Goal: Complete application form: Complete application form

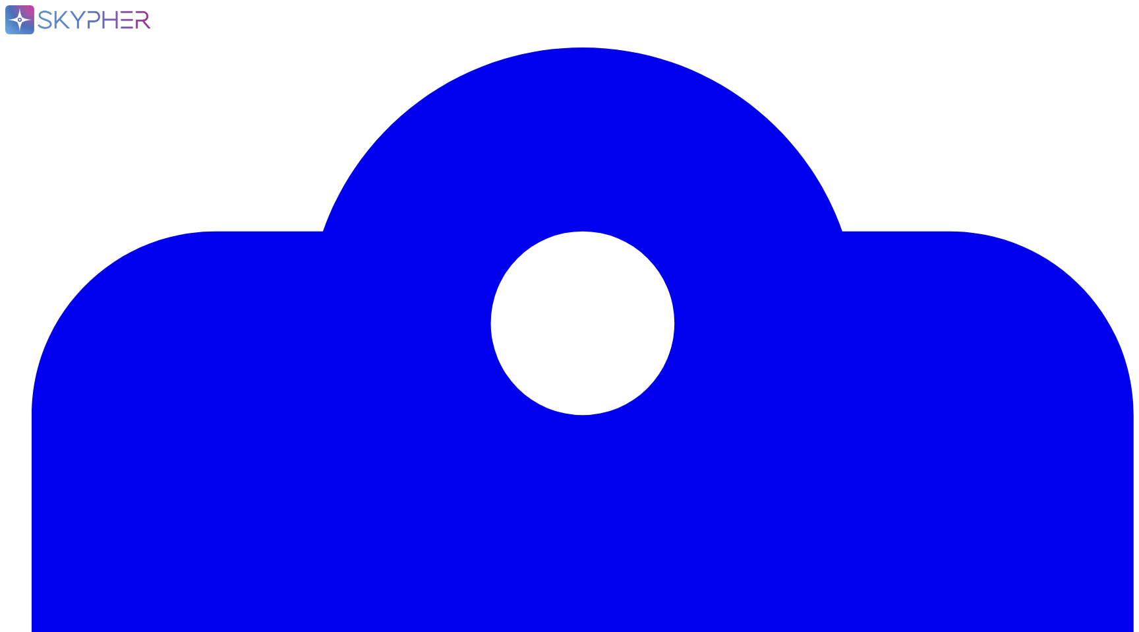
type textarea "Oui"
type textarea "Equipe Legal Data"
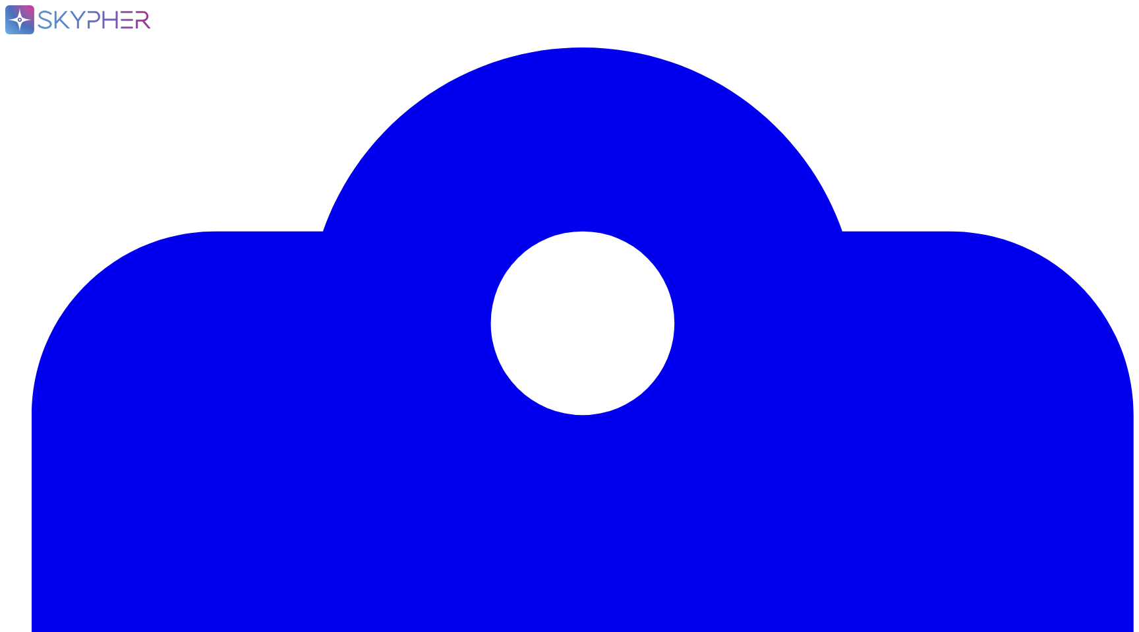
type textarea "Le Délégué à la Protection des Données (DPO) désigné par [PERSON_NAME] est [PER…"
type textarea "Tous les terminaux Swile sont équipés d'agents EDR Defender, CrowdStrike, (y co…"
type textarea "L'objectif du projet est de fournir une plateforme de gestion des titres-restau…"
type textarea "La transmission de données au sein de la solution Swile est systématiquement ch…"
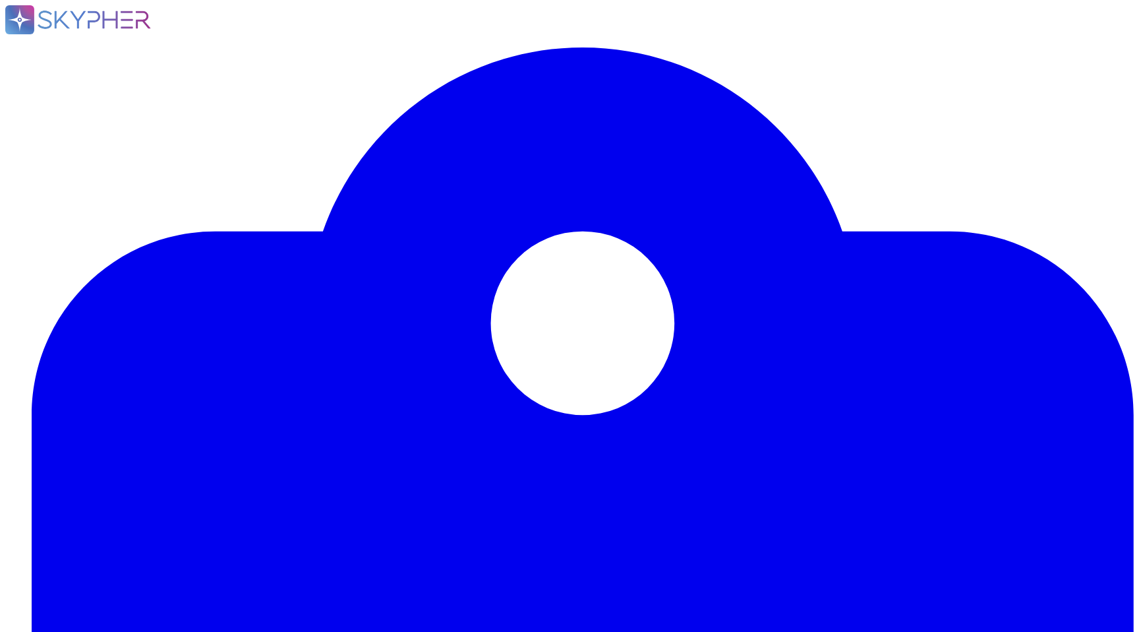
type textarea "NA"
type textarea "Swile - [GEOGRAPHIC_DATA]"
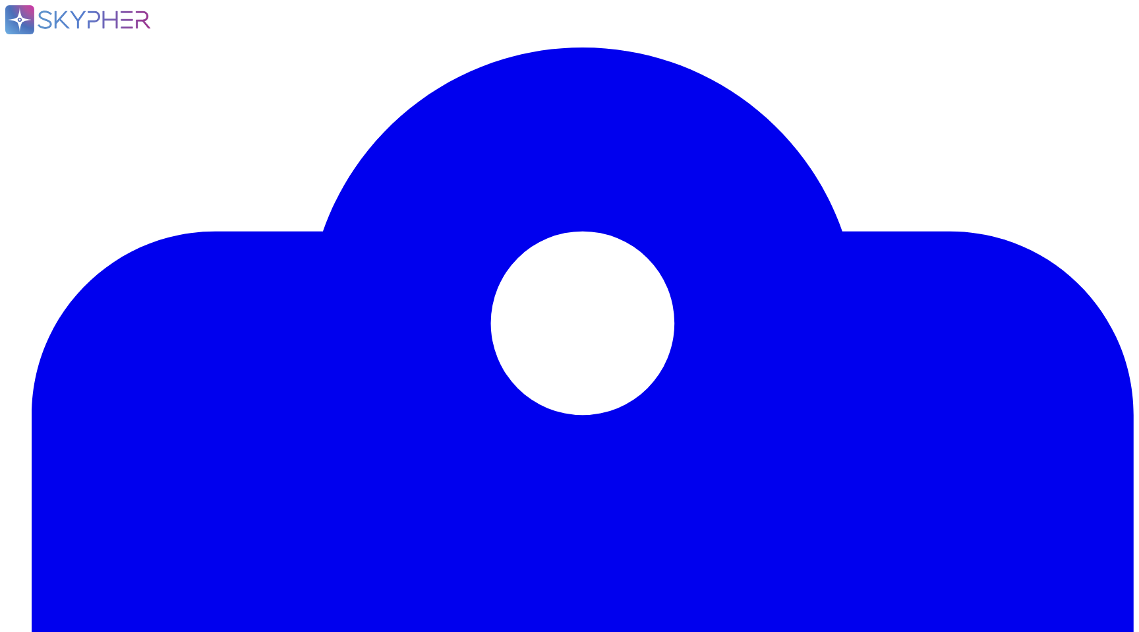
type textarea "Non"
type textarea "Non mais des demandes au support peuvent être réalisées pour supprimer des donn…"
type textarea "Oui"
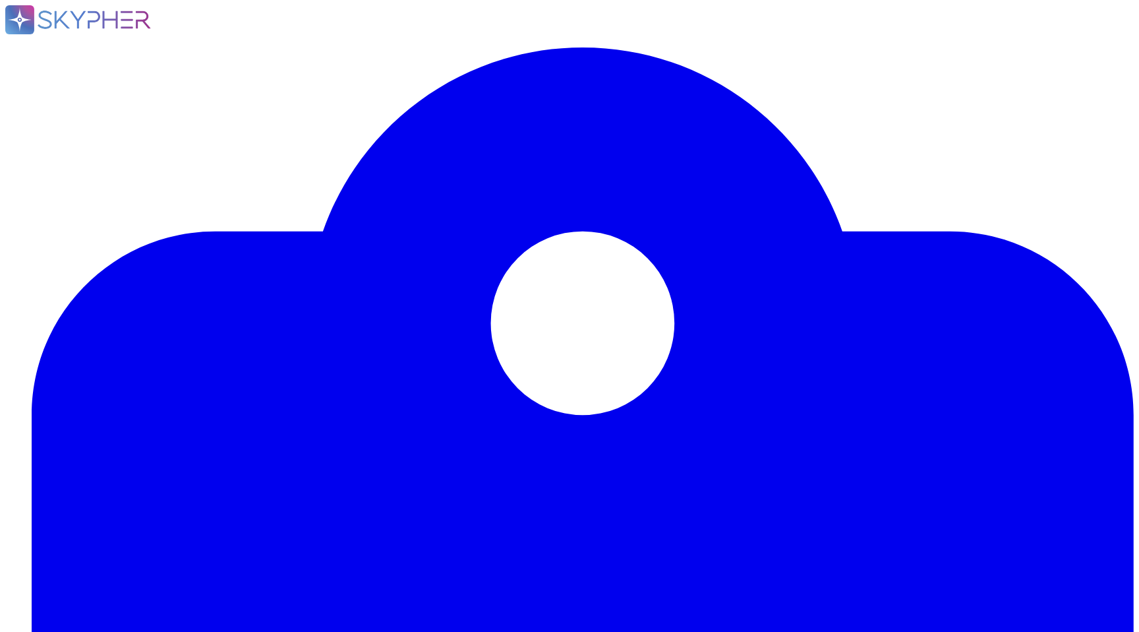
type textarea "Oui"
type textarea "Equipe Legal Data"
type textarea "Le Délégué à la Protection des Données (DPO) désigné par [PERSON_NAME] est [PER…"
type textarea "Tous les terminaux Swile sont équipés d'agents EDR Defender, CrowdStrike, (y co…"
type textarea "L'objectif du projet est de fournir une plateforme de gestion des titres-restau…"
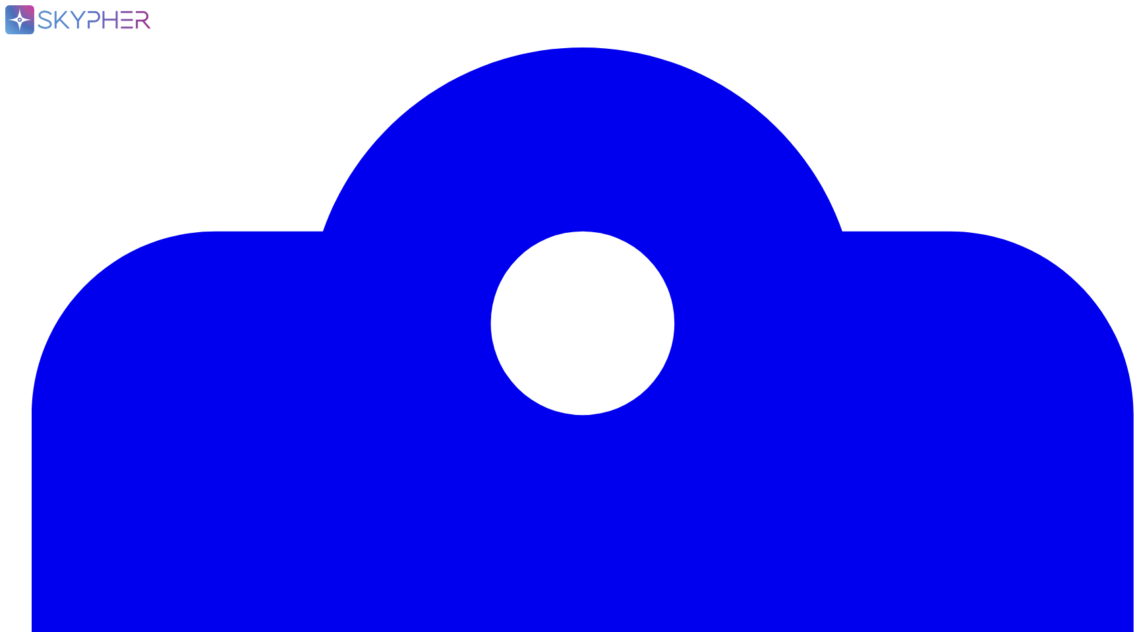
type textarea "La transmission de données au sein de la solution Swile est systématiquement ch…"
type textarea "[PERSON_NAME] assume à la fois les rôles de sous-traitant et de responsable du …"
type textarea "Les catégories de données personnelles concernées sont : - Bénéficiaires (salar…"
type textarea "Les données concernées par les traitements sont les suivantes : - Données d'ide…"
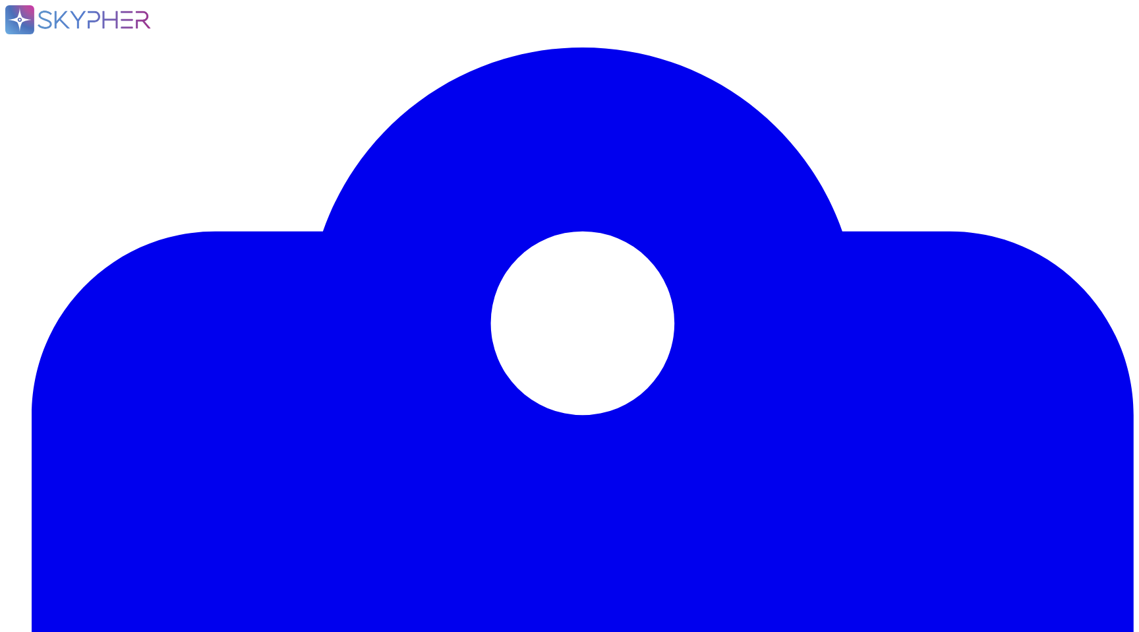
type textarea "Swile place des traceurs sur les appareils des utilisateurs dans le cadre de so…"
type textarea "NA"
type textarea "[PERSON_NAME] fait appel aux sous-traitants suivants pour la fourniture de ses …"
type textarea "AWS"
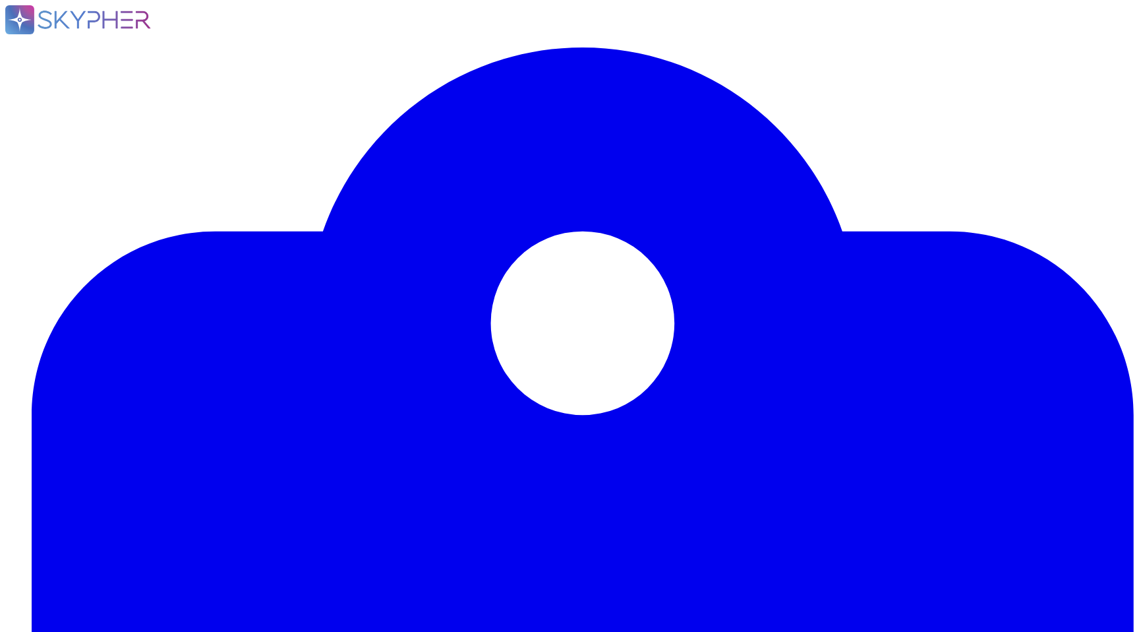
type textarea "Swile - [GEOGRAPHIC_DATA]"
type textarea "Oui, l'usage de la solution implique des transferts de données vers des prestat…"
type textarea "Non - seuls les sous-traitants basés en UE peuvent réaliser des transferts hors…"
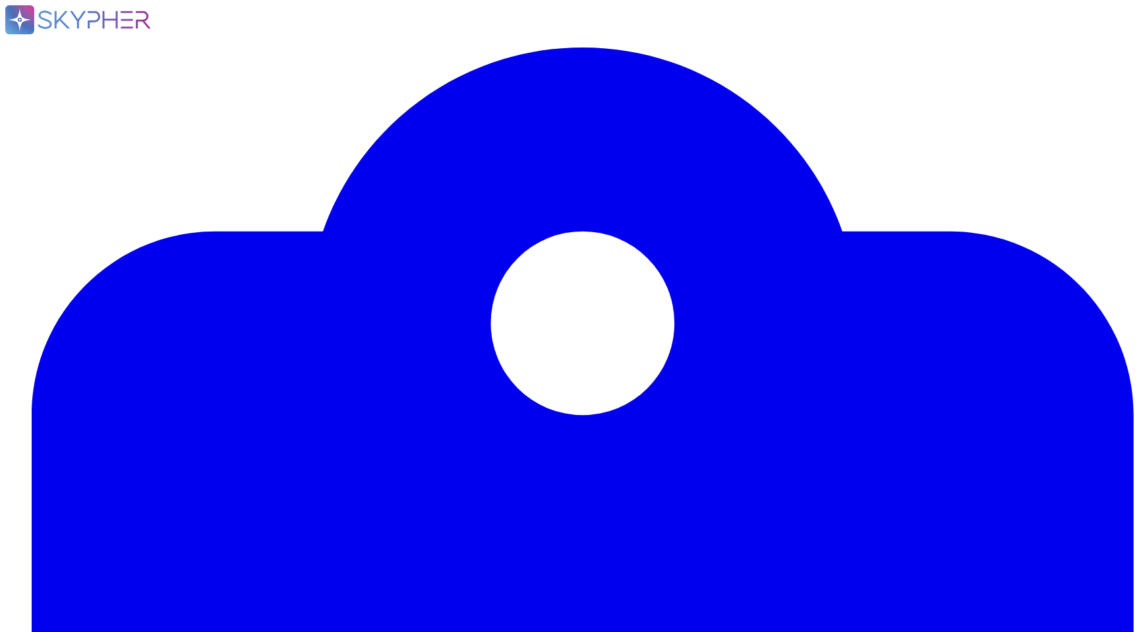
type textarea "Les mesures de sécurisation mises en place pour les transferts de données hors …"
type textarea "Oui, AWS."
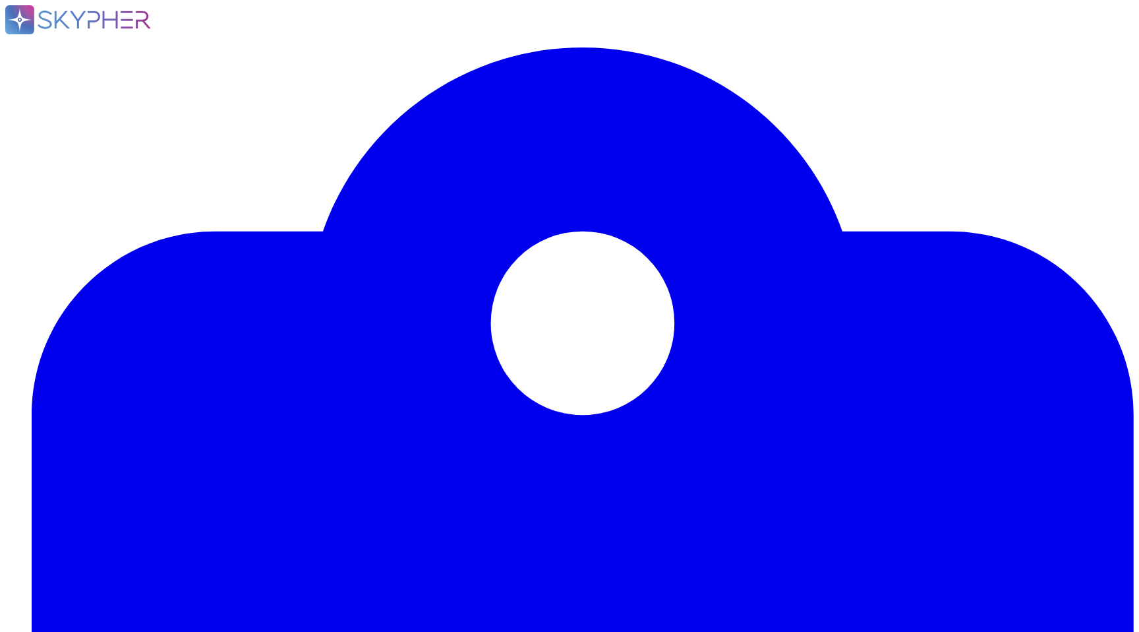
type textarea "Les mesures de sécurisation mises en place pour les transferts de données hors …"
type textarea "Oui, AWS."
drag, startPoint x: 115, startPoint y: 318, endPoint x: 376, endPoint y: 321, distance: 261.1
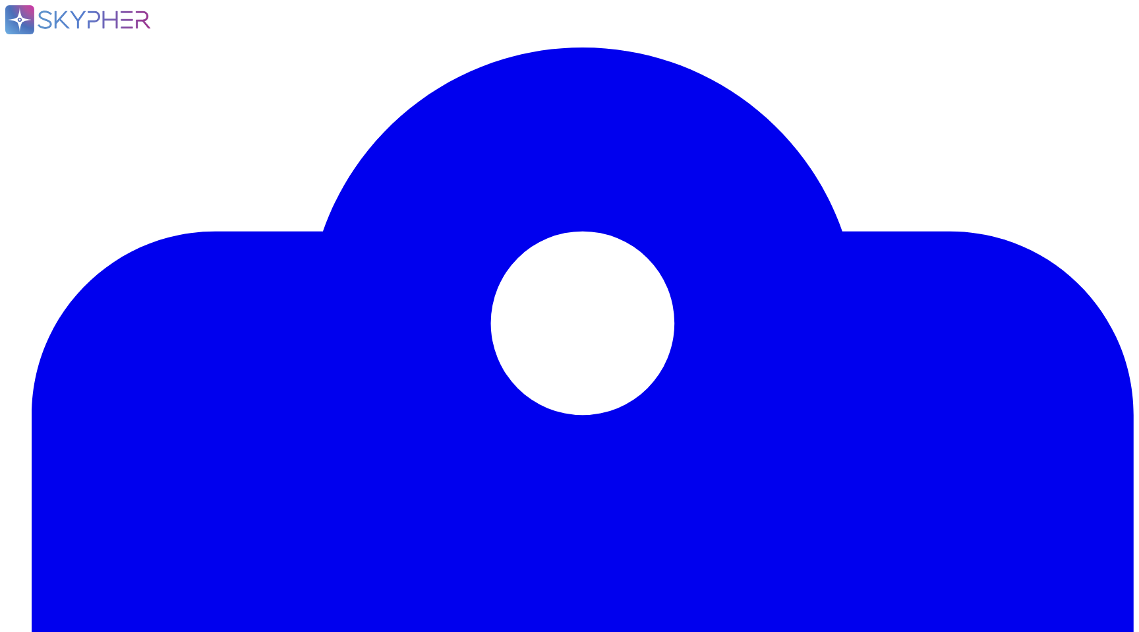
drag, startPoint x: 232, startPoint y: 368, endPoint x: 85, endPoint y: 355, distance: 147.5
type textarea "En [GEOGRAPHIC_DATA]."
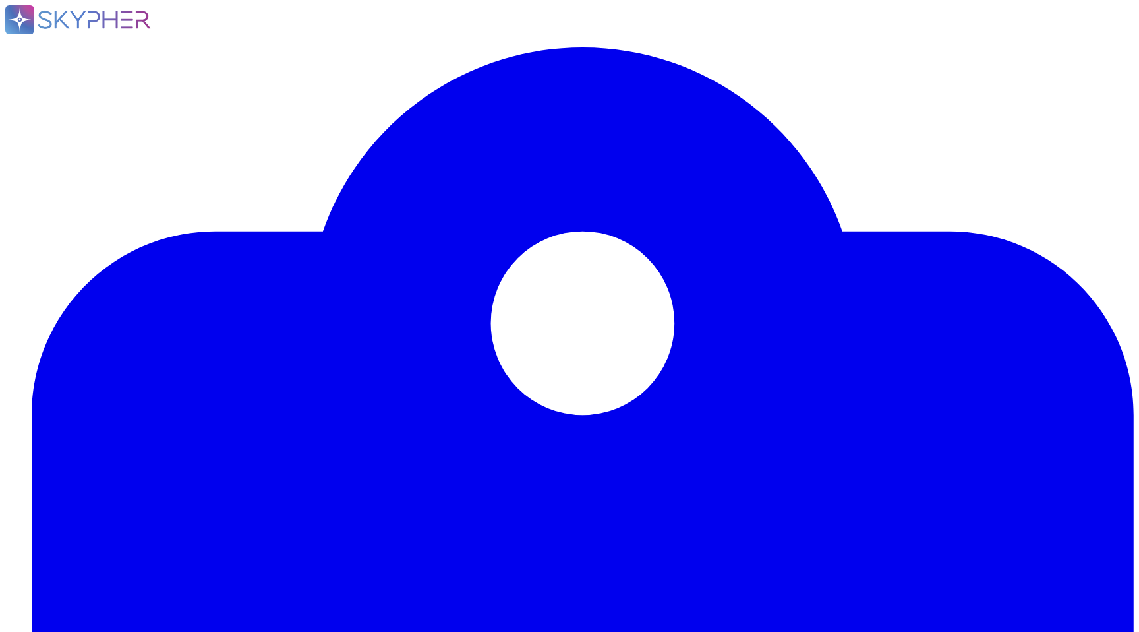
type textarea "Oui pour la plateforme administrateur"
type textarea "En [GEOGRAPHIC_DATA]."
type textarea "Oui, nous effectuons régulièrement des audits de sécurité par le biais de tiers…"
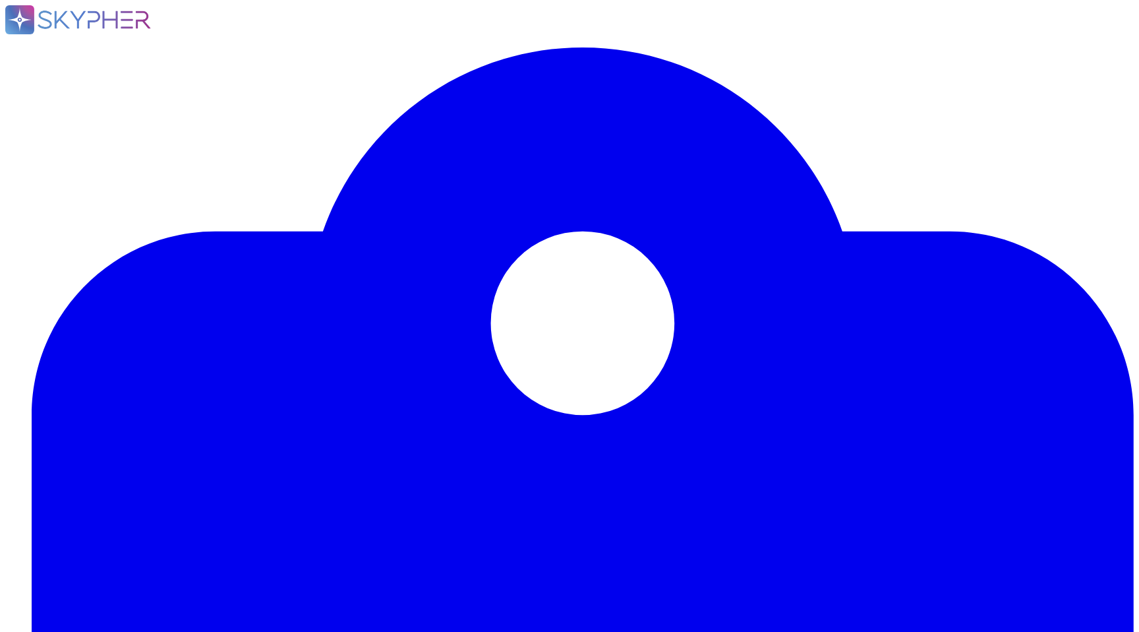
scroll to position [1, 0]
type textarea "Oui, pour la plateforme administrateur."
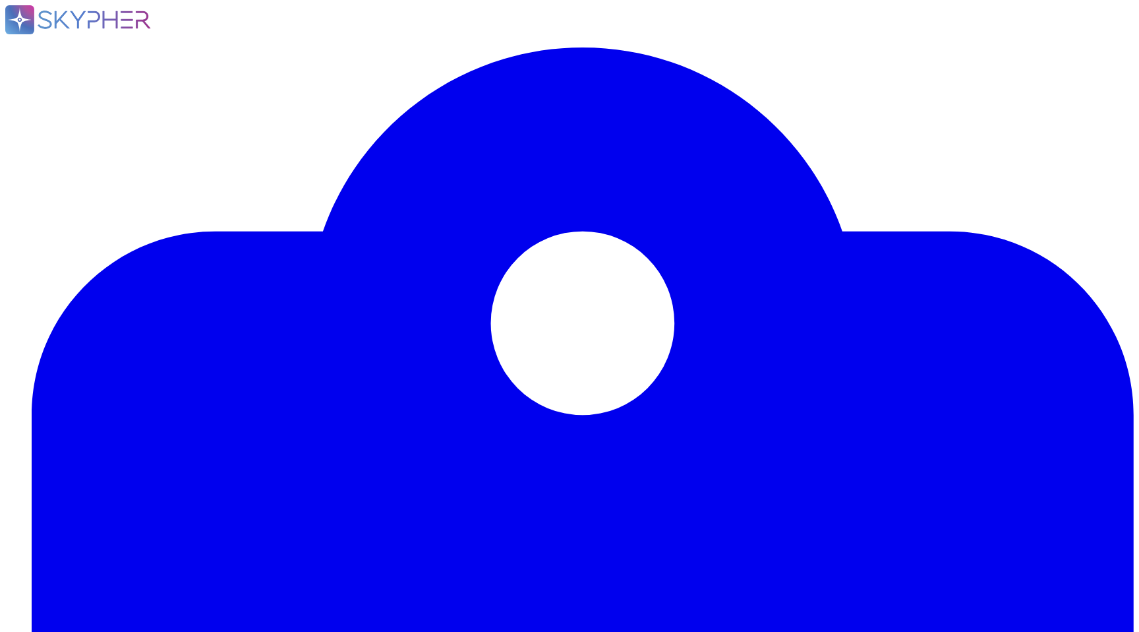
type textarea "Un plan d'action est effectivement mis en place pour corriger les vulnérabilité…"
type textarea "Oui, des revues régulières des droits d'accès des utilisateurs sont effectuées,…"
type textarea "Oui, [PERSON_NAME] dispose d'une charte informatique validée qui définit les rè…"
type textarea "Oui, pour la plateforme administrateur."
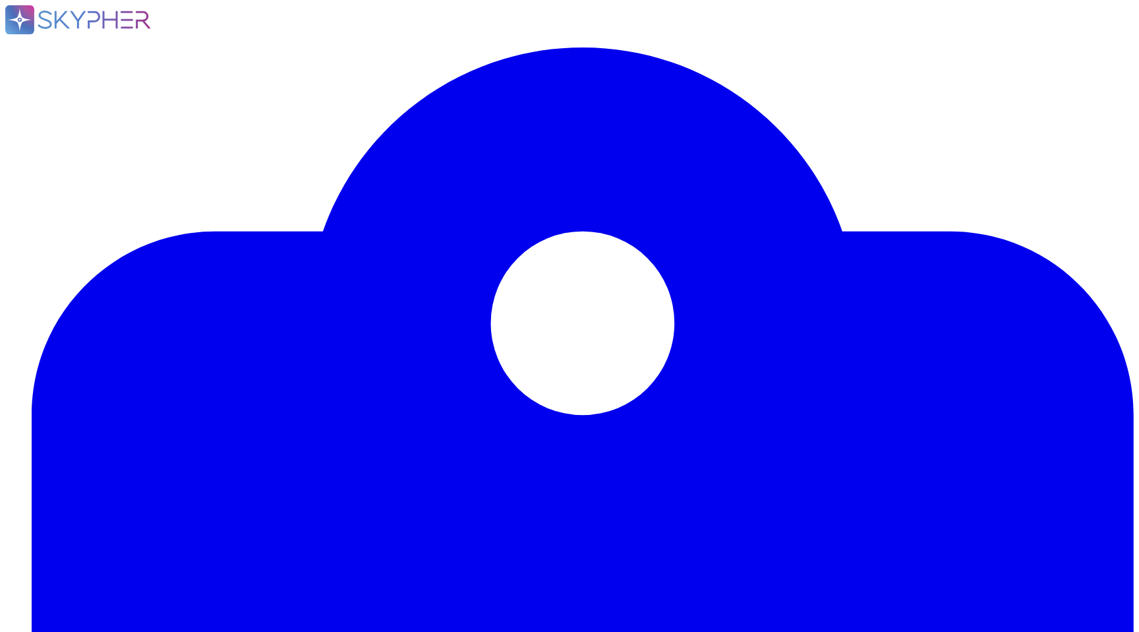
type textarea "Swile dispose d'une Politique de sécurité des systèmes d’information (PSSI) réd…"
type textarea "[PERSON_NAME] dispose d'une politique de gouvernance en matière de protection d…"
type textarea "[PERSON_NAME] s'engage à respecter la réglementation sur la protection des donn…"
type textarea "[PERSON_NAME] s'assure que ses sous-traitants offrent des garanties suffisantes…"
type textarea "Swile tient effectivement à jour une procédure formalisée de notification de vi…"
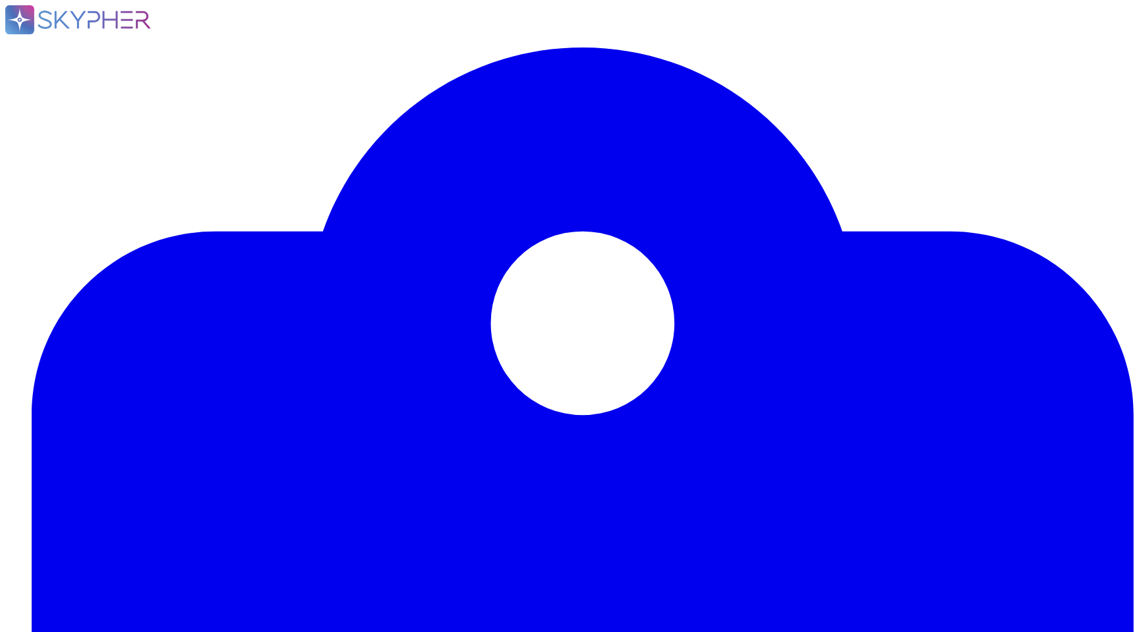
type textarea "Oui, Swile sensibilise régulièrement ses collaborateurs à la sécurité informati…"
type textarea "Swile dispose de plusieurs procédures permettant de traiter les demandes d'exer…"
type textarea "Conformément à notre politique, [PERSON_NAME] s'assure que seules les données n…"
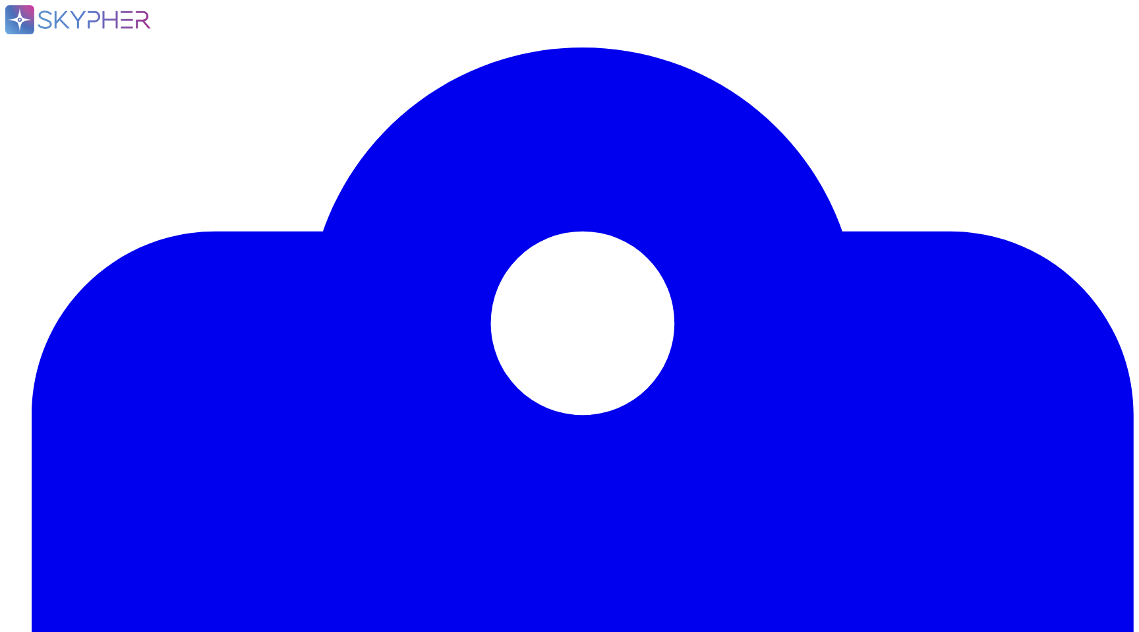
type textarea "Oui, nous effectuons régulièrement des audits de sécurité par le biais de tiers…"
type textarea "Un plan d'action est effectivement mis en place pour corriger les vulnérabilité…"
type textarea "Oui, des revues régulières des droits d'accès des utilisateurs sont effectuées,…"
type textarea "Oui, [PERSON_NAME] dispose d'une charte informatique validée qui définit les rè…"
type textarea "Swile dispose d'une Politique de sécurité des systèmes d’information (PSSI) réd…"
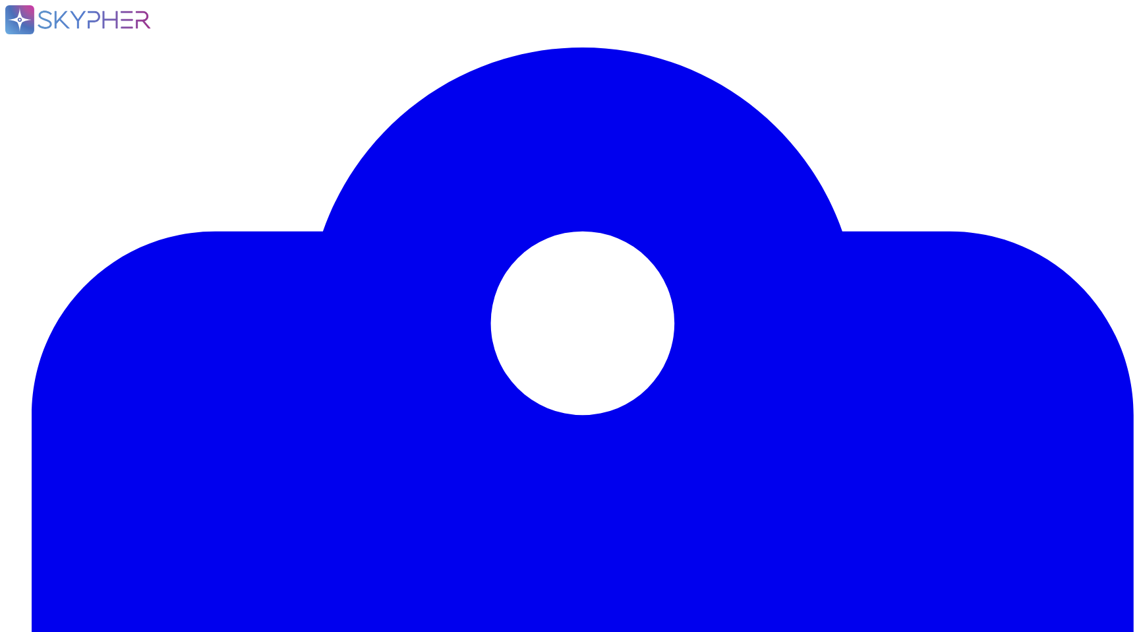
type textarea "[PERSON_NAME] s'engage à respecter la réglementation sur la protection des donn…"
type textarea "[PERSON_NAME] s'assure que ses sous-traitants offrent des garanties suffisantes…"
type textarea "Swile tient effectivement à jour une procédure formalisée de notification de vi…"
type textarea "Oui, Swile sensibilise régulièrement ses collaborateurs à la sécurité informati…"
type textarea "Swile dispose de plusieurs procédures permettant de traiter les demandes d'exer…"
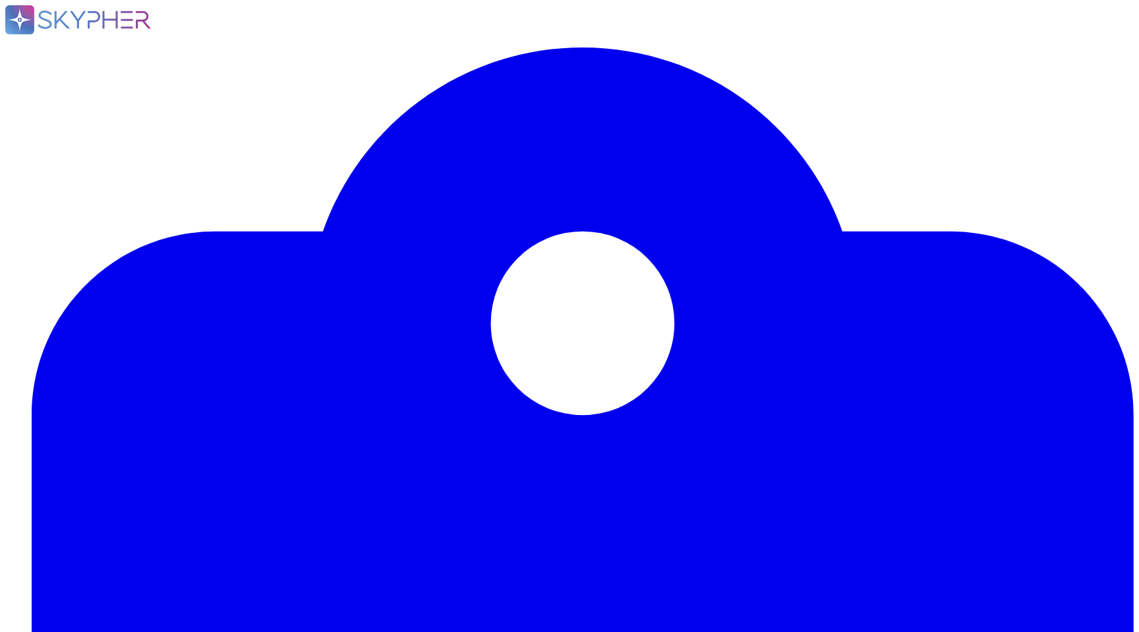
type textarea "Conformément à notre politique, [PERSON_NAME] s'assure que seules les données n…"
type textarea "Non"
type textarea "Non mais des demandes au support peuvent être réalisées pour supprimer des donn…"
type textarea "À la fin du contrat, [PERSON_NAME] supprimera les données du client."
type textarea "[PERSON_NAME] dispose d'une politique de gouvernance en matière de protection d…"
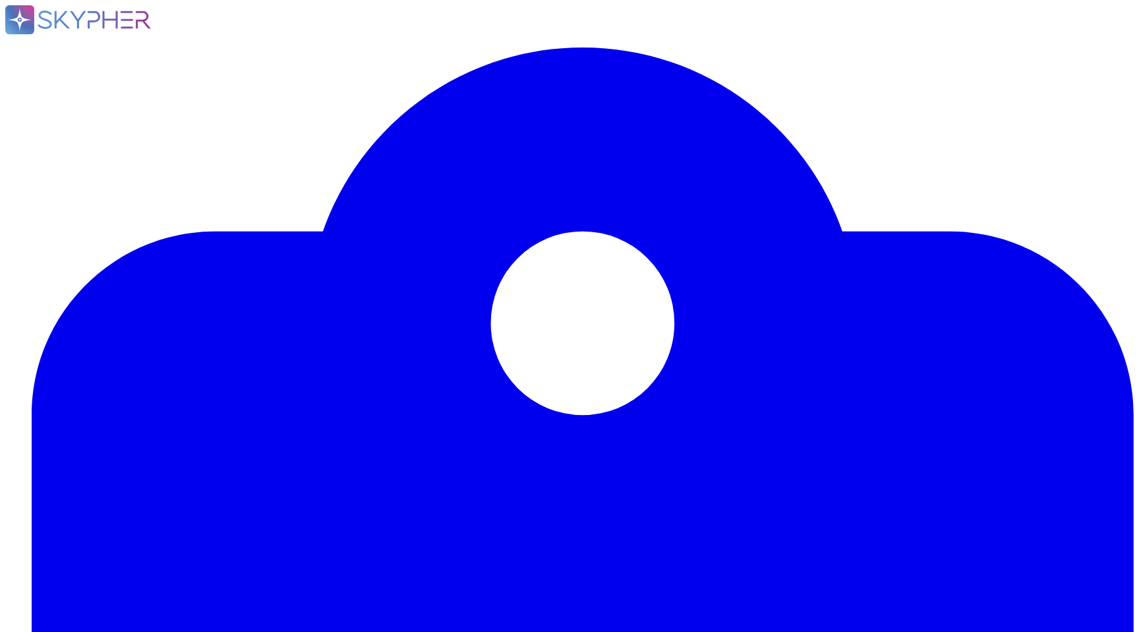
type textarea "Oui, [PERSON_NAME] dispose d'une charte informatique validée qui définit les rè…"
type textarea "Swile dispose d'une Politique de sécurité des systèmes d’information (PSSI) réd…"
type textarea "Oui, nous effectuons régulièrement des audits de sécurité par le biais de tiers…"
type textarea "Un plan d'action est effectivement mis en place pour corriger les vulnérabilité…"
type textarea "Oui, des revues régulières des droits d'accès des utilisateurs sont effectuées,…"
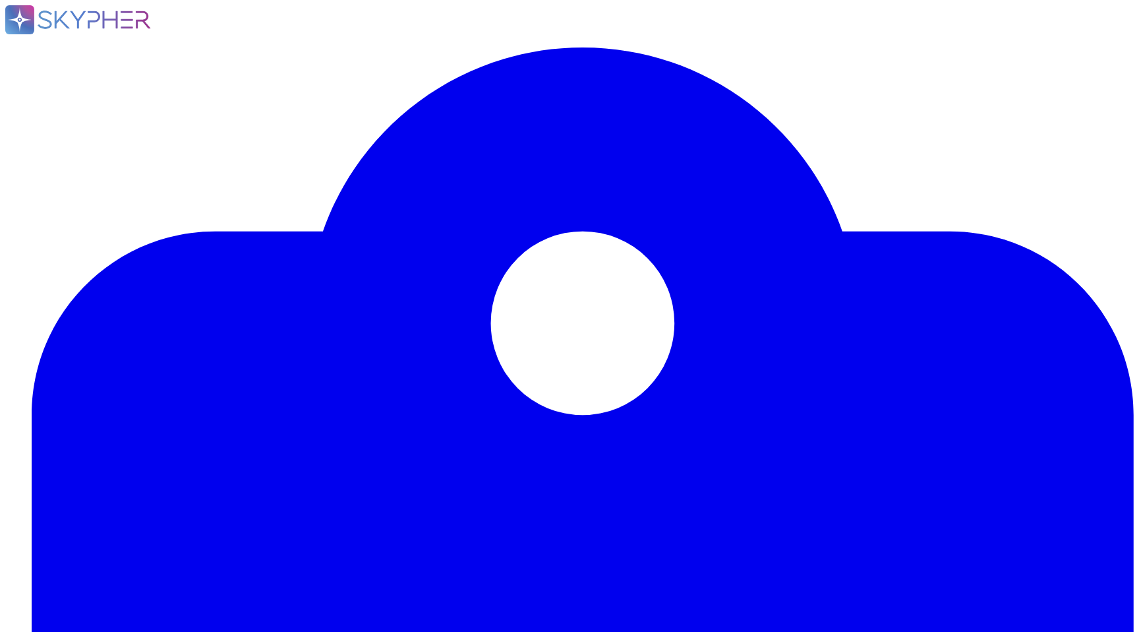
type textarea "Oui, pour la plateforme administrateur."
type textarea "Oui, l'usage de la solution implique des transferts de données vers des prestat…"
type textarea "Non - seuls les sous-traitants basés en UE peuvent réaliser des transferts hors…"
type textarea "Les mesures de sécurisation mises en place pour les transferts de données hors …"
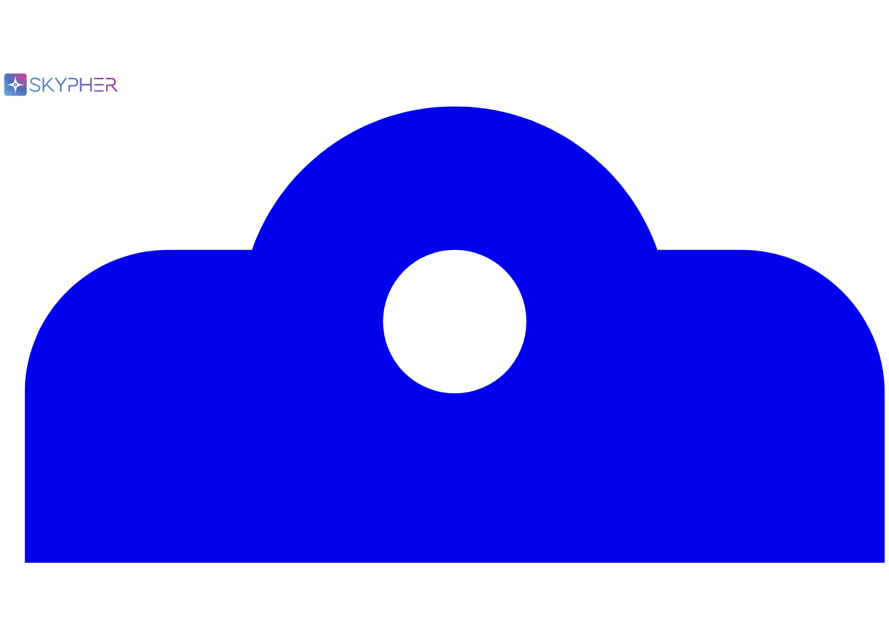
scroll to position [2825, 0]
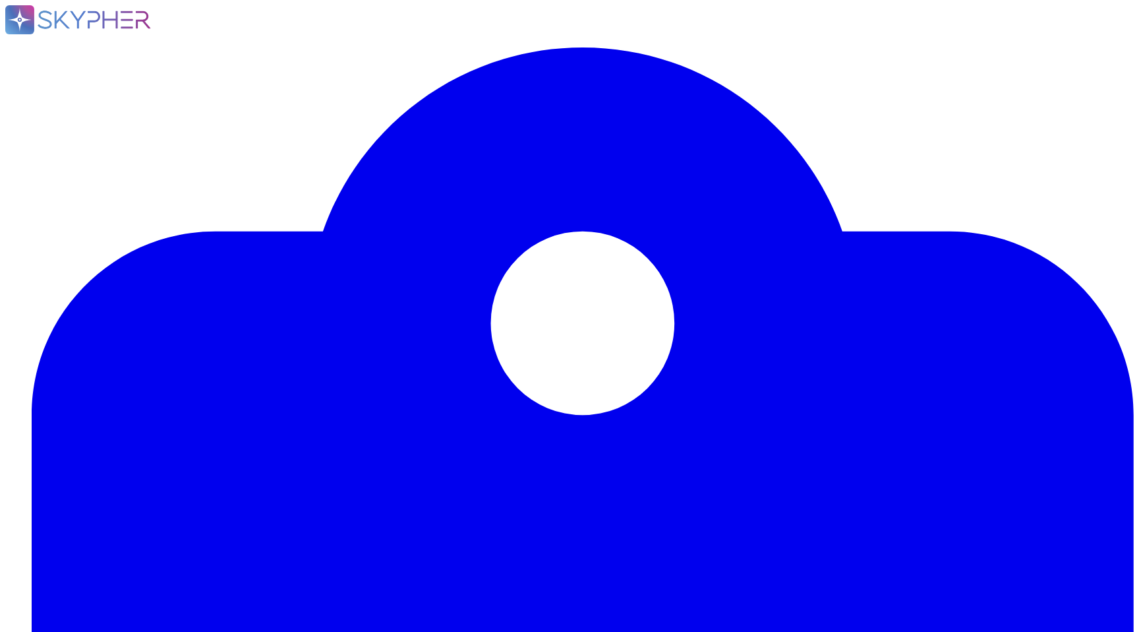
type textarea "Oui, des revues régulières des droits d'accès des utilisateurs sont effectuées,…"
drag, startPoint x: 177, startPoint y: 452, endPoint x: 401, endPoint y: 449, distance: 224.2
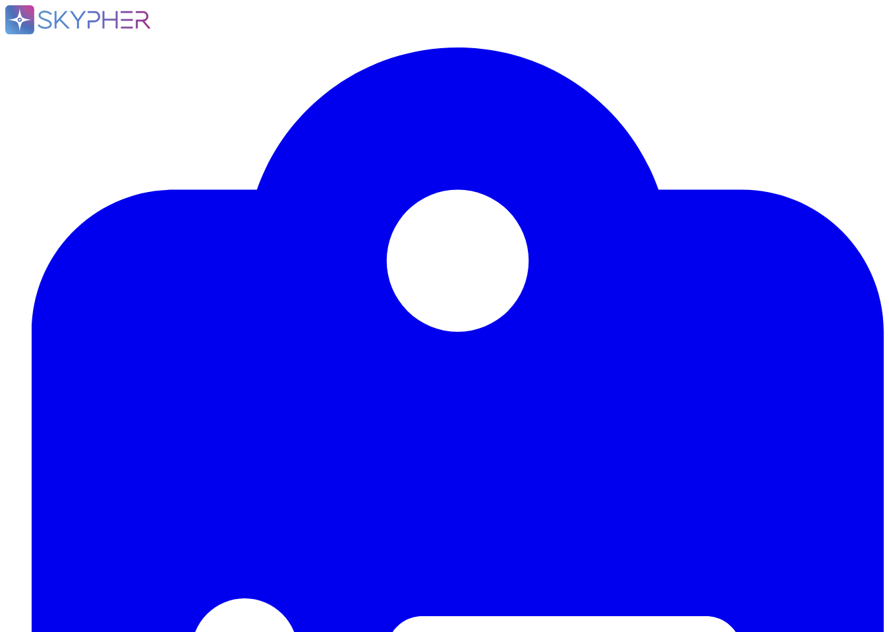
drag, startPoint x: 178, startPoint y: 479, endPoint x: 401, endPoint y: 476, distance: 223.5
paste textarea "Swile ne dispose actuellement d'aucune certification ISO ou équivalente. Cepend…"
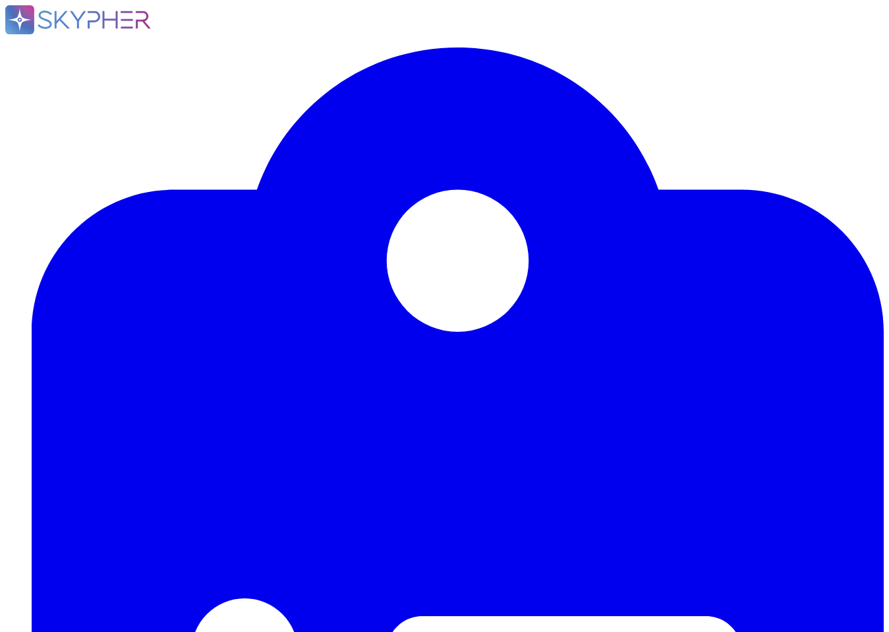
drag, startPoint x: 427, startPoint y: 518, endPoint x: 183, endPoint y: 523, distance: 244.0
drag, startPoint x: 547, startPoint y: 529, endPoint x: 512, endPoint y: 529, distance: 34.9
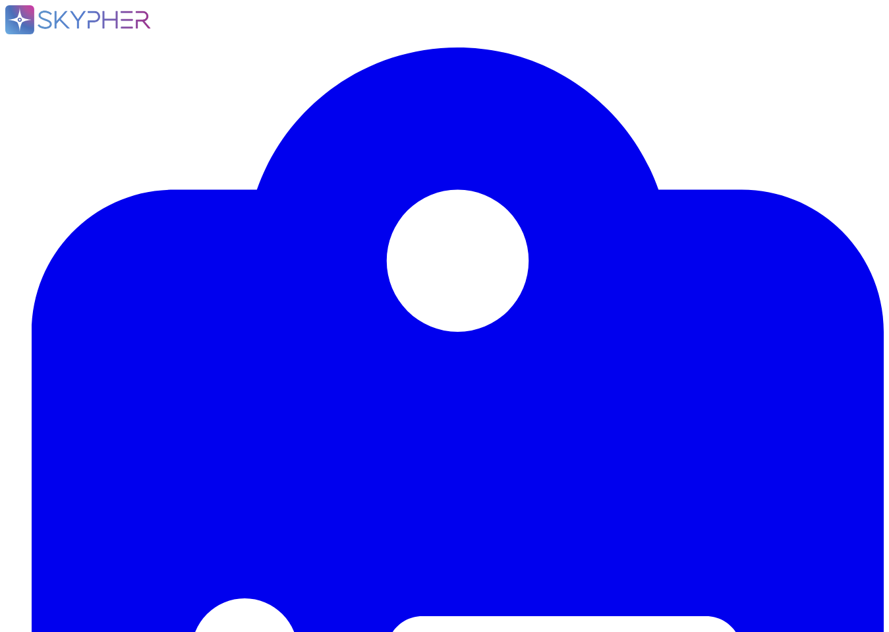
type textarea "Swile ne dispose pas encore de la certification ISO 27001. Nous sommes toutefoi…"
type textarea "Oui, des revues régulières des droits d'accès des utilisateurs sont effectuées,…"
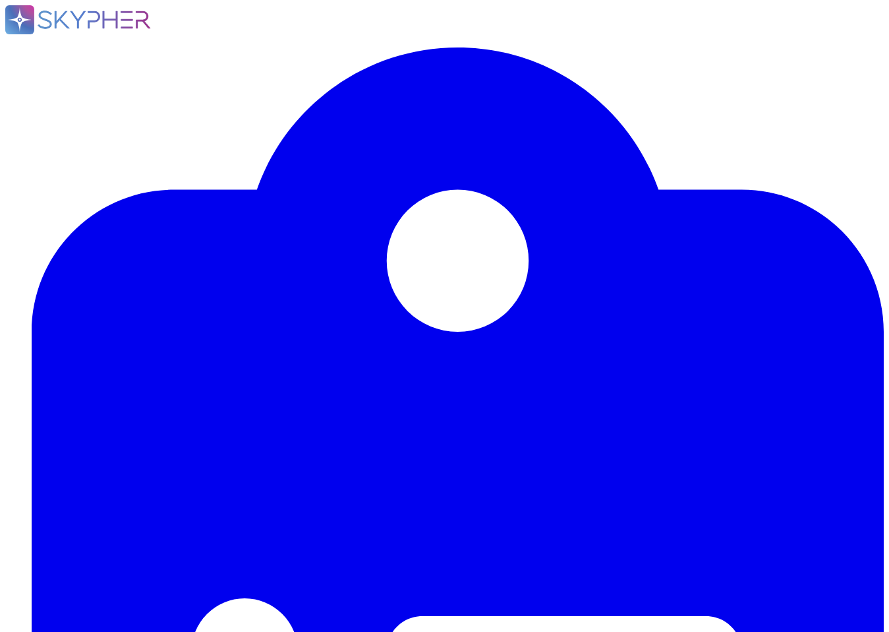
type textarea "Swile ne dispose pas encore de la certification ISO 27001. Nous sommes toutefoi…"
type textarea "Les mesures de sécurisation mises en place pour les transferts de données hors …"
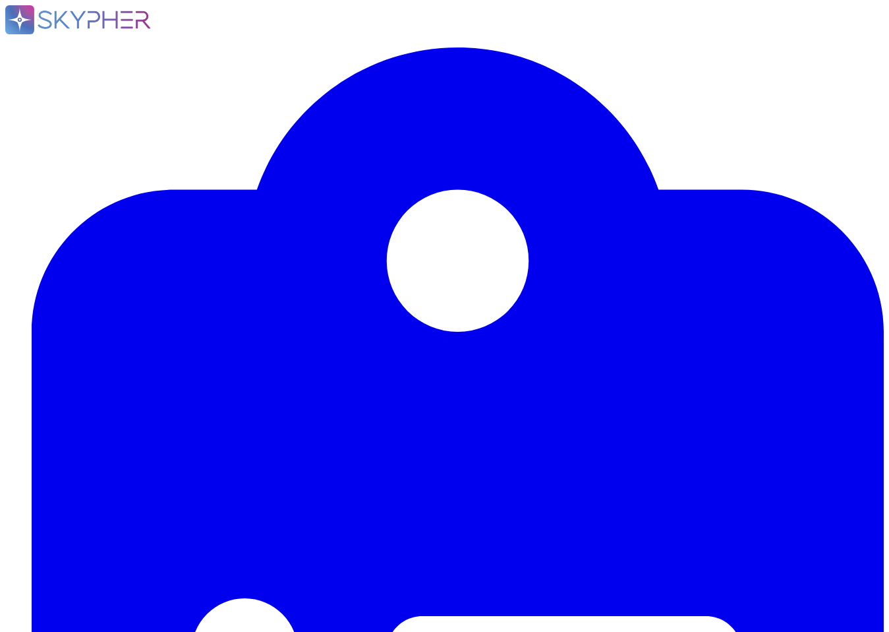
drag, startPoint x: 144, startPoint y: 341, endPoint x: 184, endPoint y: 355, distance: 42.5
type textarea "Oui, des revues régulières des droits d'accès des utilisateurs sont effectuées,…"
type textarea "Oui, [PERSON_NAME] dispose d'une charte informatique validée qui définit les rè…"
type textarea "Swile dispose d'une Politique de sécurité des systèmes d’information (PSSI) réd…"
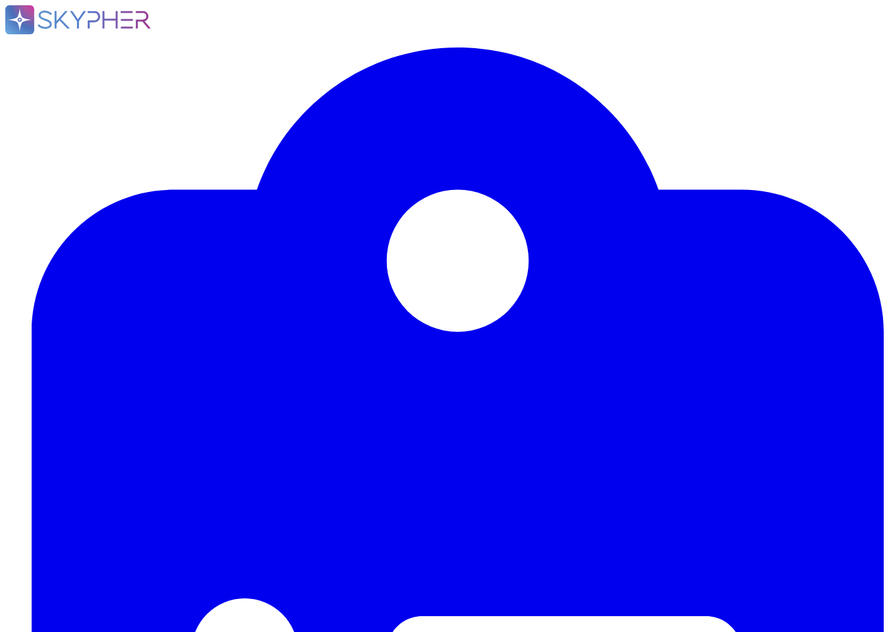
type textarea "[PERSON_NAME] dispose d'une politique de gouvernance en matière de protection d…"
type textarea "[PERSON_NAME] s'engage à respecter la réglementation sur la protection des donn…"
type textarea "[PERSON_NAME] s'assure que ses sous-traitants offrent des garanties suffisantes…"
type textarea "Swile tient effectivement à jour une procédure formalisée de notification de vi…"
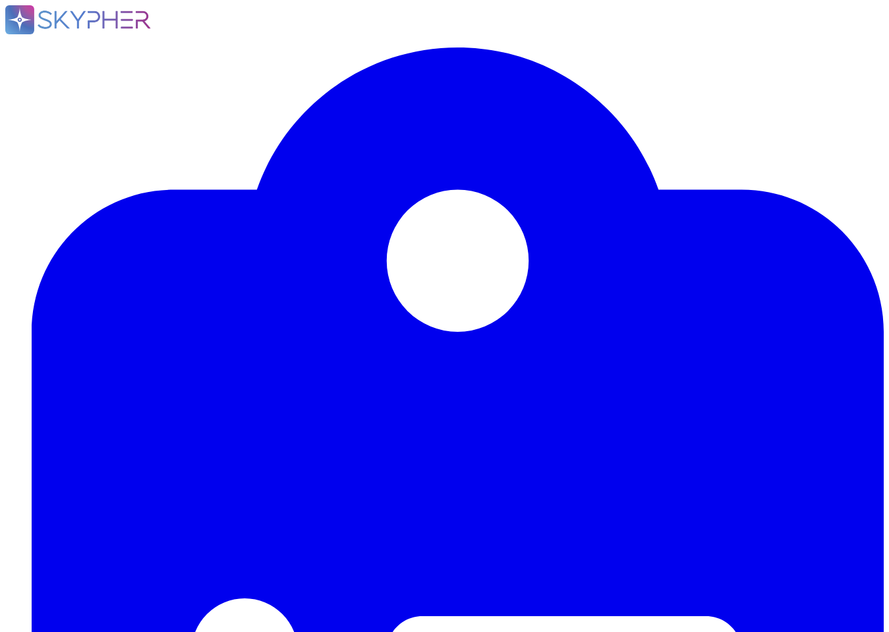
scroll to position [0, 0]
type textarea "Oui, nous effectuons régulièrement des audits de sécurité par le biais de tiers…"
type textarea "Un plan d'action est effectivement mis en place pour corriger les vulnérabilité…"
type textarea "Oui, des revues régulières des droits d'accès des utilisateurs sont effectuées,…"
type textarea "Swile ne dispose pas encore de la certification ISO 27001. Nous sommes toutefoi…"
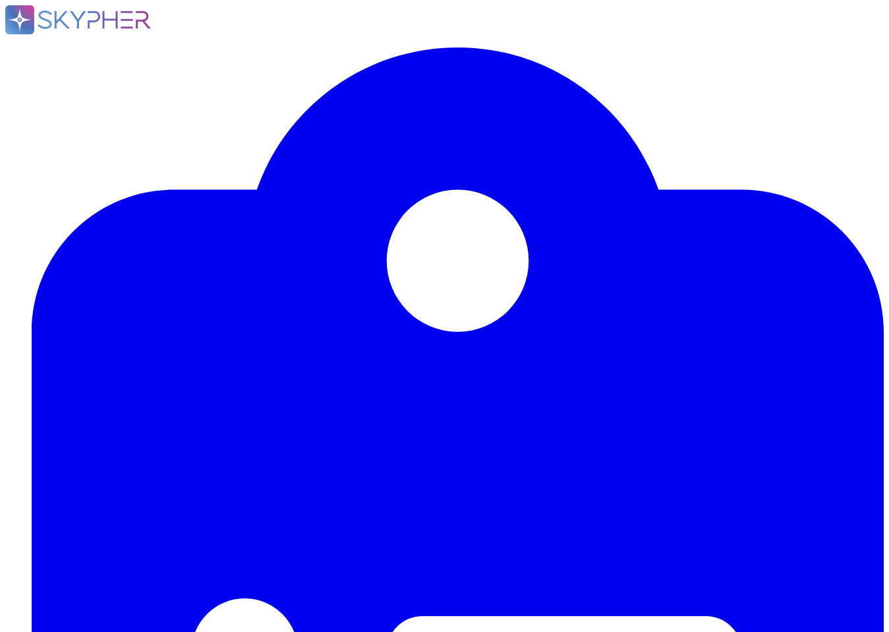
type textarea "Non - seuls les sous-traitants basés en UE peuvent réaliser des transferts hors…"
type textarea "Les mesures de sécurisation mises en place pour les transferts de données hors …"
type textarea "Oui, pour la plateforme administrateur."
type textarea "Oui, l'usage de la solution implique des transferts de données vers des prestat…"
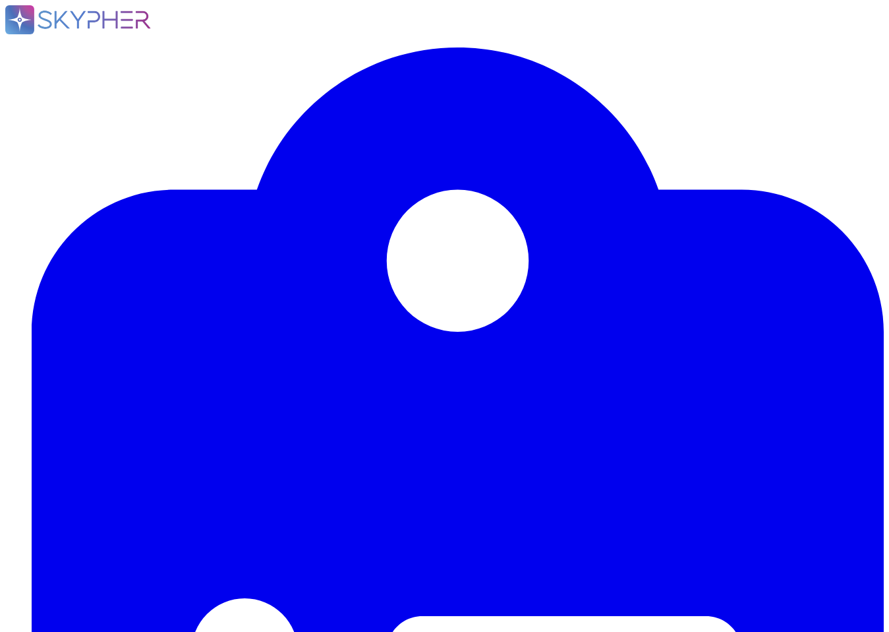
type textarea "Un plan d'action est effectivement mis en place pour corriger les vulnérabilité…"
type textarea "Oui, l'usage de la solution implique des transferts de données vers des prestat…"
type textarea "En [GEOGRAPHIC_DATA]."
type textarea "[PERSON_NAME] fait appel aux sous-traitants suivants pour la fourniture de ses …"
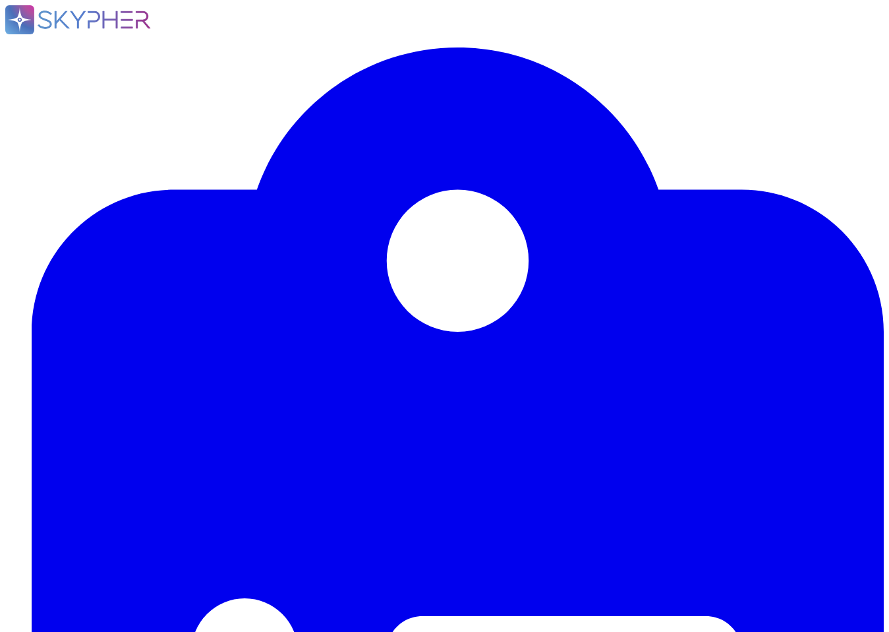
type textarea "Oui, AWS."
type textarea "NA"
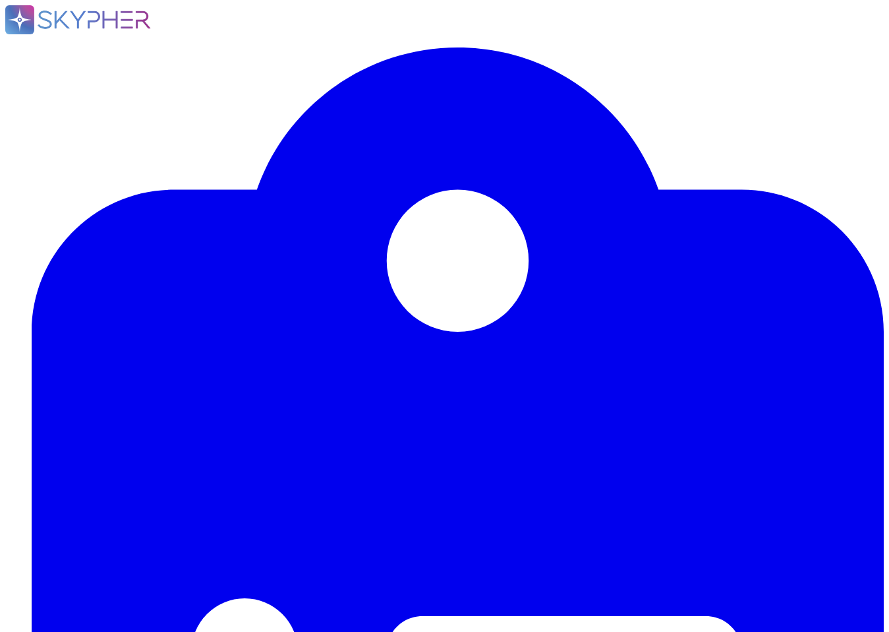
type textarea "NA"
type textarea "Les données concernées par les traitements sont les suivantes : - Données d'ide…"
type textarea "Swile place des traceurs sur les appareils des utilisateurs dans le cadre de so…"
type textarea "Les catégories de données personnelles concernées sont : - Bénéficiaires (salar…"
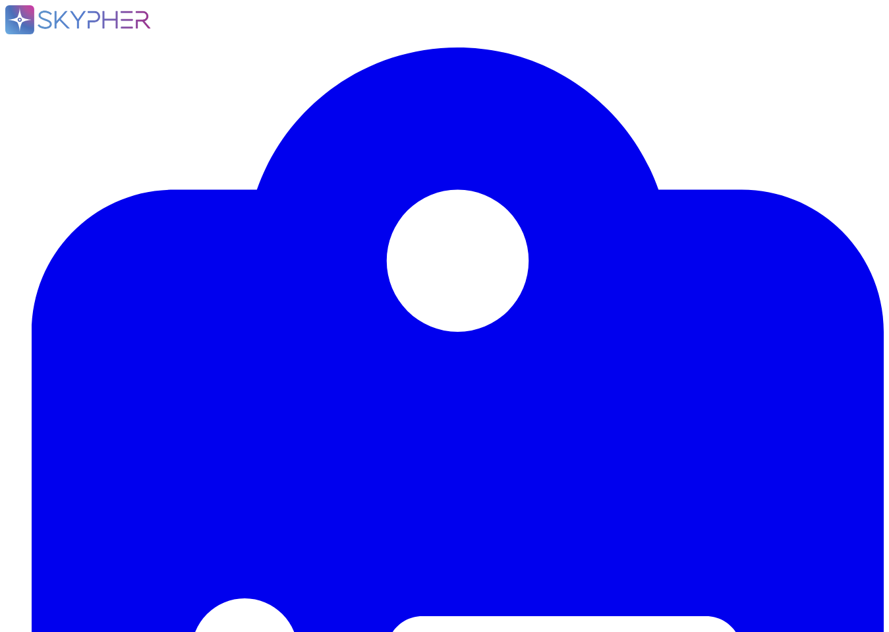
drag, startPoint x: 110, startPoint y: 310, endPoint x: 498, endPoint y: 316, distance: 388.3
type textarea "[PERSON_NAME] assume à la fois les rôles de sous-traitant et de responsable du …"
type textarea "La transmission de données au sein de la solution Swile est systématiquement ch…"
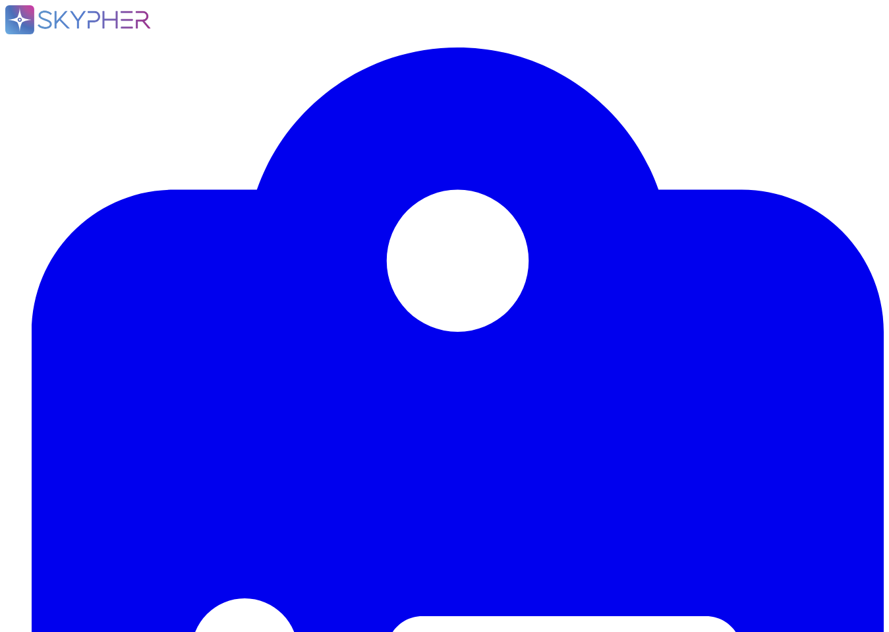
type textarea "L'objectif du projet est de fournir une plateforme de gestion des titres-restau…"
type textarea "Equipe Legal Data"
type textarea "Le Délégué à la Protection des Données (DPO) désigné par [PERSON_NAME] est [PER…"
type textarea "Tous les terminaux Swile sont équipés d'agents EDR Defender, CrowdStrike, (y co…"
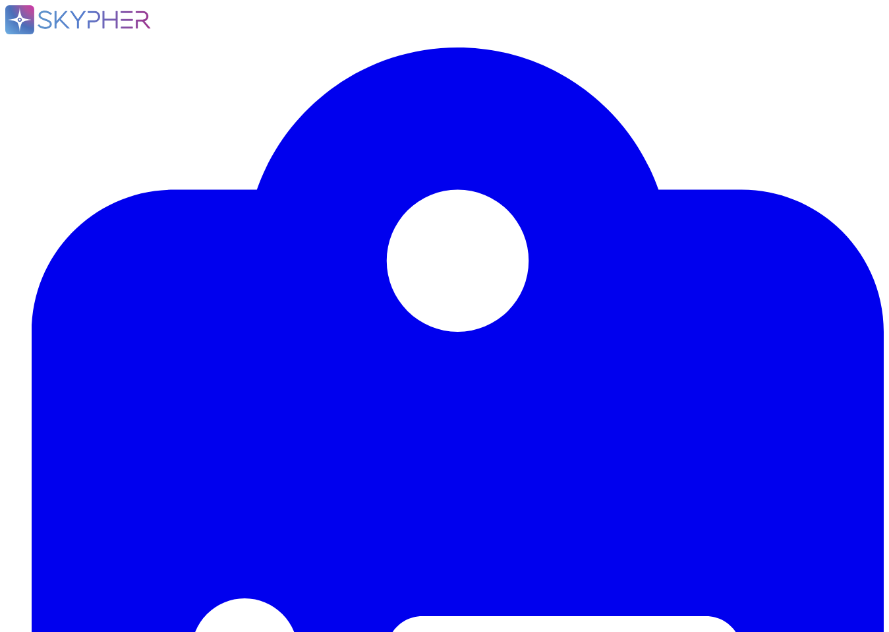
type textarea "Oui"
type textarea "La transmission de données au sein de la solution Swile est systématiquement ch…"
type textarea "[PERSON_NAME] assume à la fois les rôles de sous-traitant et de responsable du …"
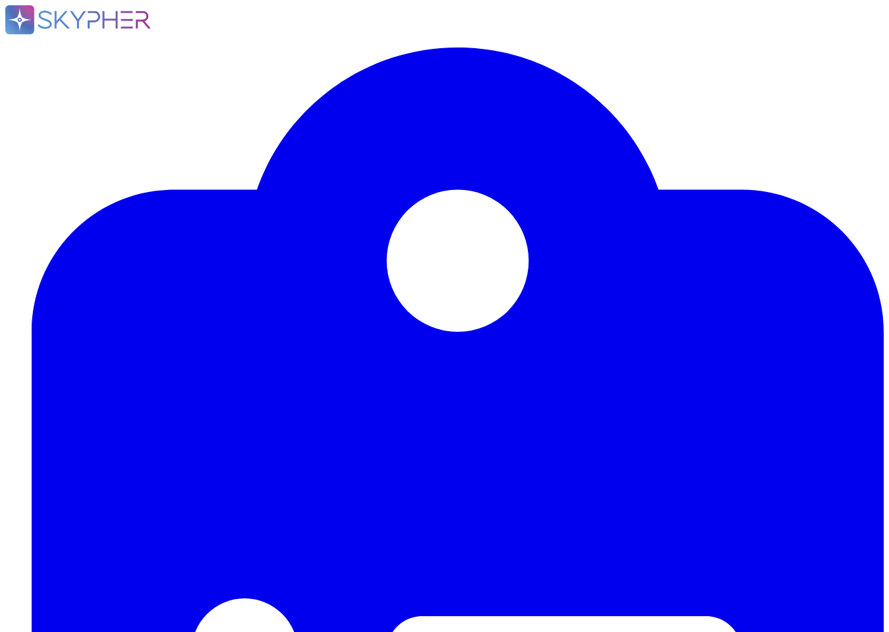
type textarea "Les catégories de données personnelles concernées sont : - Bénéficiaires (salar…"
type textarea "Les données concernées par les traitements sont les suivantes : - Données d'ide…"
type textarea "Swile place des traceurs sur les appareils des utilisateurs dans le cadre de so…"
type textarea "NA"
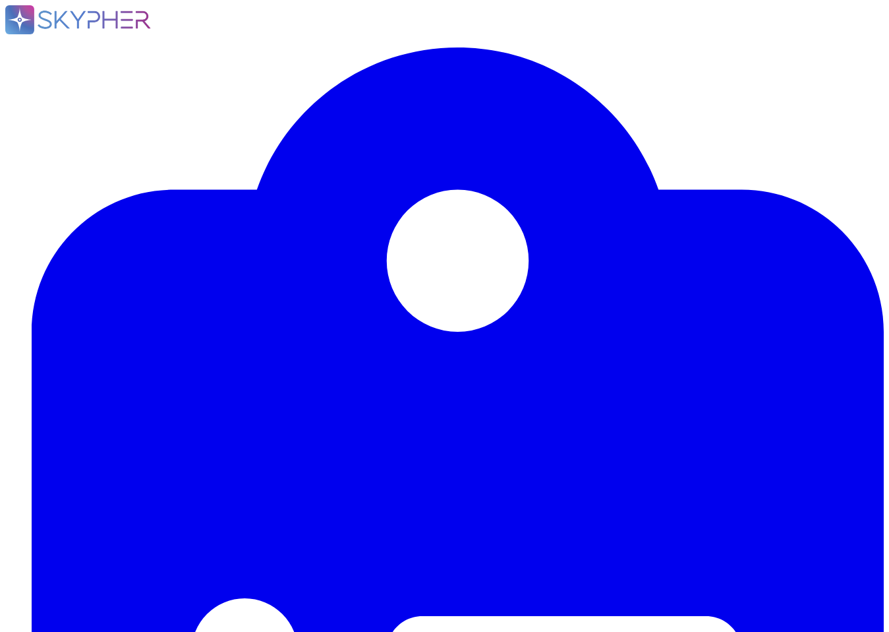
type textarea "[PERSON_NAME] fait appel aux sous-traitants suivants pour la fourniture de ses …"
type textarea "Oui, AWS."
type textarea "En [GEOGRAPHIC_DATA]."
type textarea "Les données concernées par les traitements sont les suivantes : - Données d'ide…"
type textarea "Swile place des traceurs sur les appareils des utilisateurs dans le cadre de so…"
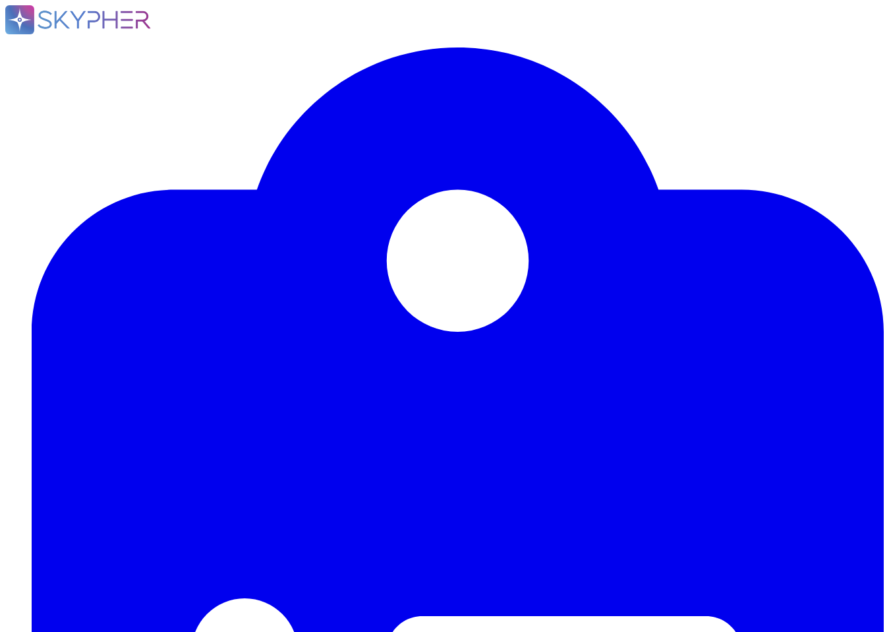
scroll to position [1406, 0]
type textarea "Les catégories de données personnelles concernées sont : - Bénéficiaires (salar…"
type textarea "En [GEOGRAPHIC_DATA]."
type textarea "Oui, l'usage de la solution implique des transferts de données vers des prestat…"
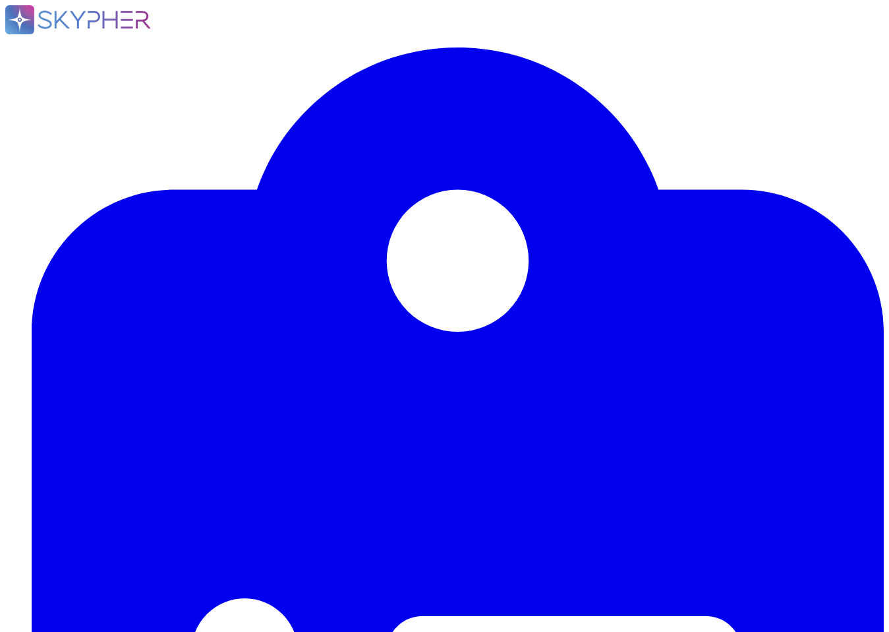
scroll to position [1763, 0]
type textarea "Non - seuls les sous-traitants basés en UE peuvent réaliser des transferts hors…"
type textarea "Les mesures de sécurisation mises en place pour les transferts de données hors …"
type textarea "Oui, pour la plateforme administrateur."
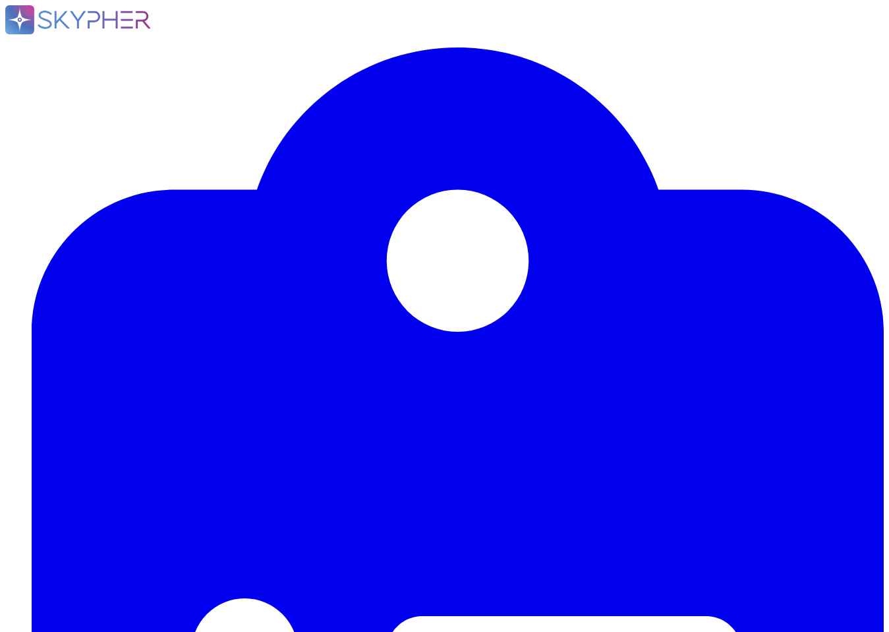
type textarea "Swile ne dispose pas encore de la certification ISO 27001. Nous sommes toutefoi…"
type textarea "Oui, nous effectuons régulièrement des audits de sécurité par le biais de tiers…"
type textarea "Un plan d'action est effectivement mis en place pour corriger les vulnérabilité…"
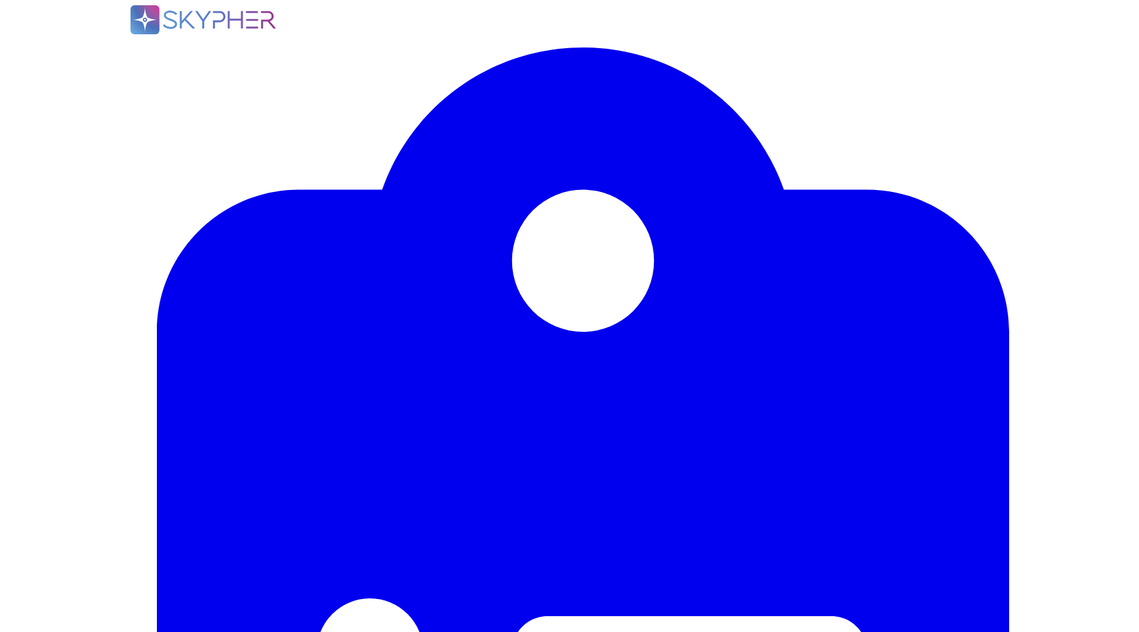
scroll to position [0, 0]
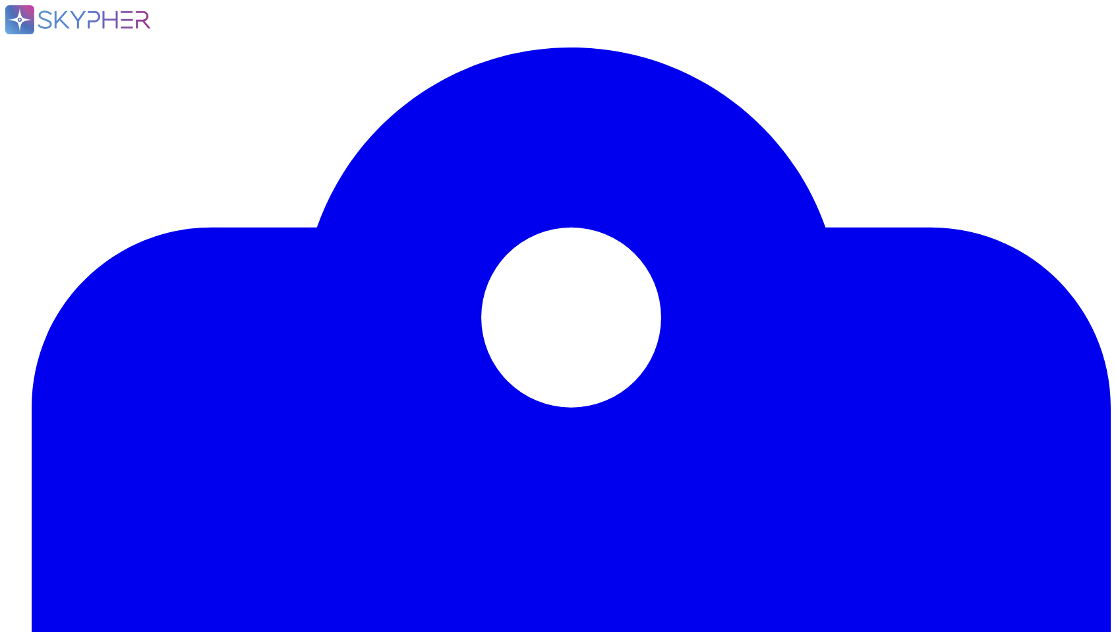
type textarea "Oui, des revues régulières des droits d'accès des utilisateurs sont effectuées,…"
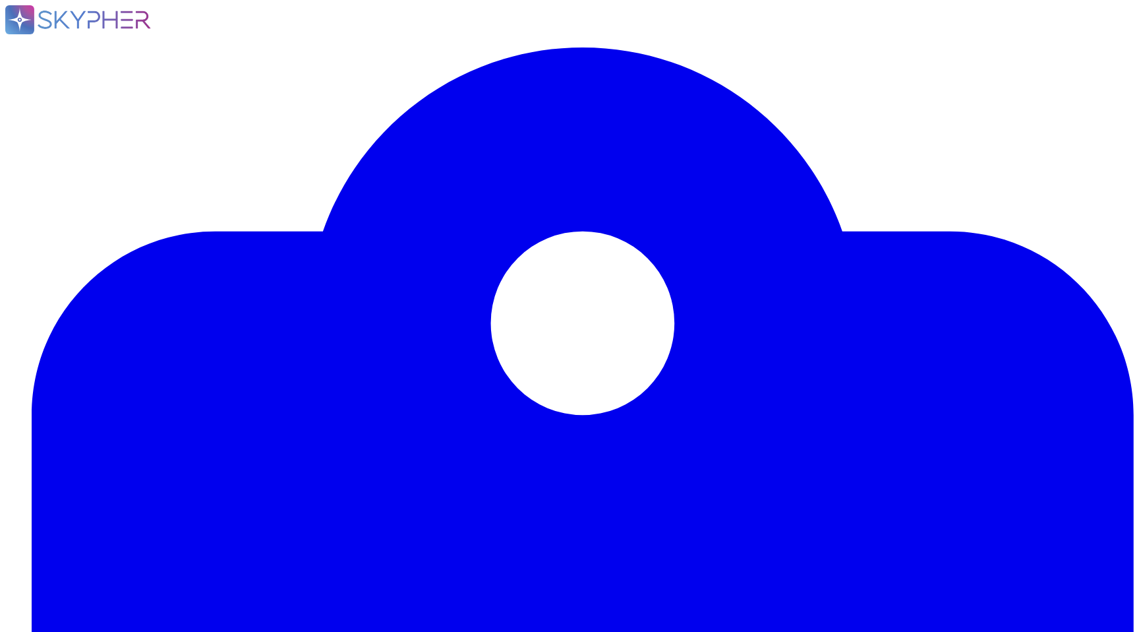
type textarea "Oui, [PERSON_NAME] dispose d'une charte informatique validée qui définit les rè…"
type textarea "Les mesures de sécurisation mises en place pour les transferts de données hors …"
type textarea "Non - seuls les sous-traitants basés en UE peuvent réaliser des transferts hors…"
type textarea "Oui, l'usage de la solution implique des transferts de données vers des prestat…"
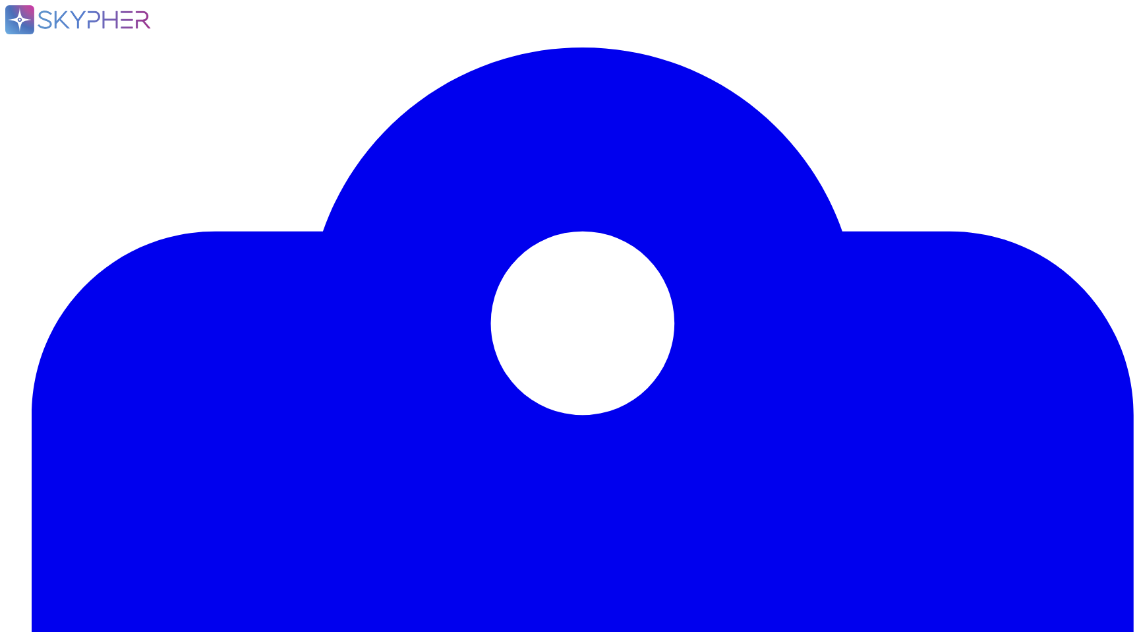
type textarea "En [GEOGRAPHIC_DATA]."
type textarea "[PERSON_NAME] fait appel aux sous-traitants suivants pour la fourniture de ses …"
type textarea "Oui, AWS."
type textarea "NA"
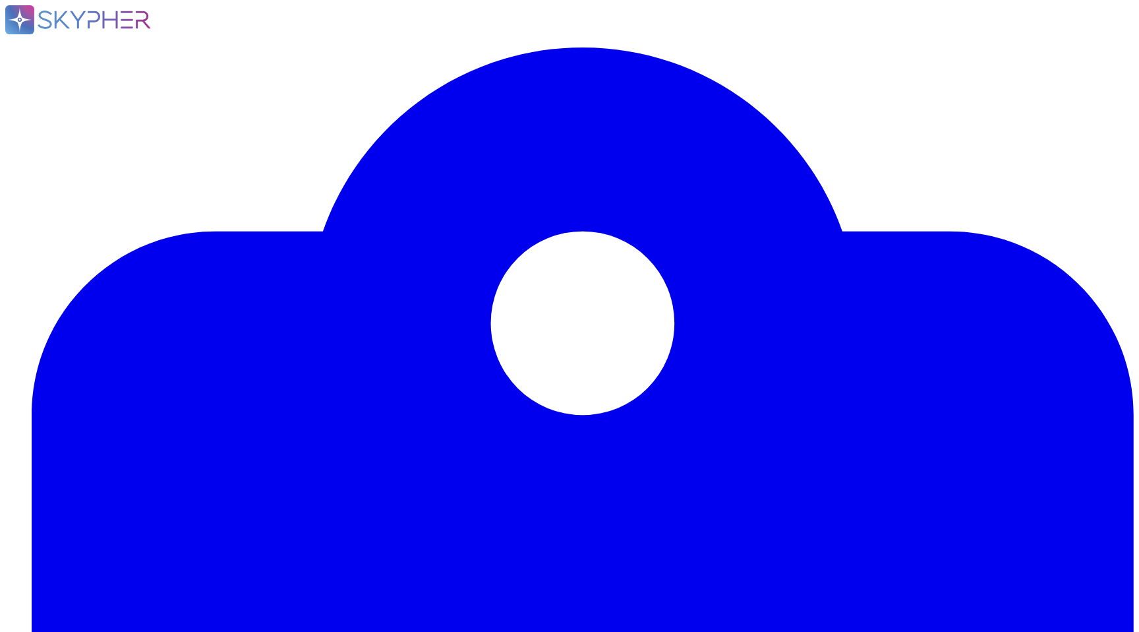
type textarea "Les catégories de données personnelles concernées sont : - Bénéficiaires (salar…"
type textarea "Les données concernées par les traitements sont les suivantes : - Données d'ide…"
type textarea "Swile place des traceurs sur les appareils des utilisateurs dans le cadre de so…"
drag, startPoint x: 405, startPoint y: 239, endPoint x: 499, endPoint y: 243, distance: 93.7
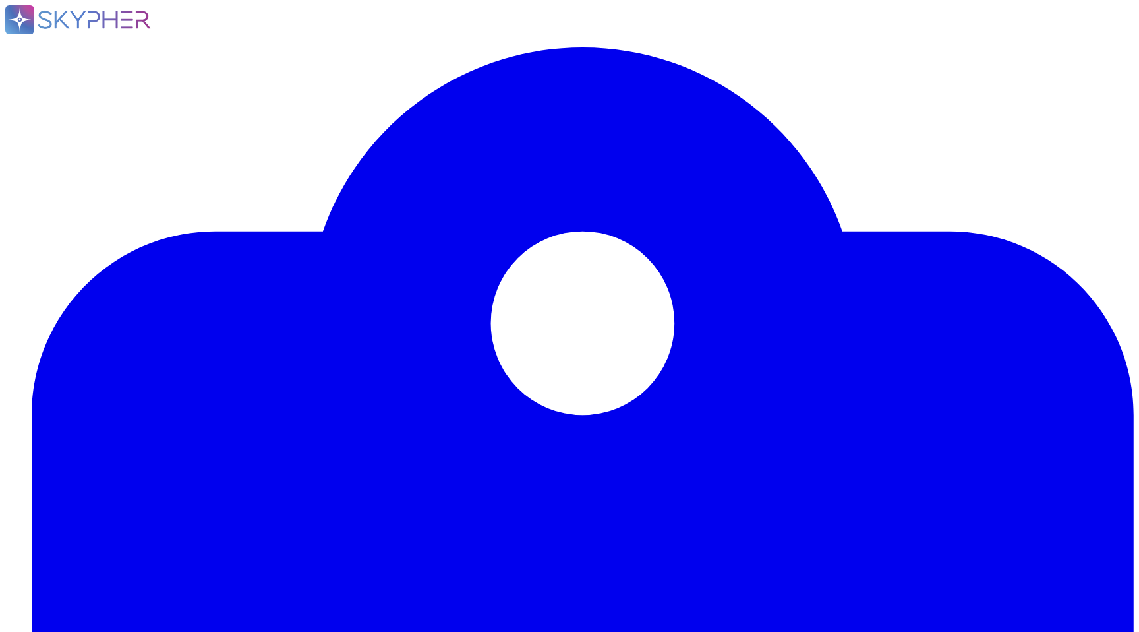
drag, startPoint x: 499, startPoint y: 243, endPoint x: 403, endPoint y: 239, distance: 95.7
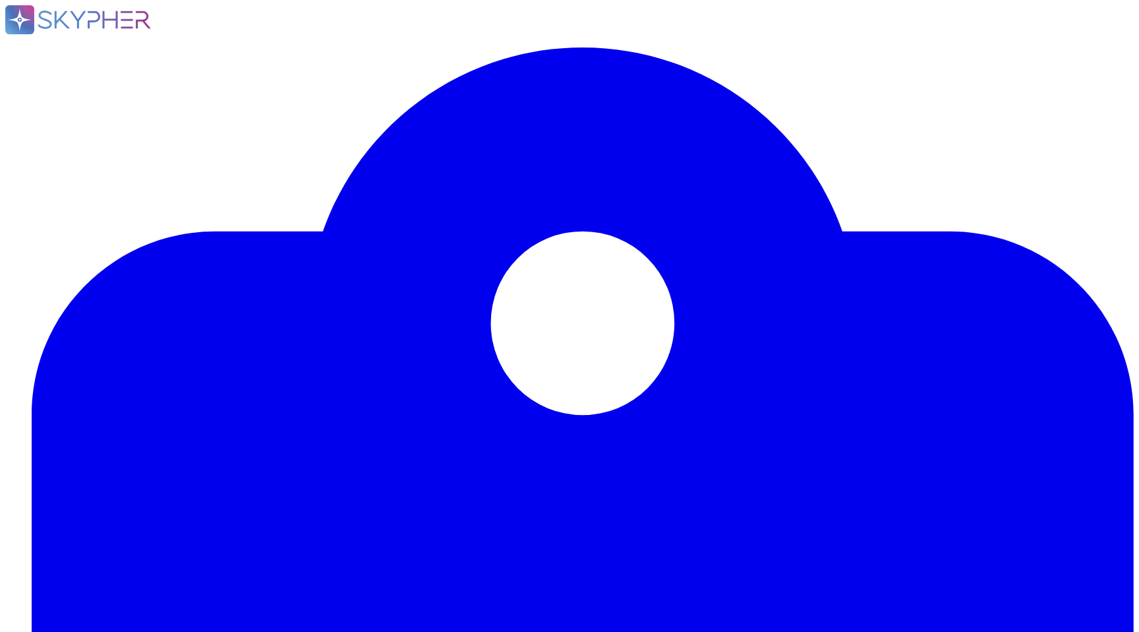
scroll to position [58, 0]
drag, startPoint x: 500, startPoint y: 239, endPoint x: 113, endPoint y: 238, distance: 387.0
copy span "Votre solution intègre t-elle une technologie algorithmique de type intelligenc…"
drag, startPoint x: 955, startPoint y: 158, endPoint x: 754, endPoint y: 145, distance: 200.8
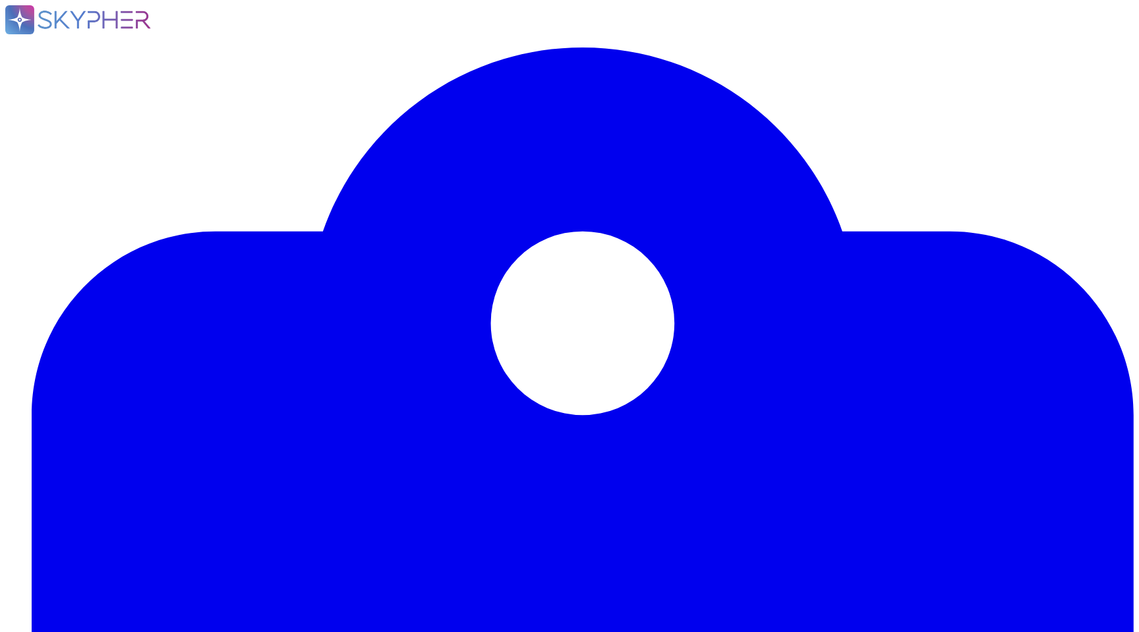
paste input "Votre solution intègre t-elle une technologie algorithmique de type"
type input "Votre solution intègre t-elle une technologie algorithmique de type intelligenc…"
type textarea "En [GEOGRAPHIC_DATA]."
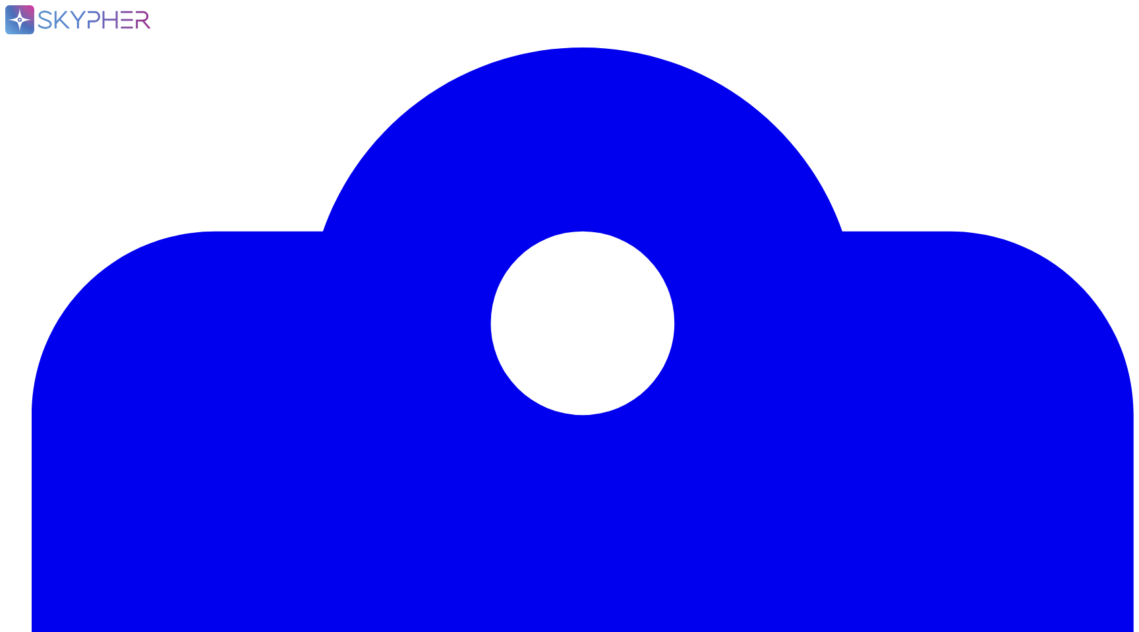
type textarea "Oui, l'usage de la solution implique des transferts de données vers des prestat…"
type textarea "Non - seuls les sous-traitants basés en UE peuvent réaliser des transferts hors…"
type textarea "Les mesures de sécurisation mises en place pour les transferts de données hors …"
type textarea "Oui, pour la plateforme administrateur."
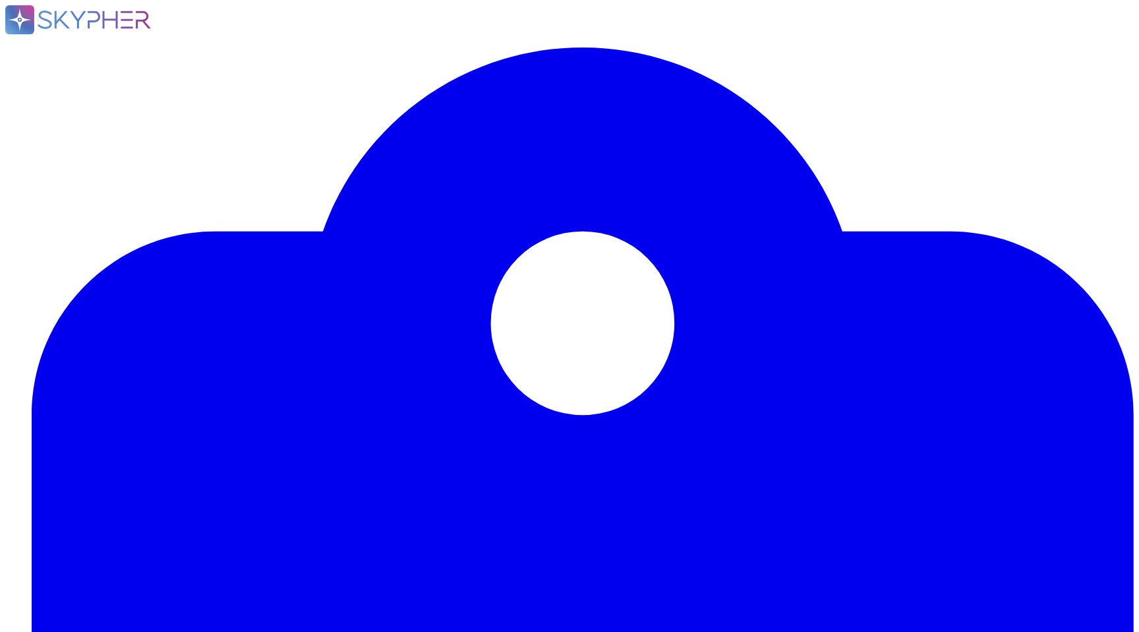
scroll to position [2447, 0]
type textarea "Swile ne dispose pas encore de la certification ISO 27001. Nous sommes toutefoi…"
type textarea "Oui, nous effectuons régulièrement des audits de sécurité par le biais de tiers…"
type textarea "Un plan d'action est effectivement mis en place pour corriger les vulnérabilité…"
type textarea "Oui, des revues régulières des droits d'accès des utilisateurs sont effectuées,…"
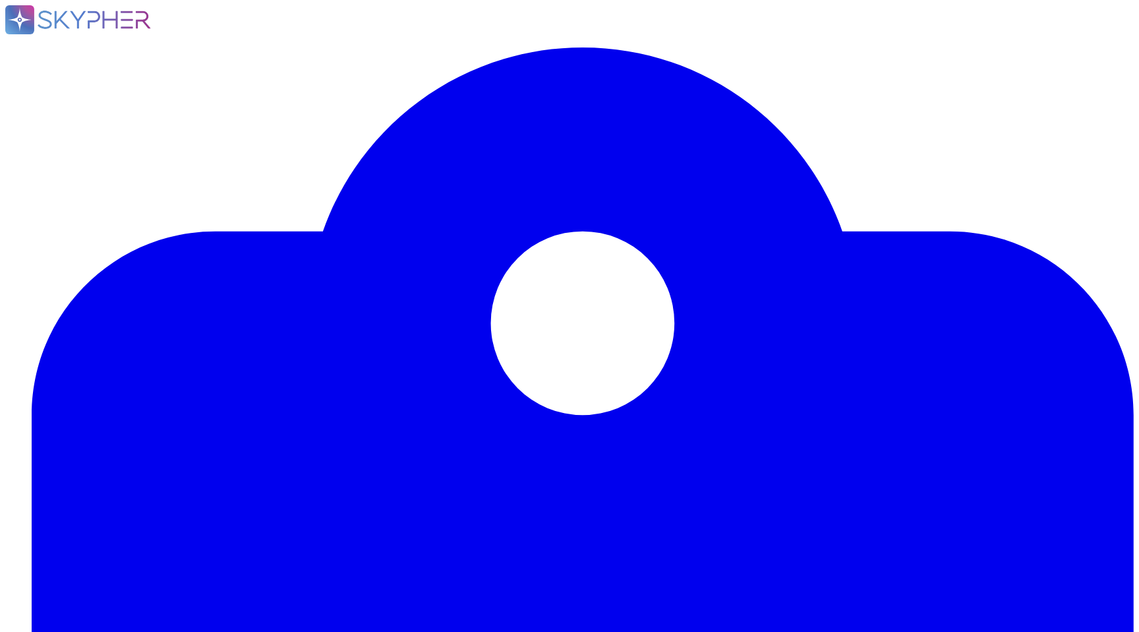
scroll to position [2904, 0]
type input "Votre solution intègre t-elle une technologie algorithmique de type intelligenc…"
type textarea "Oui, l'usage de la solution implique des transferts de données vers des prestat…"
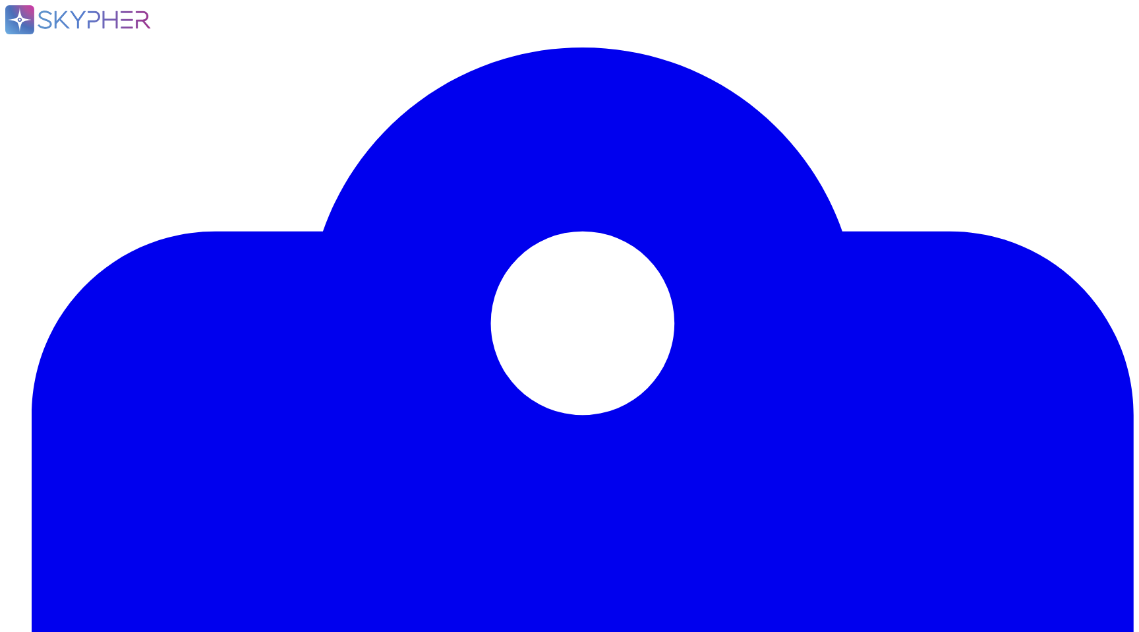
type textarea "En [GEOGRAPHIC_DATA]."
type textarea "Un plan d'action est effectivement mis en place pour corriger les vulnérabilité…"
type textarea "Oui, des revues régulières des droits d'accès des utilisateurs sont effectuées,…"
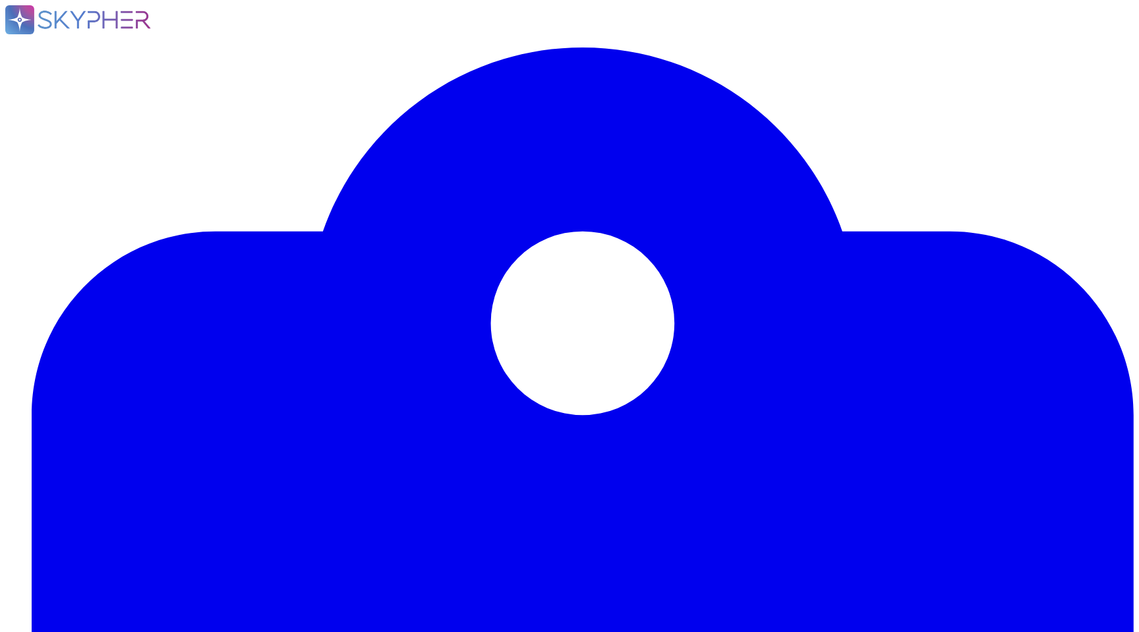
type textarea "Oui, l'usage de la solution implique des transferts de données vers des prestat…"
type textarea "En [GEOGRAPHIC_DATA]."
type textarea "[PERSON_NAME] fait appel aux sous-traitants suivants pour la fourniture de ses …"
type textarea "Oui, AWS."
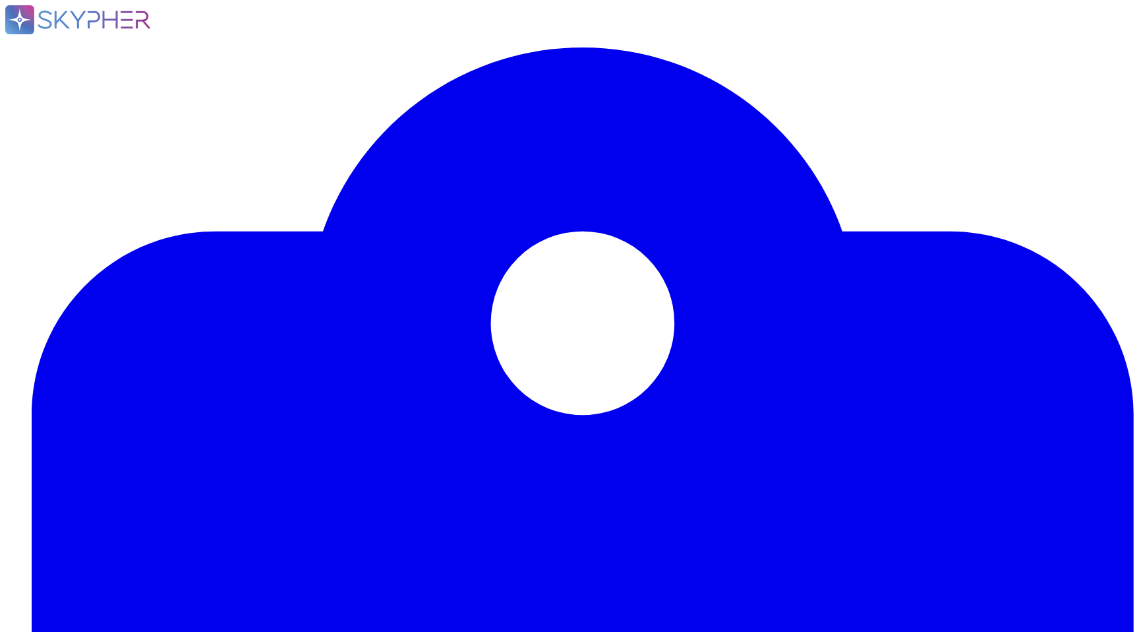
type textarea "Oui, pour la plateforme administrateur."
type textarea "Swile ne dispose pas encore de la certification ISO 27001. Nous sommes toutefoi…"
type textarea "[PERSON_NAME] fait appel aux sous-traitants suivants pour la fourniture de ses …"
type textarea "Oui, AWS."
type textarea "NA"
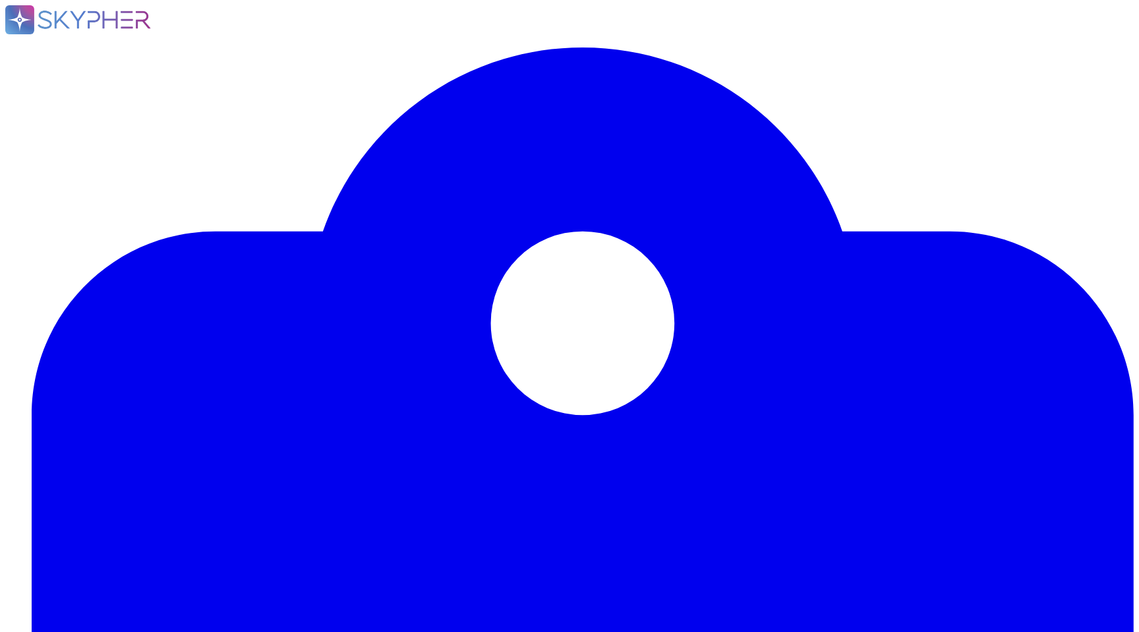
type textarea "NA"
type textarea "Les catégories de données personnelles concernées sont : - Bénéficiaires (salar…"
type textarea "Les données concernées par les traitements sont les suivantes : - Données d'ide…"
type textarea "Swile place des traceurs sur les appareils des utilisateurs dans le cadre de so…"
type textarea "[PERSON_NAME] assume à la fois les rôles de sous-traitant et de responsable du …"
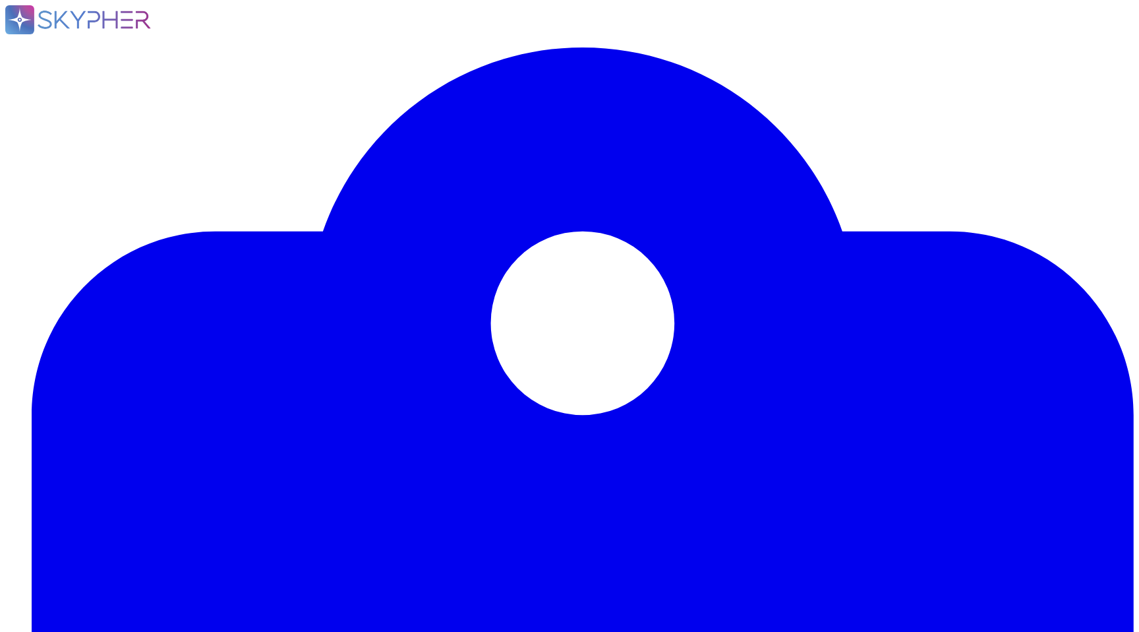
type textarea "L'objectif du projet est de fournir une plateforme de gestion des titres-restau…"
type textarea "La transmission de données au sein de la solution Swile est systématiquement ch…"
type textarea "[PERSON_NAME] fait appel aux sous-traitants suivants pour la fourniture de ses …"
type textarea "Oui, AWS."
type textarea "En [GEOGRAPHIC_DATA]."
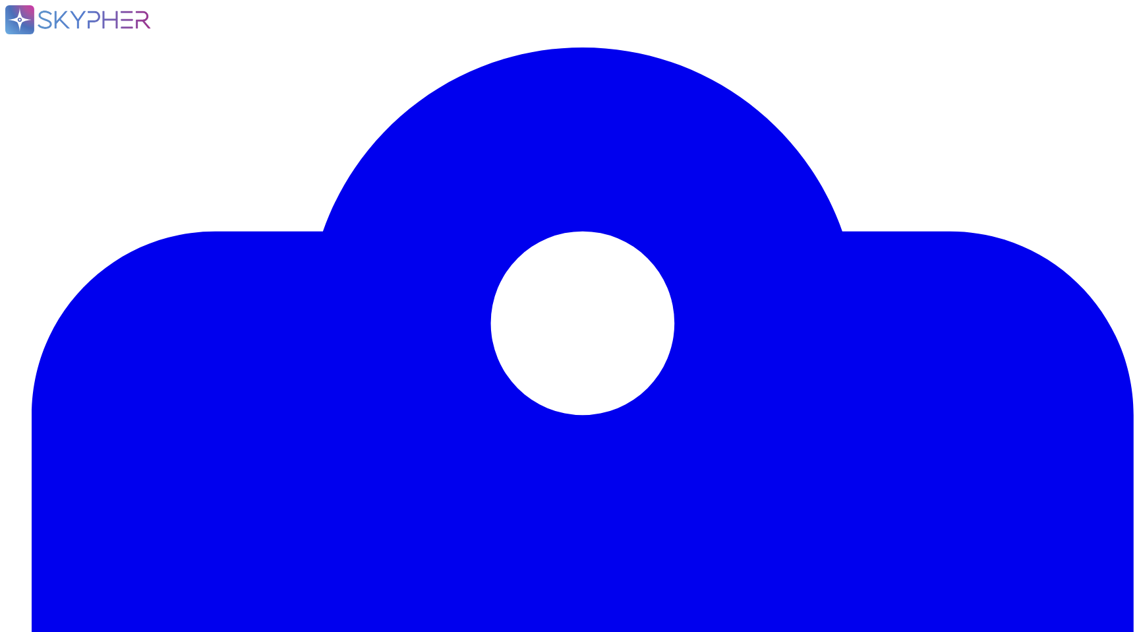
scroll to position [1519, 0]
drag, startPoint x: 117, startPoint y: 206, endPoint x: 500, endPoint y: 203, distance: 382.4
copy span "otre solution intègre t-elle une technologie algorithmique de type intelligence…"
drag, startPoint x: 156, startPoint y: 257, endPoint x: 61, endPoint y: 244, distance: 95.2
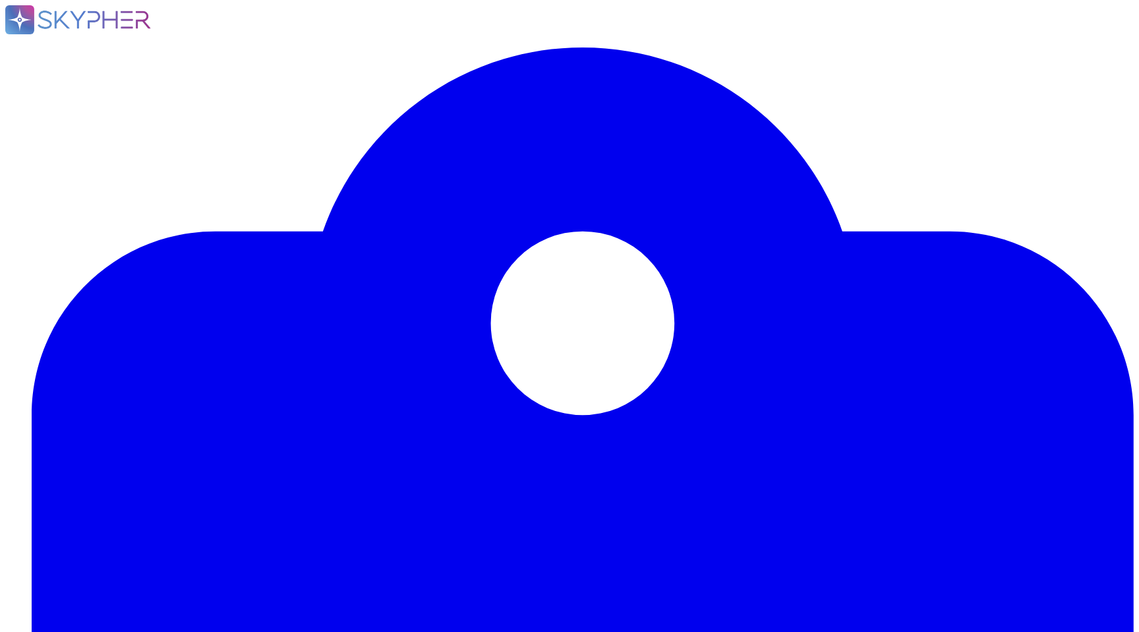
type textarea "Non"
drag, startPoint x: 159, startPoint y: 410, endPoint x: 42, endPoint y: 376, distance: 121.6
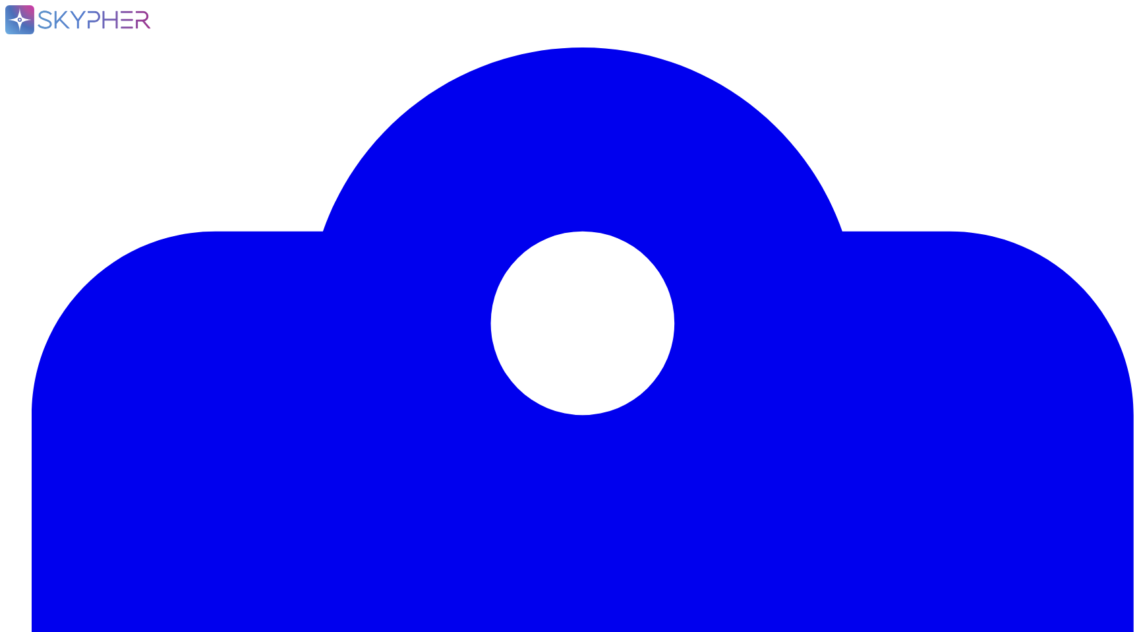
type textarea "N/A"
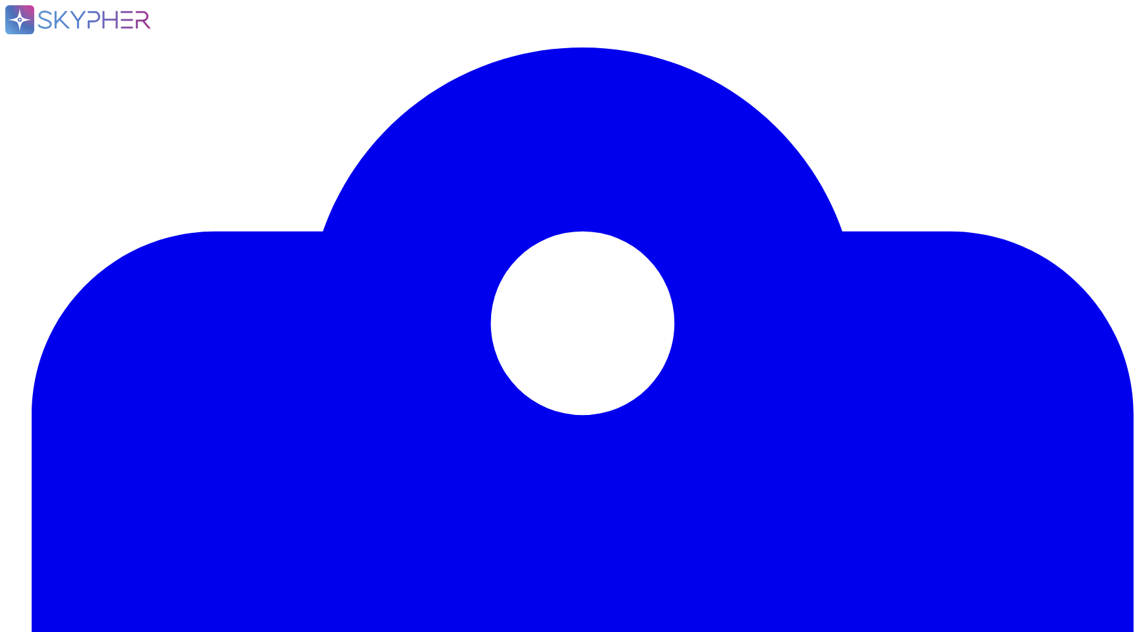
type textarea "En [GEOGRAPHIC_DATA]."
type textarea "Oui, l'usage de la solution implique des transferts de données vers des prestat…"
type textarea "Non - seuls les sous-traitants basés en UE peuvent réaliser des transferts hors…"
type textarea "Les mesures de sécurisation mises en place pour les transferts de données hors …"
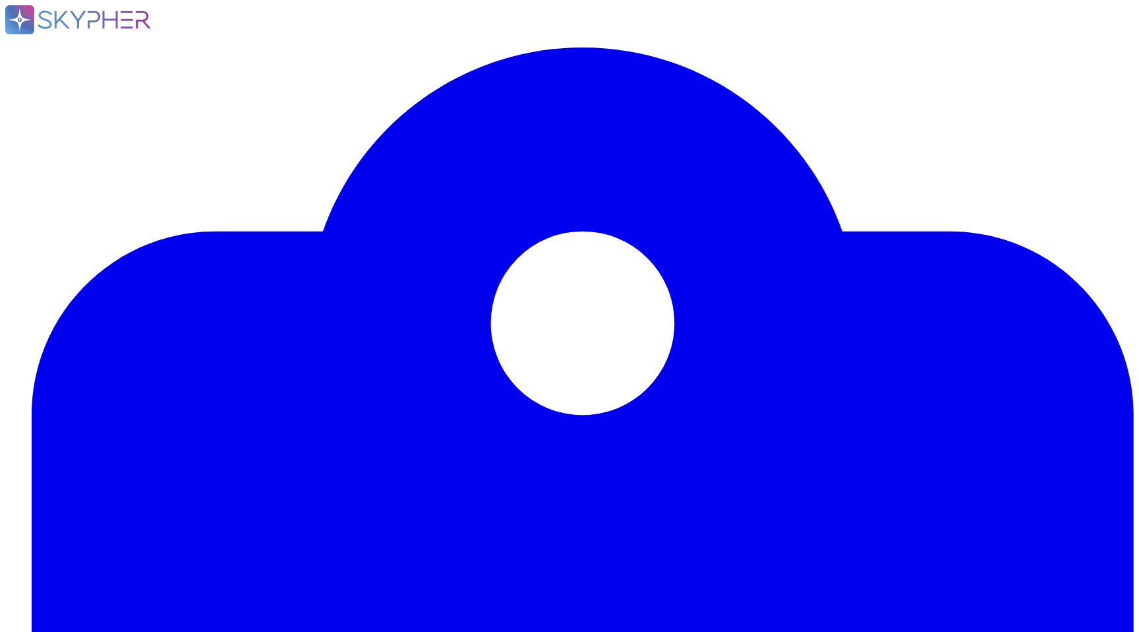
type textarea "Oui, pour la plateforme administrateur."
drag, startPoint x: 109, startPoint y: 303, endPoint x: 536, endPoint y: 301, distance: 426.5
drag, startPoint x: 112, startPoint y: 304, endPoint x: 539, endPoint y: 299, distance: 427.2
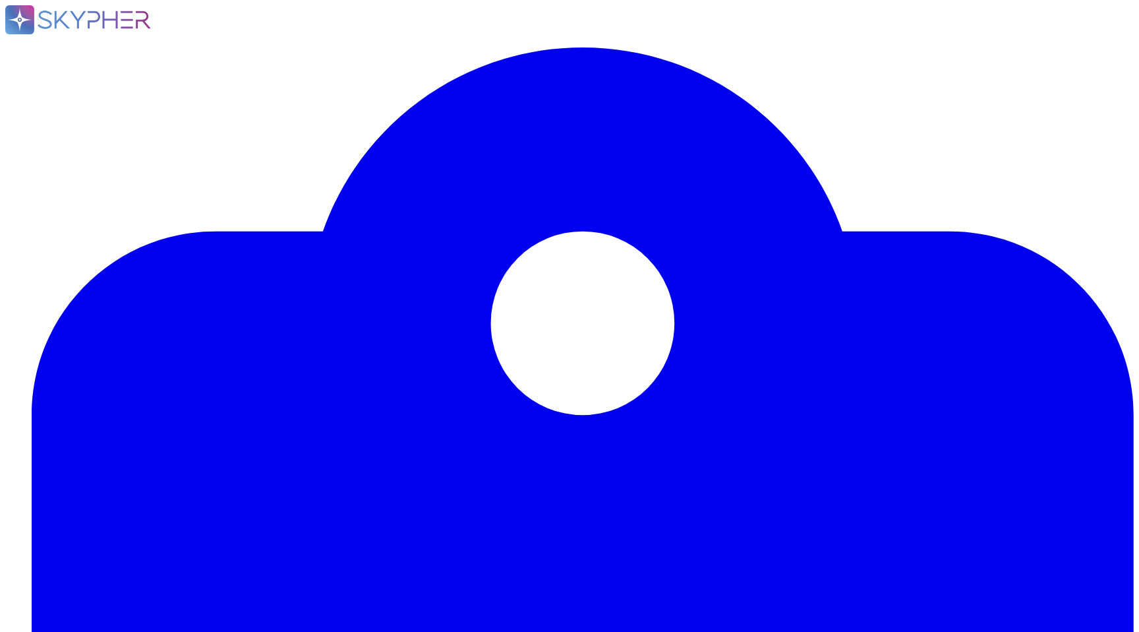
copy span "L'usage de la solution implique des accès , des stockages , des transmissions d…"
type textarea "Oui, pour la plateforme administrateur."
type textarea "Swile ne dispose pas encore de la certification ISO 27001. Nous sommes toutefoi…"
type textarea "Oui, nous effectuons régulièrement des audits de sécurité par le biais de tiers…"
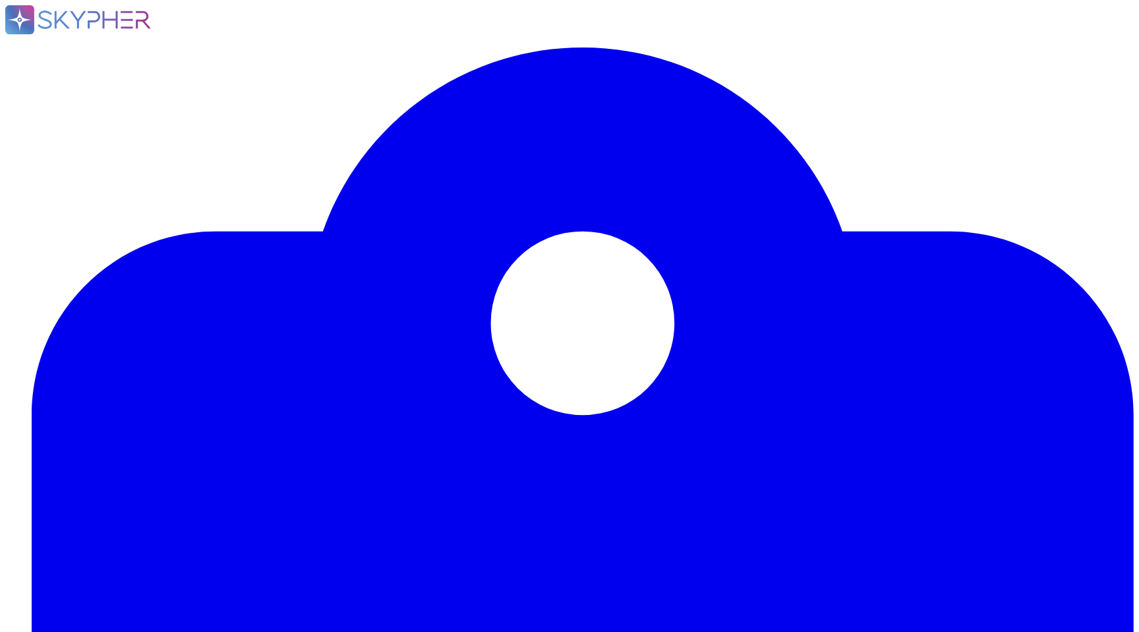
type textarea "Un plan d'action est effectivement mis en place pour corriger les vulnérabilité…"
type textarea "Oui, des revues régulières des droits d'accès des utilisateurs sont effectuées,…"
type textarea "Oui, [PERSON_NAME] dispose d'une charte informatique validée qui définit les rè…"
type textarea "Swile dispose d'une Politique de sécurité des systèmes d’information (PSSI) réd…"
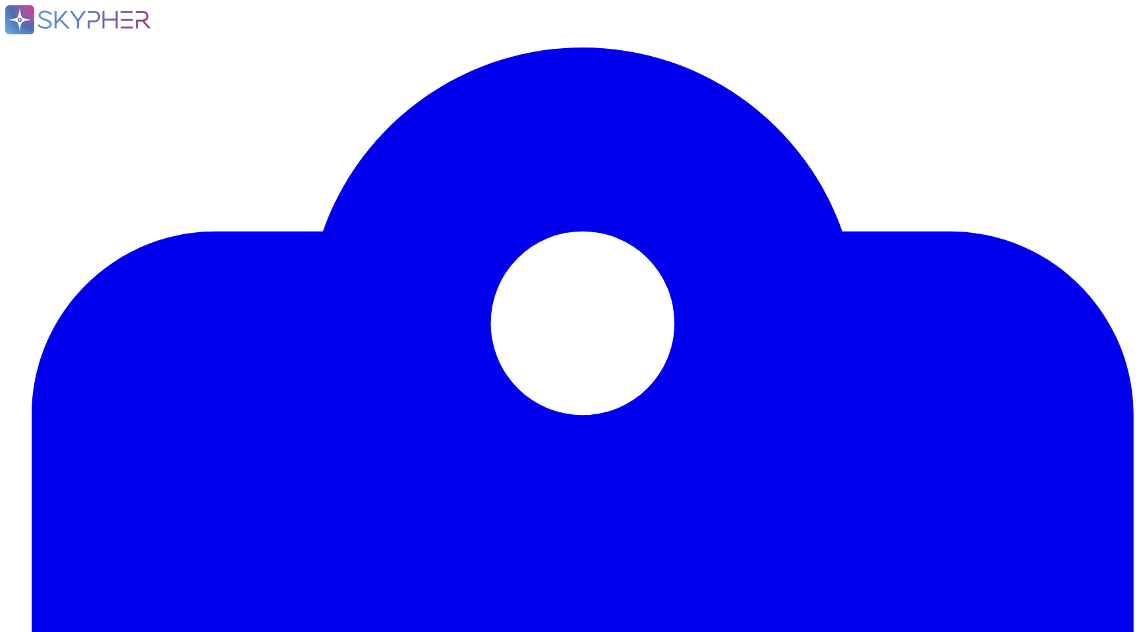
type textarea "[PERSON_NAME] dispose d'une politique de gouvernance en matière de protection d…"
drag, startPoint x: 141, startPoint y: 363, endPoint x: 736, endPoint y: 360, distance: 594.6
drag, startPoint x: 740, startPoint y: 361, endPoint x: 143, endPoint y: 360, distance: 597.3
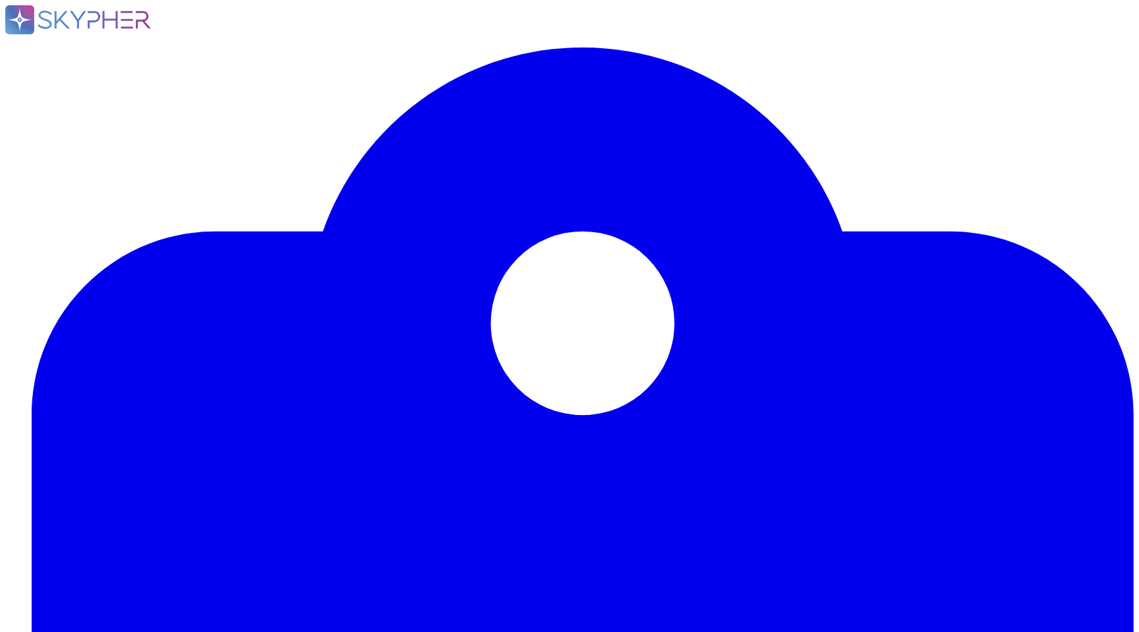
copy span "l'application permet-elle de déléguer l'authentification des utilisateurs Fnac …"
drag, startPoint x: 354, startPoint y: 304, endPoint x: 365, endPoint y: 313, distance: 14.0
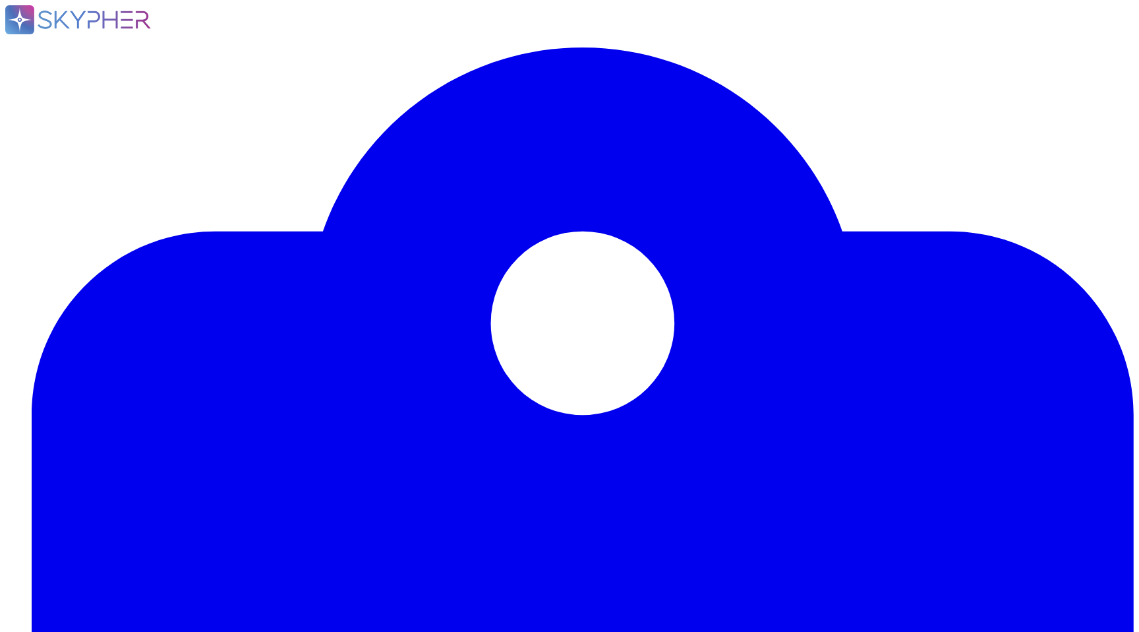
scroll to position [2135, 0]
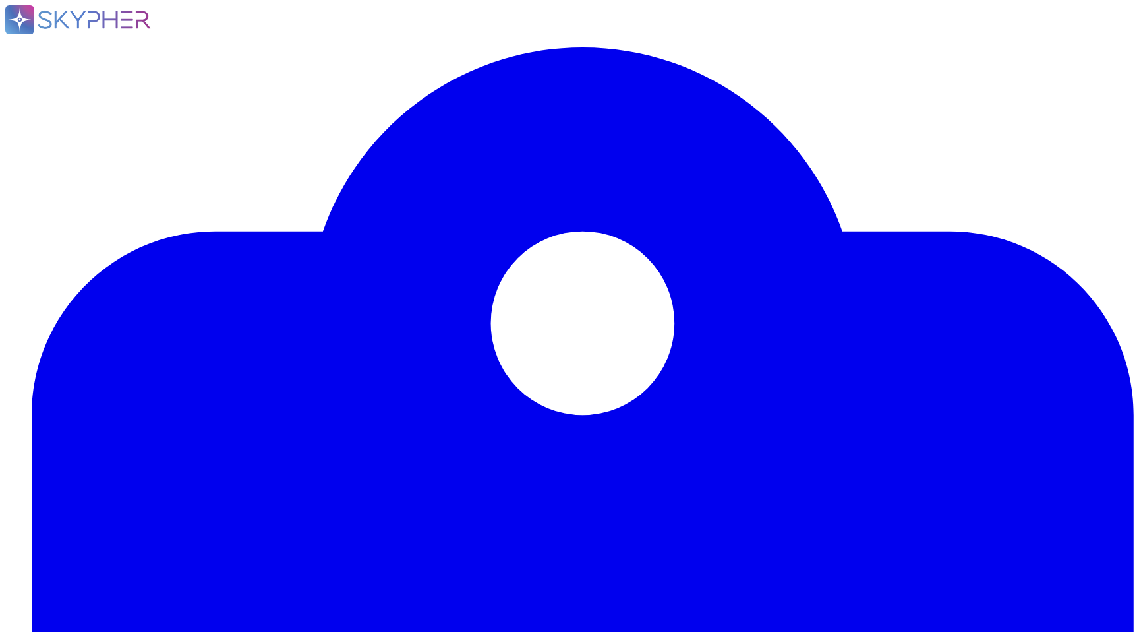
drag, startPoint x: 478, startPoint y: 436, endPoint x: 133, endPoint y: 430, distance: 344.8
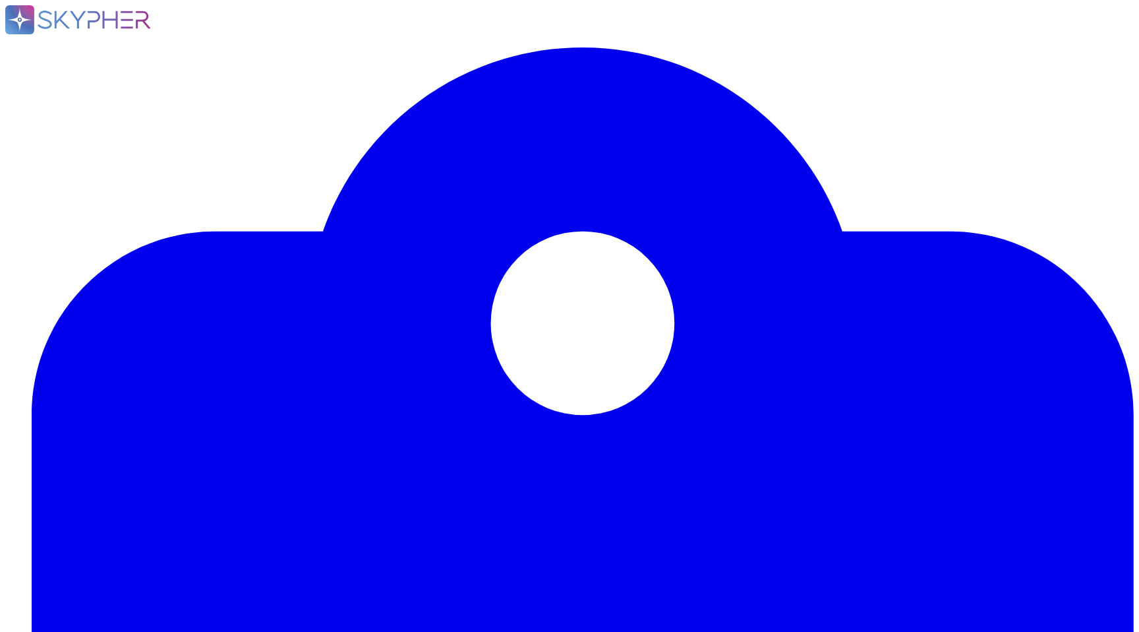
scroll to position [10376, 0]
drag, startPoint x: 186, startPoint y: 352, endPoint x: 88, endPoint y: 332, distance: 99.7
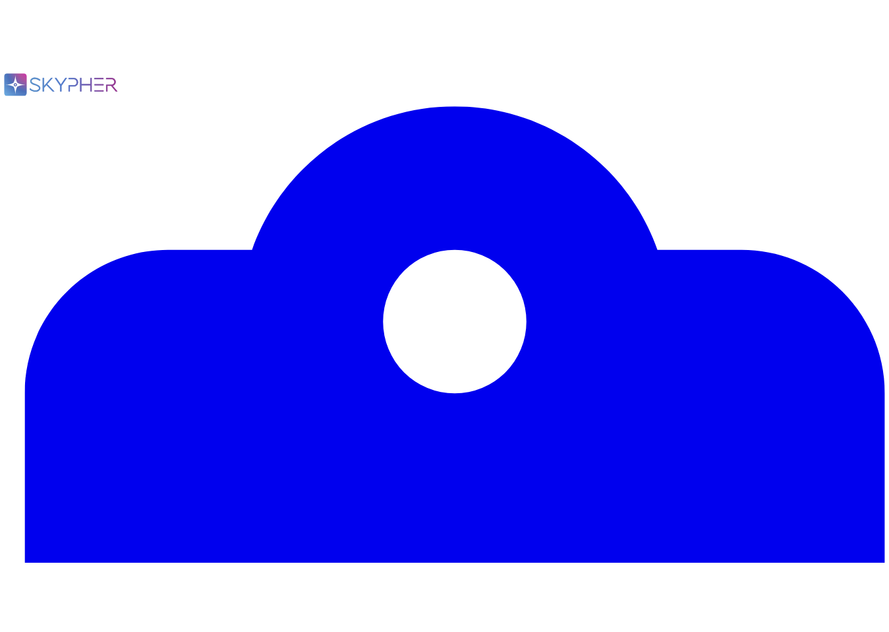
scroll to position [4501, 0]
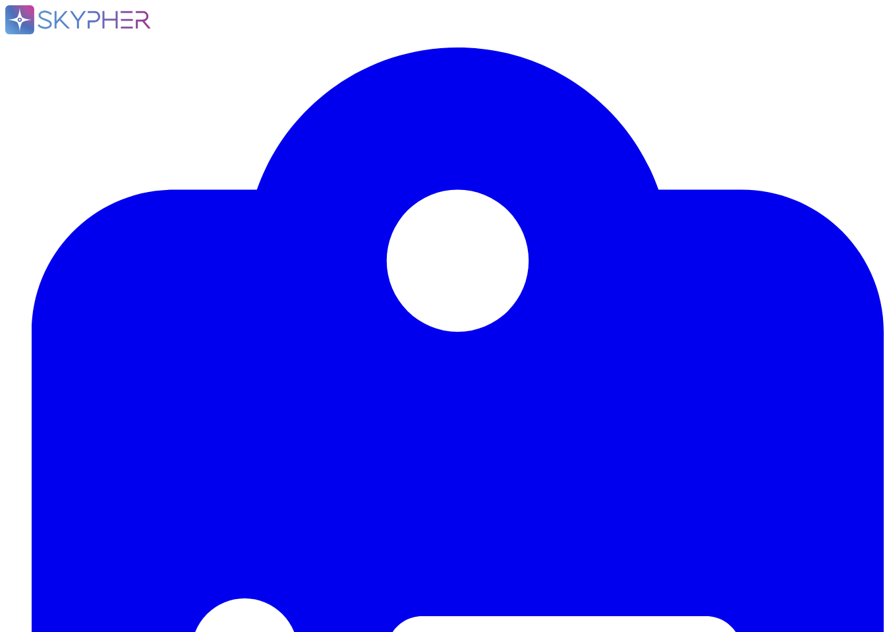
drag, startPoint x: 115, startPoint y: 266, endPoint x: 311, endPoint y: 267, distance: 195.8
drag, startPoint x: 111, startPoint y: 452, endPoint x: 301, endPoint y: 457, distance: 189.9
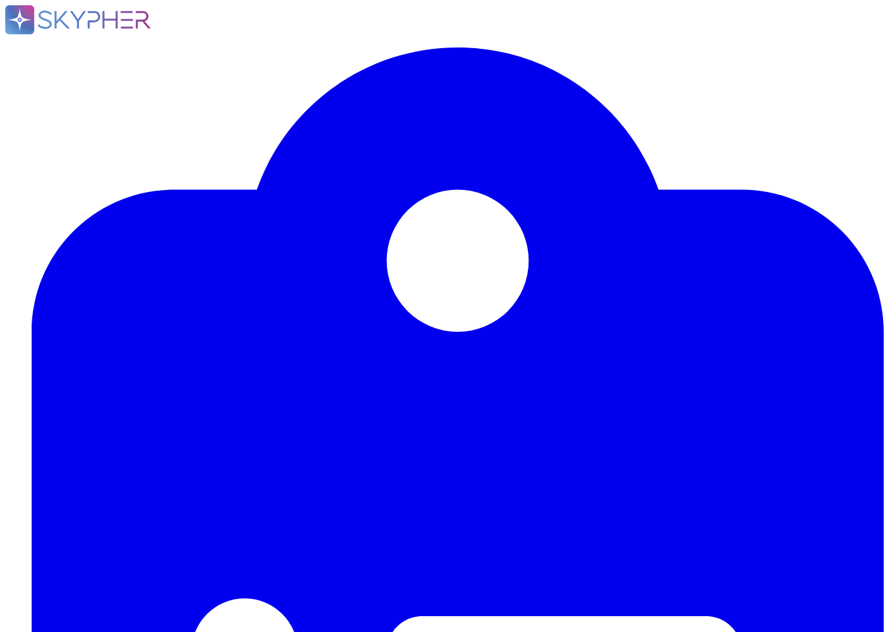
paste textarea "Oui, la solution de Swile permet de gérer des purges, notamment en ce qui conce…"
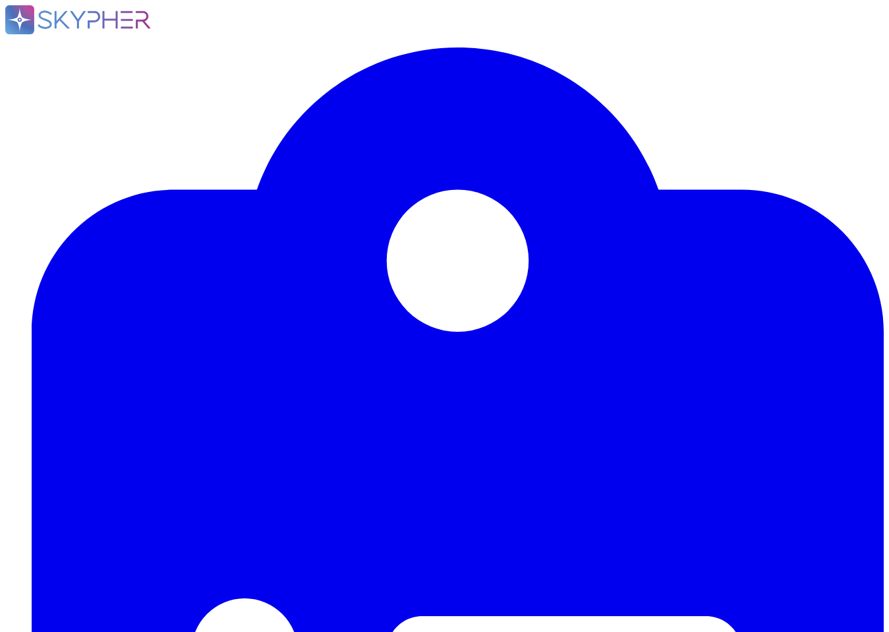
drag, startPoint x: 113, startPoint y: 357, endPoint x: 308, endPoint y: 358, distance: 195.1
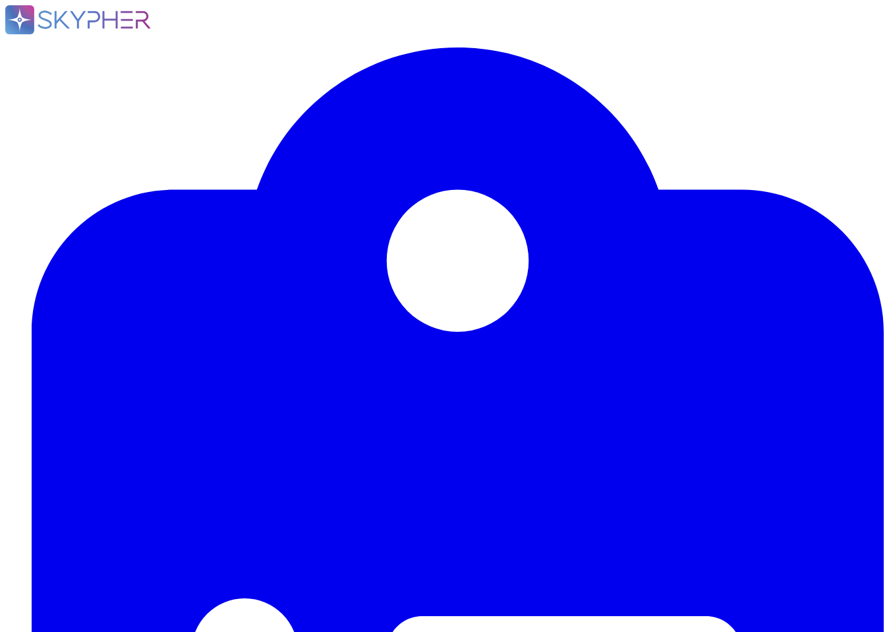
paste textarea "Oui, Swile gère l'archivage des journaux d'audit, qui sont conservés pendant 30…"
drag, startPoint x: 113, startPoint y: 424, endPoint x: 606, endPoint y: 423, distance: 493.8
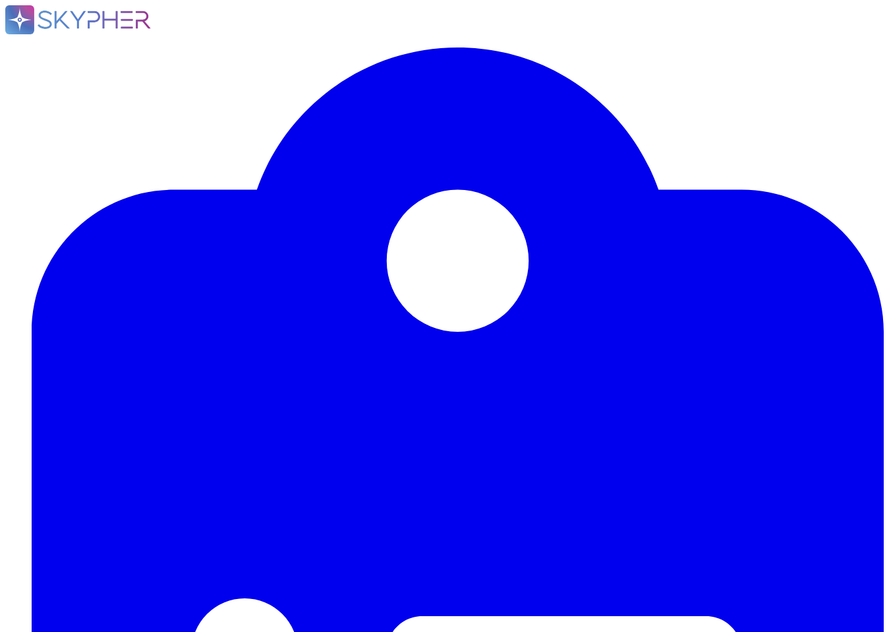
drag, startPoint x: 608, startPoint y: 423, endPoint x: 116, endPoint y: 421, distance: 492.5
drag, startPoint x: 416, startPoint y: 516, endPoint x: 111, endPoint y: 518, distance: 304.6
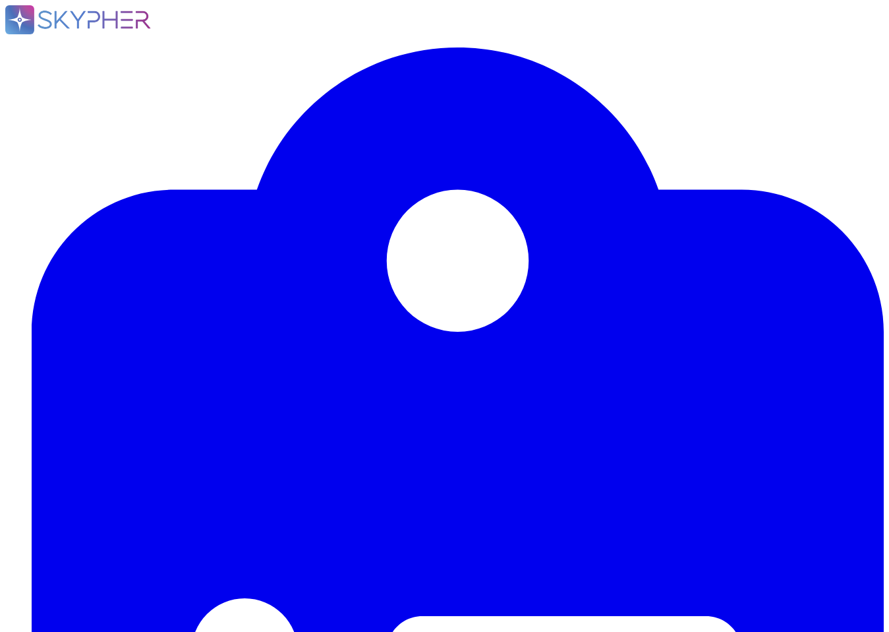
drag, startPoint x: 115, startPoint y: 520, endPoint x: 417, endPoint y: 517, distance: 301.9
drag, startPoint x: 162, startPoint y: 563, endPoint x: 56, endPoint y: 552, distance: 106.0
paste textarea "Les environnements de production et de test sont séparés par des réseaux distin…"
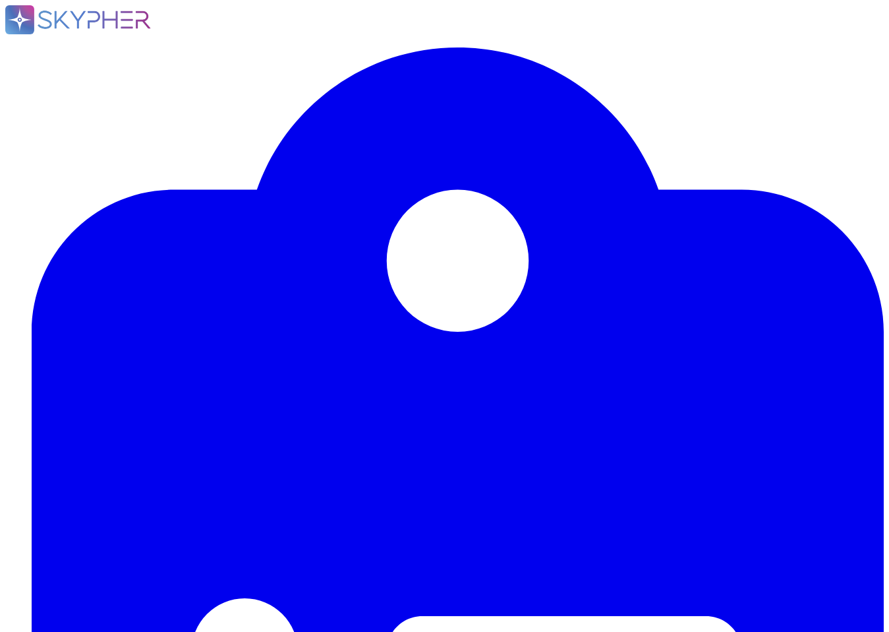
drag, startPoint x: 353, startPoint y: 338, endPoint x: 117, endPoint y: 336, distance: 236.0
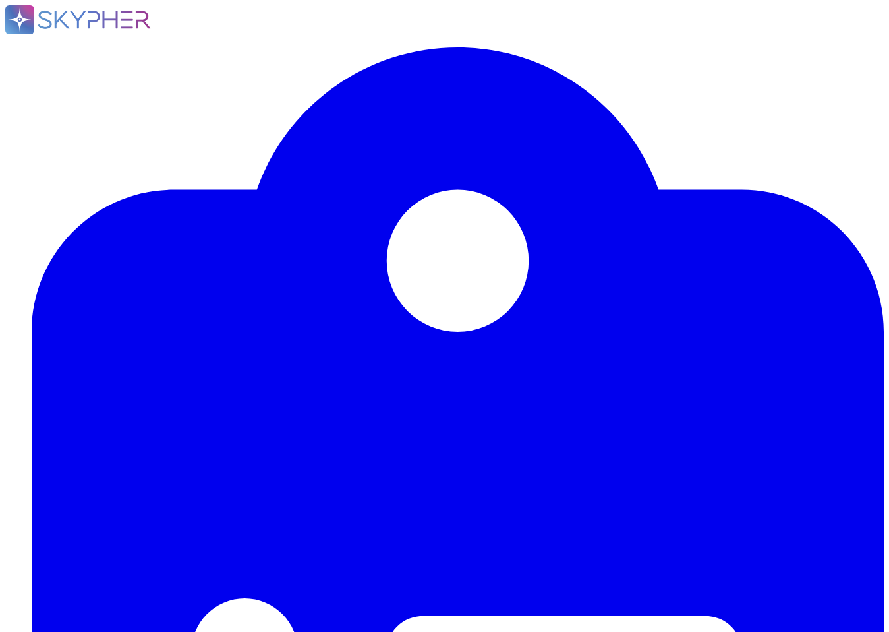
drag, startPoint x: 159, startPoint y: 389, endPoint x: 73, endPoint y: 372, distance: 87.3
paste textarea "Swile a mis en place une procédure de gestion des vulnérabilités qui inclut une…"
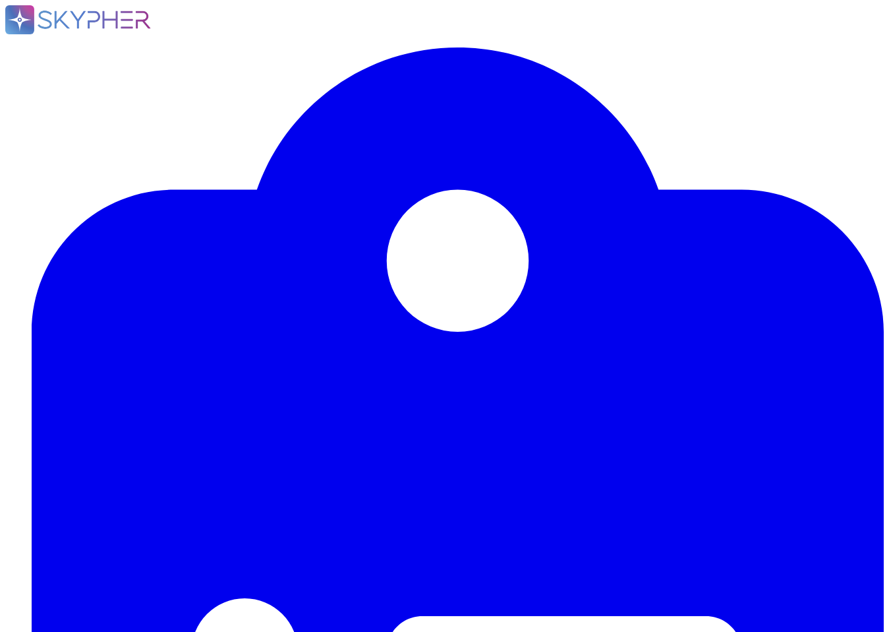
drag, startPoint x: 533, startPoint y: 222, endPoint x: 117, endPoint y: 225, distance: 416.7
drag, startPoint x: 189, startPoint y: 274, endPoint x: 77, endPoint y: 254, distance: 113.7
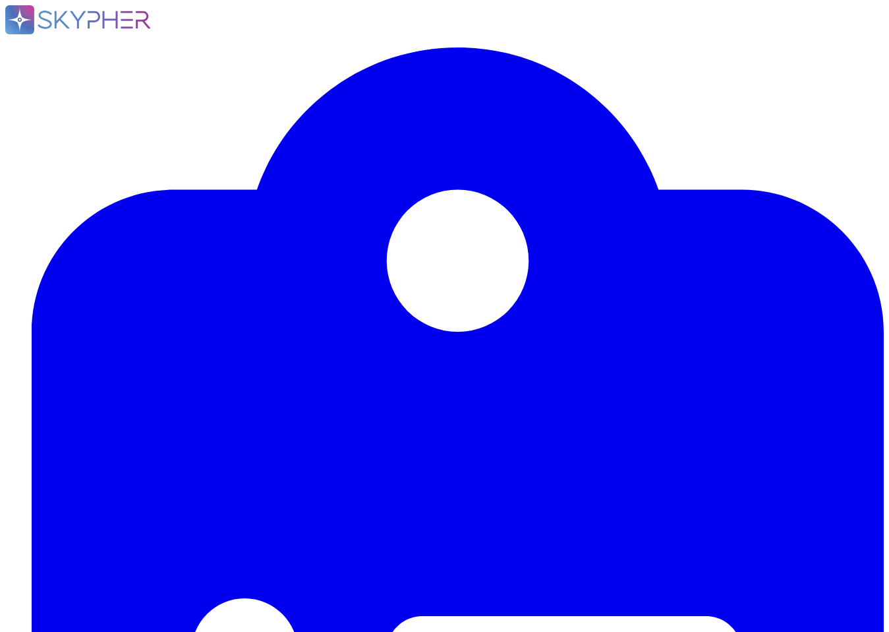
paste textarea "Oui, nous procédons systématiquement à l’effacement des données de tout matérie…"
drag, startPoint x: 335, startPoint y: 360, endPoint x: 116, endPoint y: 357, distance: 218.9
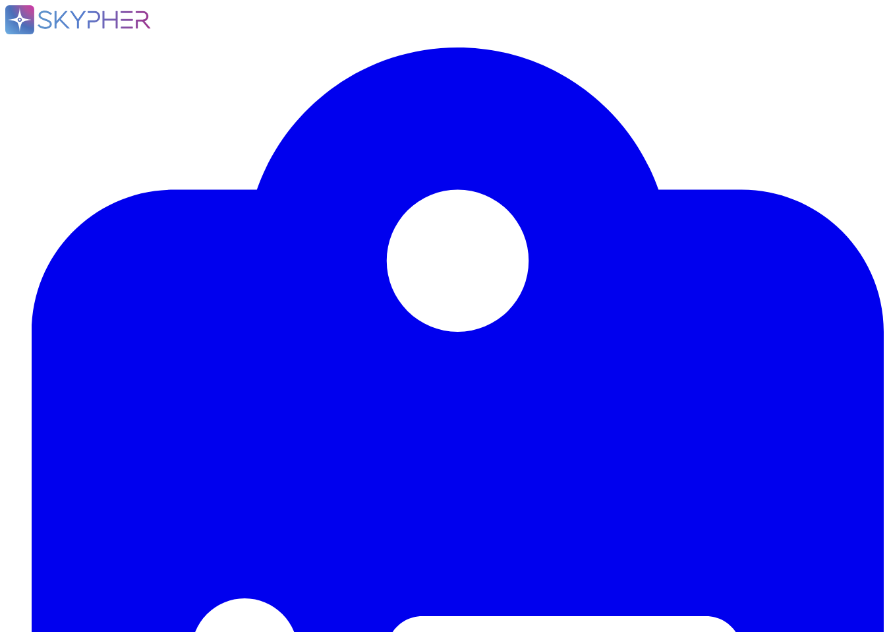
drag, startPoint x: 114, startPoint y: 362, endPoint x: 338, endPoint y: 365, distance: 224.2
drag, startPoint x: 299, startPoint y: 398, endPoint x: 78, endPoint y: 386, distance: 221.8
paste textarea "Oui, les antivirus utilisés sur les postes de travail Swile sont régulièrement …"
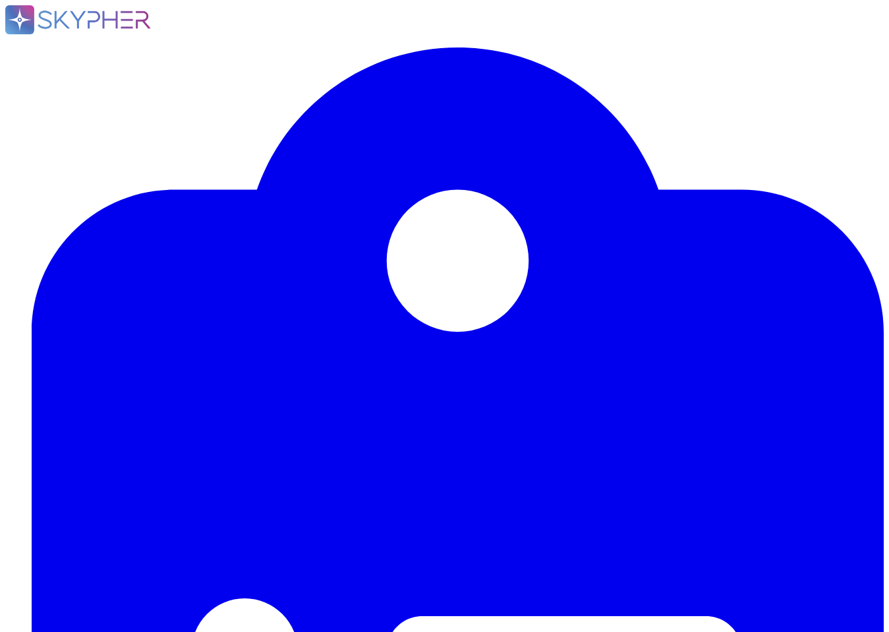
drag, startPoint x: 112, startPoint y: 244, endPoint x: 515, endPoint y: 243, distance: 402.8
drag, startPoint x: 519, startPoint y: 246, endPoint x: 115, endPoint y: 248, distance: 403.5
drag, startPoint x: 337, startPoint y: 285, endPoint x: 74, endPoint y: 265, distance: 263.8
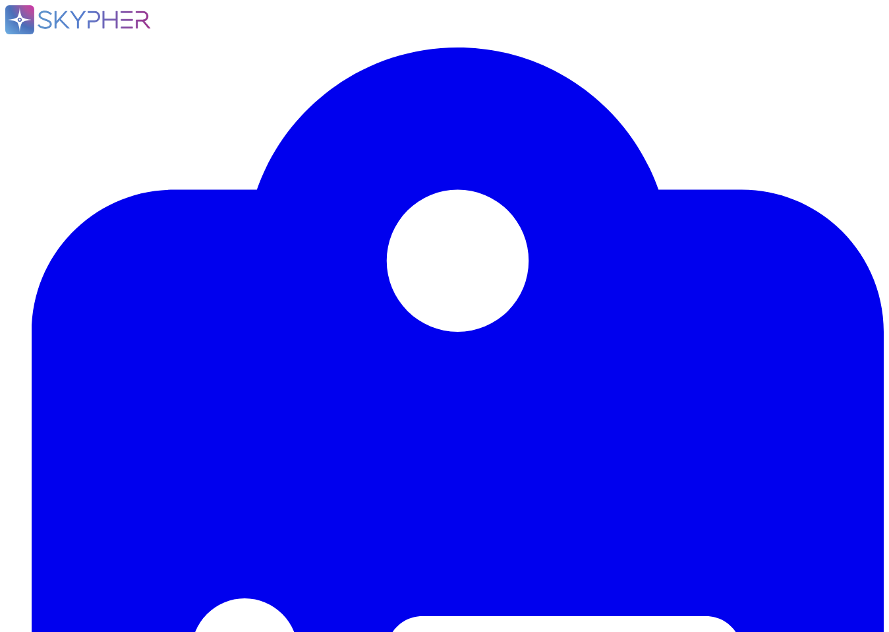
paste textarea "Oui, [PERSON_NAME] utilise des protocoles chiffrés pour tout transfert de donné…"
drag, startPoint x: 320, startPoint y: 316, endPoint x: 114, endPoint y: 316, distance: 206.3
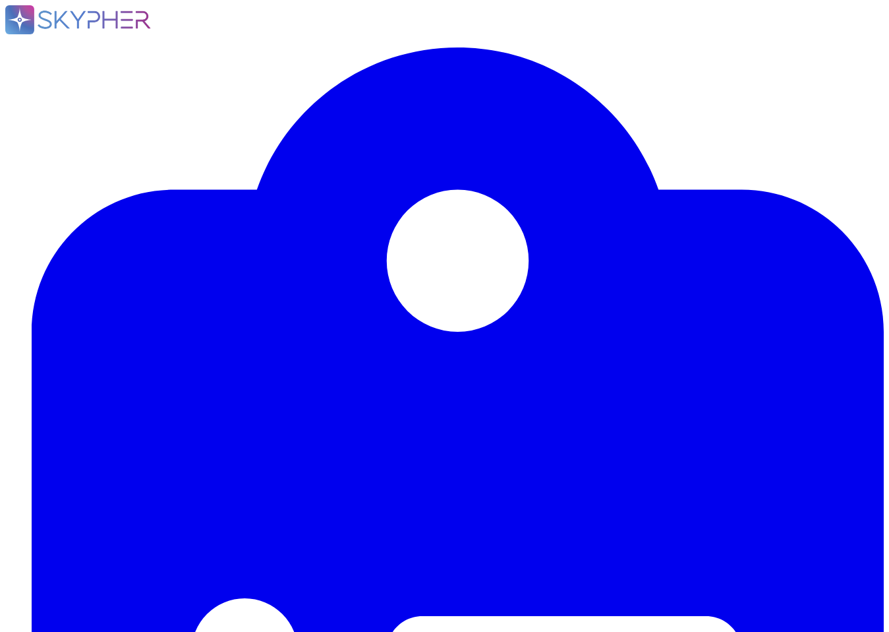
drag, startPoint x: 222, startPoint y: 561, endPoint x: 86, endPoint y: 543, distance: 137.0
paste textarea "Les données sont chiffrées au repos à l'aide de la norme AES 256."
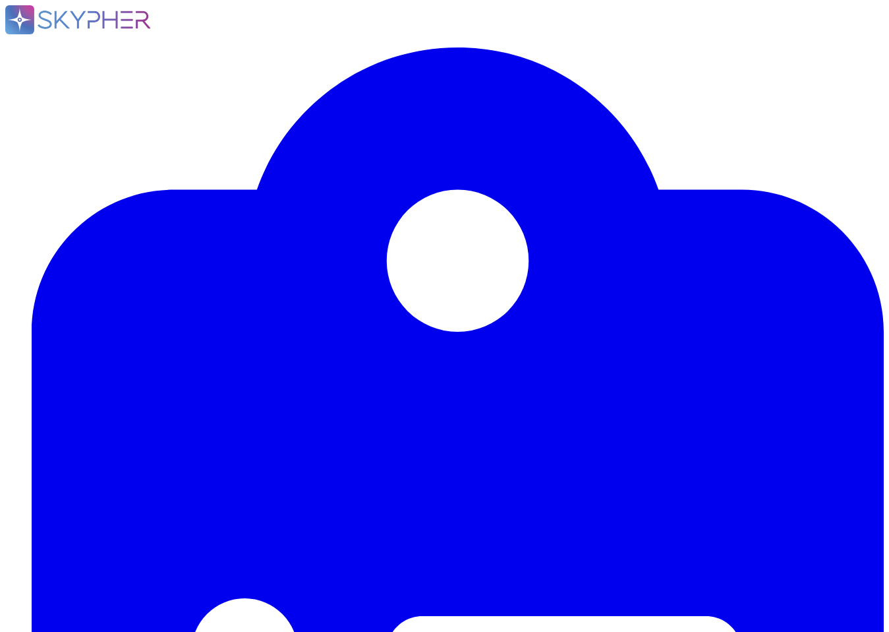
drag, startPoint x: 111, startPoint y: 429, endPoint x: 508, endPoint y: 429, distance: 396.9
drag, startPoint x: 508, startPoint y: 429, endPoint x: 115, endPoint y: 427, distance: 393.6
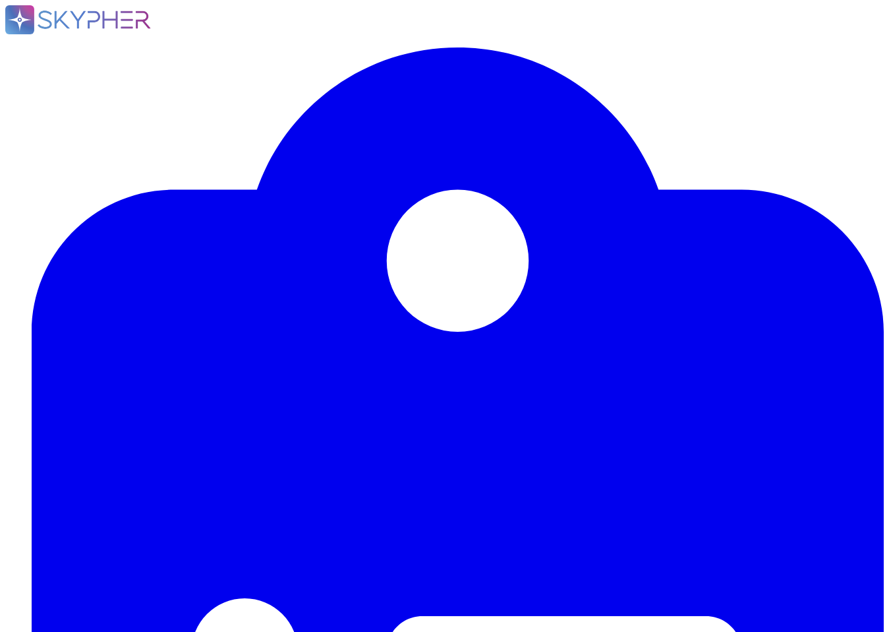
drag, startPoint x: 133, startPoint y: 384, endPoint x: 85, endPoint y: 379, distance: 48.3
paste textarea "La solution de [PERSON_NAME] intègre la journalisation de la traçabilité des ac…"
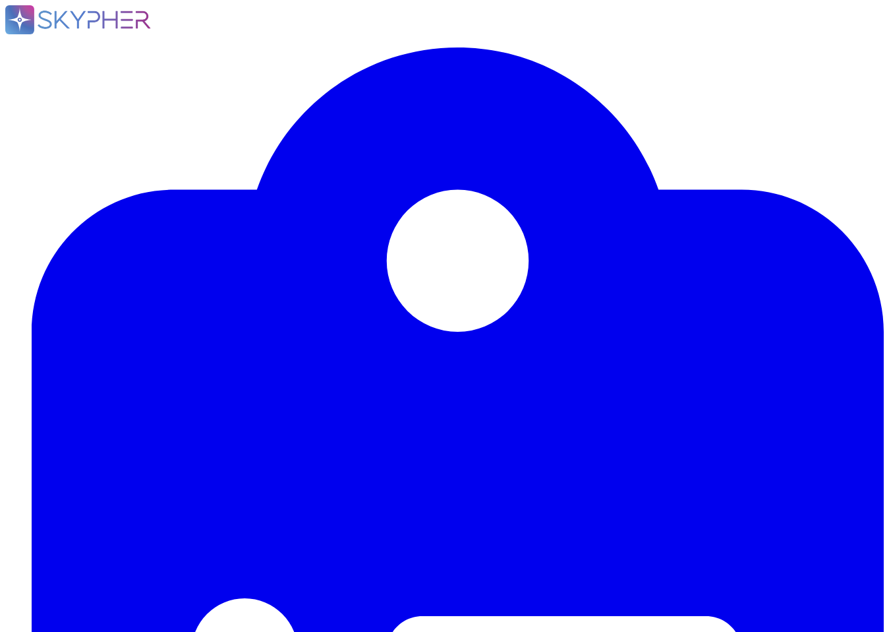
drag, startPoint x: 111, startPoint y: 219, endPoint x: 654, endPoint y: 221, distance: 543.2
drag, startPoint x: 307, startPoint y: 231, endPoint x: 114, endPoint y: 218, distance: 192.9
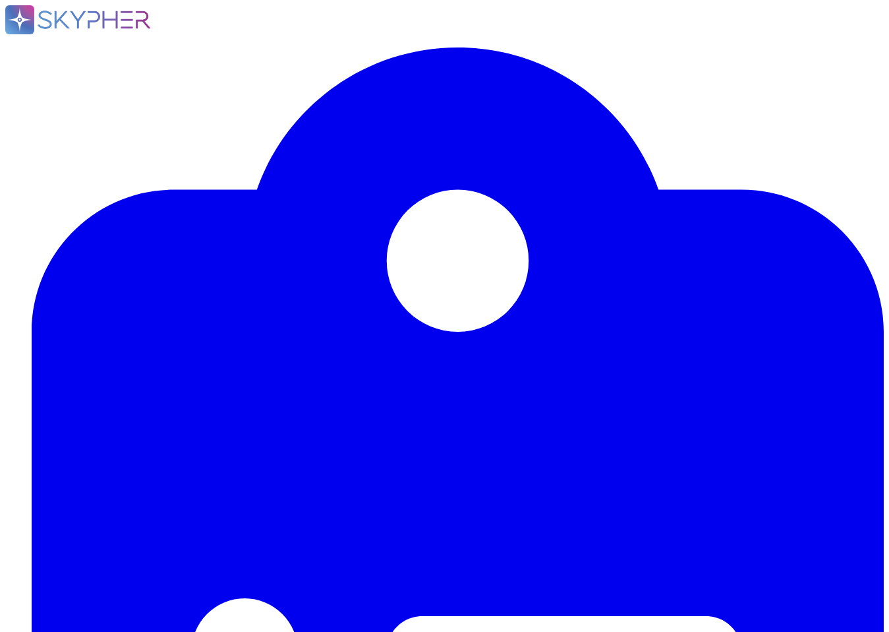
drag, startPoint x: 164, startPoint y: 284, endPoint x: 82, endPoint y: 258, distance: 85.9
paste textarea "Oui, Swile a mis en place une politique de mot de passe utilisateur qui exige d…"
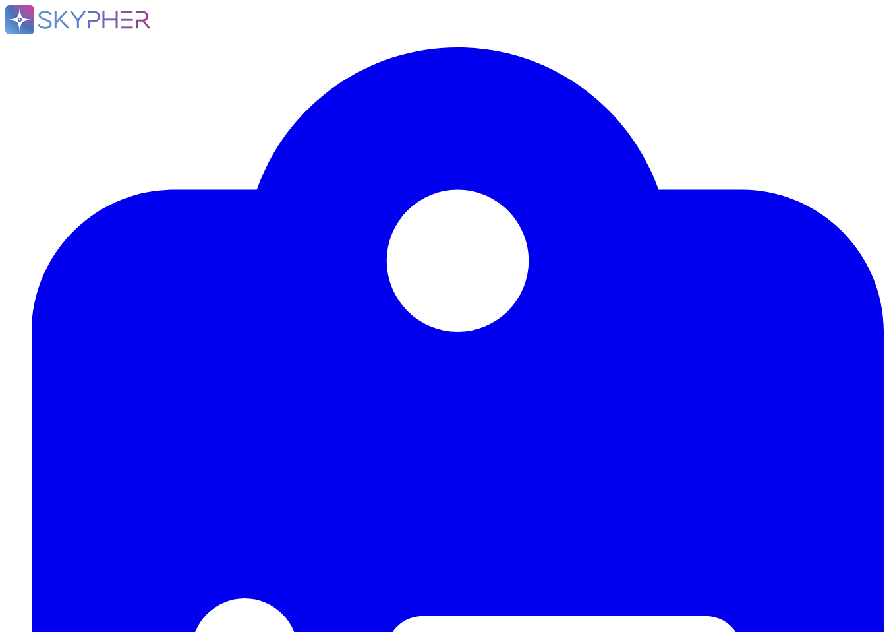
drag, startPoint x: 110, startPoint y: 370, endPoint x: 292, endPoint y: 387, distance: 182.7
drag, startPoint x: 352, startPoint y: 385, endPoint x: 115, endPoint y: 372, distance: 237.7
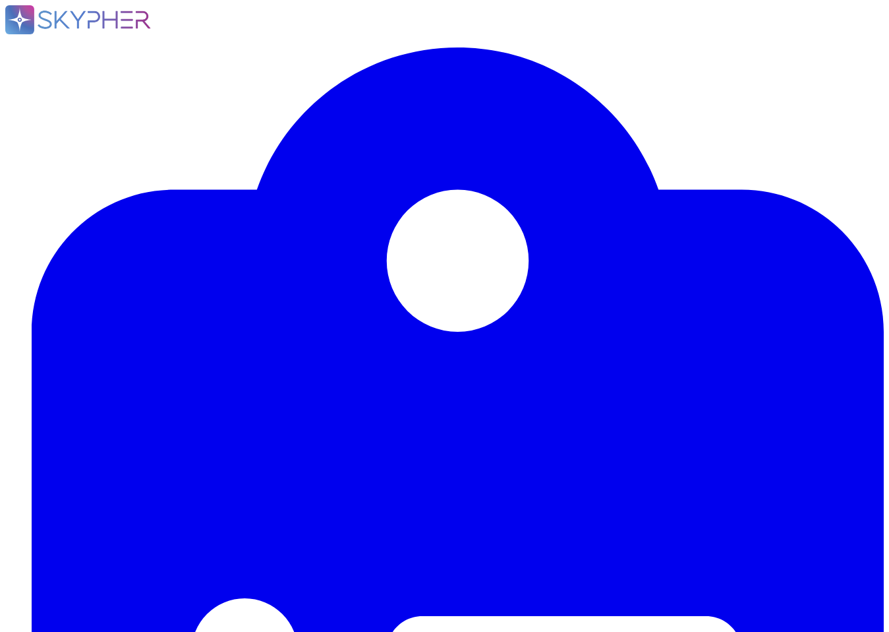
paste textarea "[PERSON_NAME] effectue des revues régulières des droits d'accès des utilisateur…"
drag, startPoint x: 137, startPoint y: 366, endPoint x: 67, endPoint y: 356, distance: 71.2
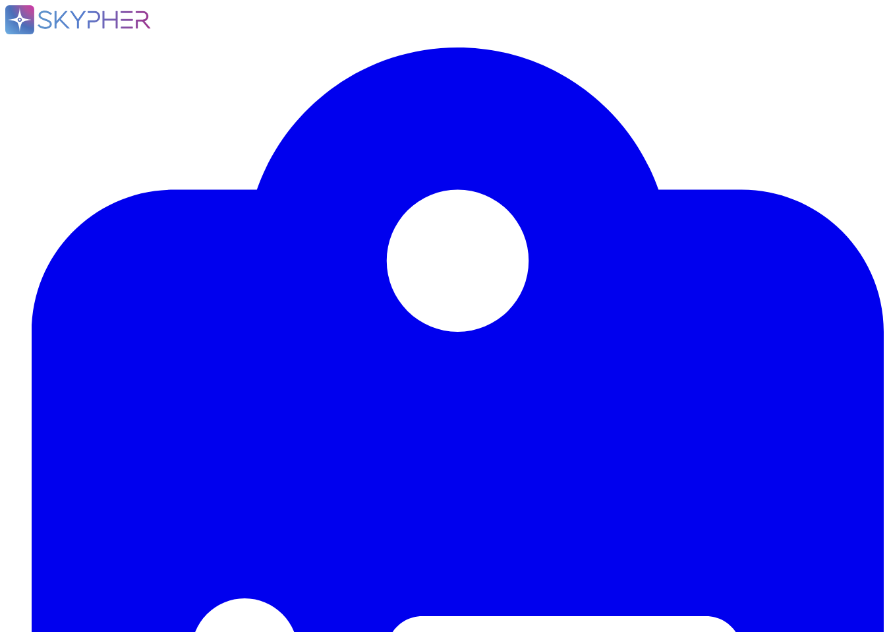
drag, startPoint x: 110, startPoint y: 245, endPoint x: 692, endPoint y: 246, distance: 582.1
drag, startPoint x: 715, startPoint y: 242, endPoint x: 112, endPoint y: 247, distance: 603.2
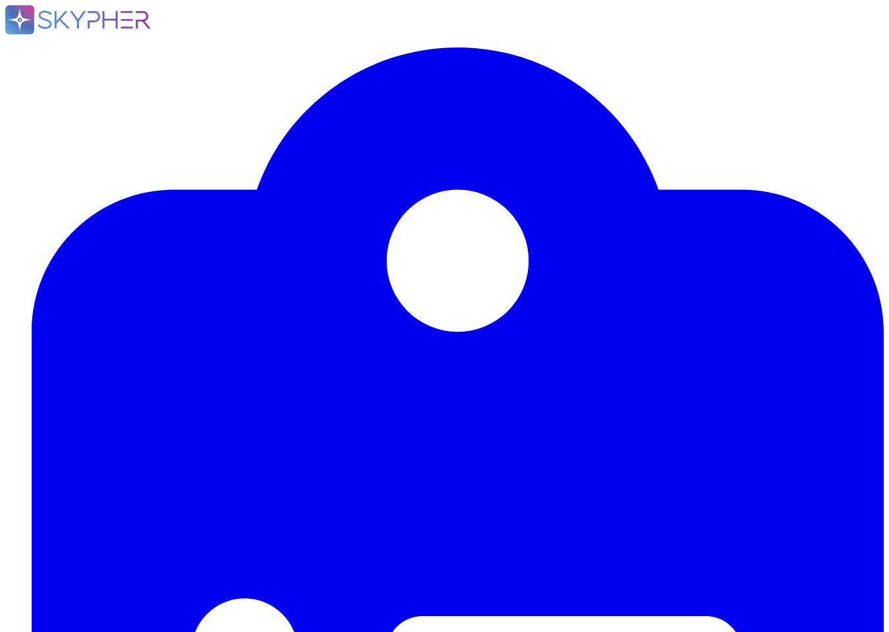
drag, startPoint x: 115, startPoint y: 242, endPoint x: 558, endPoint y: 244, distance: 443.7
copy span "Un plan d'action a t il été mené à l 'issu pour corriger les vulnérabilités ide…"
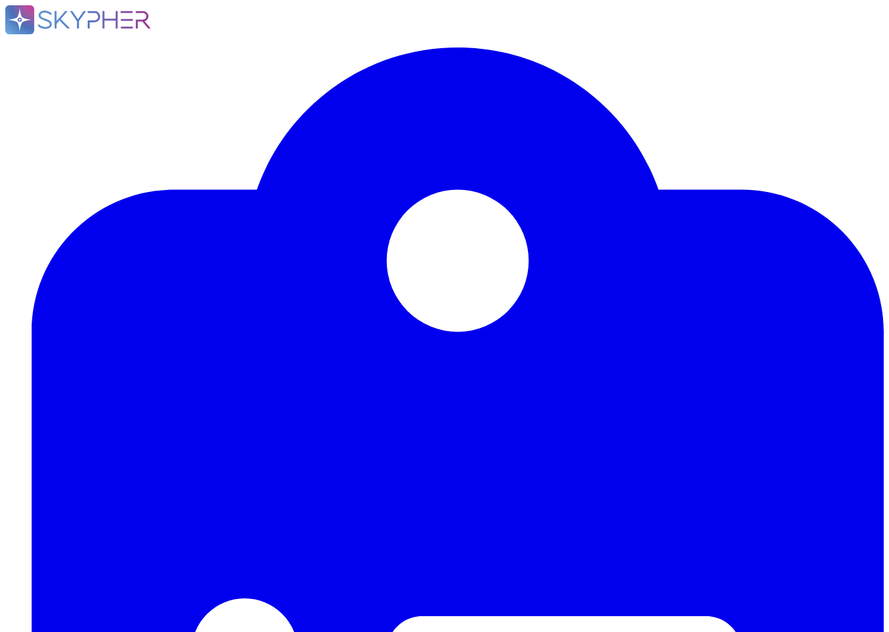
drag, startPoint x: 255, startPoint y: 310, endPoint x: 88, endPoint y: 271, distance: 171.4
paste textarea "Un plan d'action a t il été mené à l 'issu pour corriger les vulnérabilités ide…"
drag, startPoint x: 223, startPoint y: 285, endPoint x: 211, endPoint y: 285, distance: 11.9
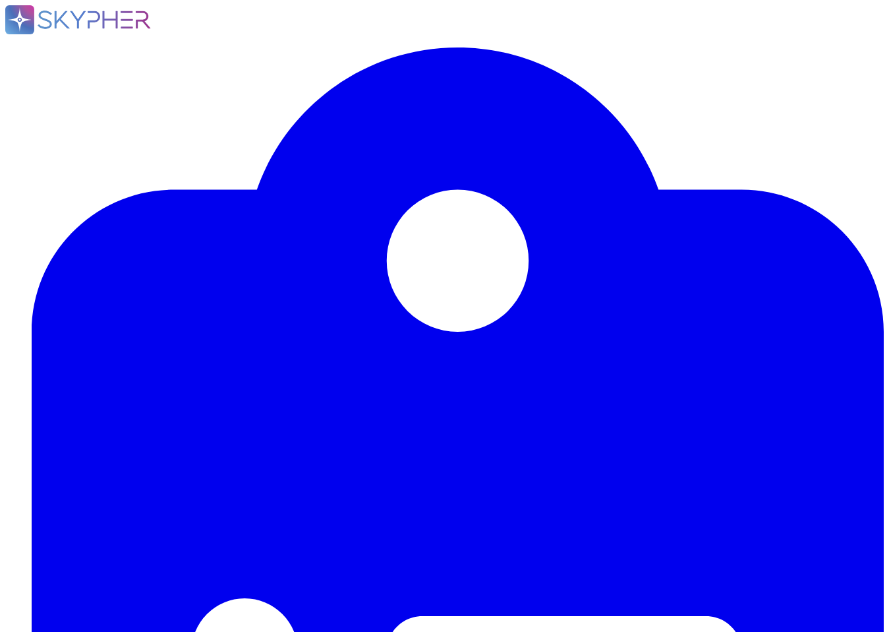
drag, startPoint x: 287, startPoint y: 285, endPoint x: 254, endPoint y: 283, distance: 33.0
drag, startPoint x: 659, startPoint y: 291, endPoint x: 553, endPoint y: 283, distance: 106.4
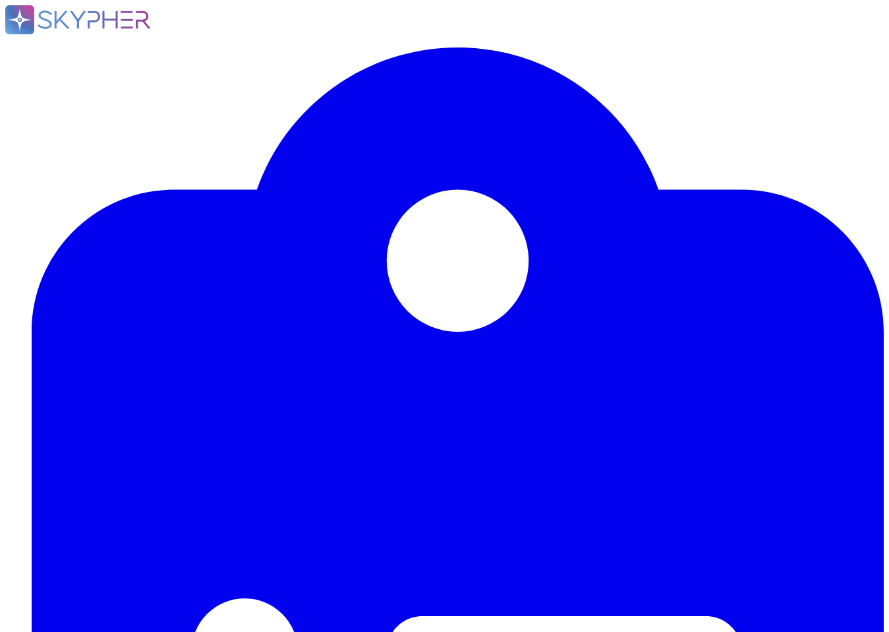
scroll to position [9239, 0]
drag, startPoint x: 172, startPoint y: 415, endPoint x: 95, endPoint y: 404, distance: 77.8
drag, startPoint x: 289, startPoint y: 378, endPoint x: 729, endPoint y: 379, distance: 440.4
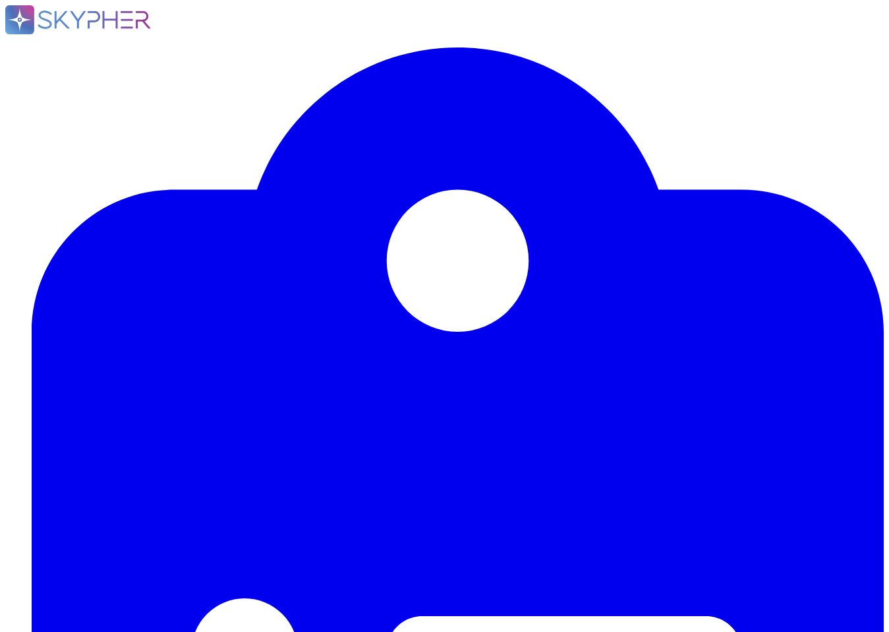
drag, startPoint x: 151, startPoint y: 423, endPoint x: 77, endPoint y: 412, distance: 74.6
paste textarea "Oui, [PERSON_NAME] effectue des tests d'intrusion réguliers, y compris des test…"
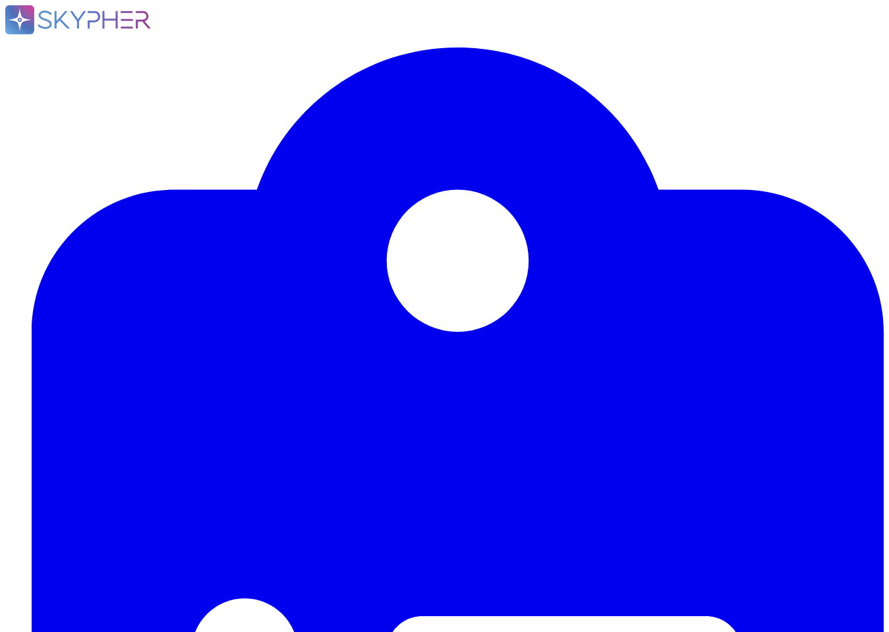
drag, startPoint x: 129, startPoint y: 445, endPoint x: 88, endPoint y: 438, distance: 41.4
drag, startPoint x: 115, startPoint y: 403, endPoint x: 402, endPoint y: 402, distance: 286.8
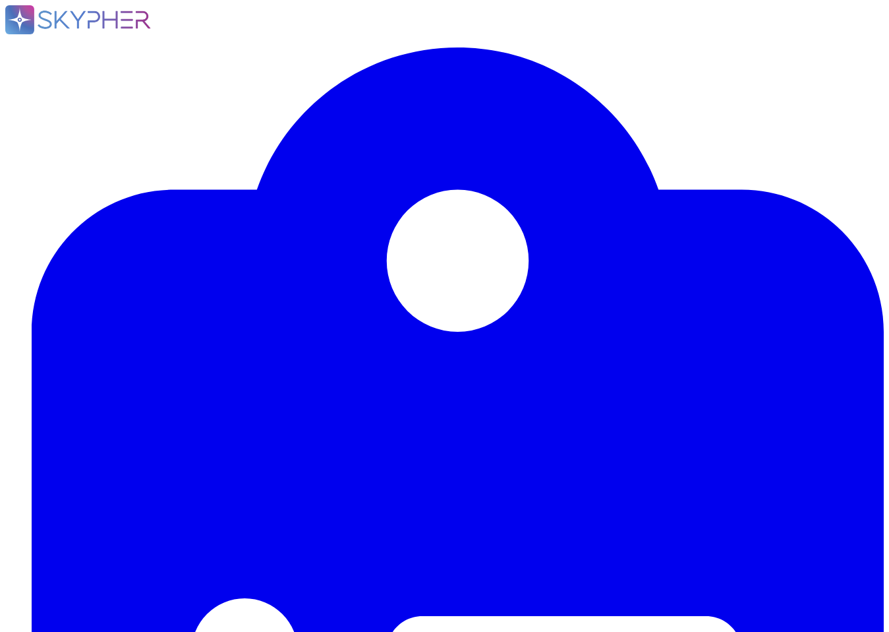
paste textarea "ous les data centers sont gérés par AWS et sont certifiés ISO27001 (entre autre…"
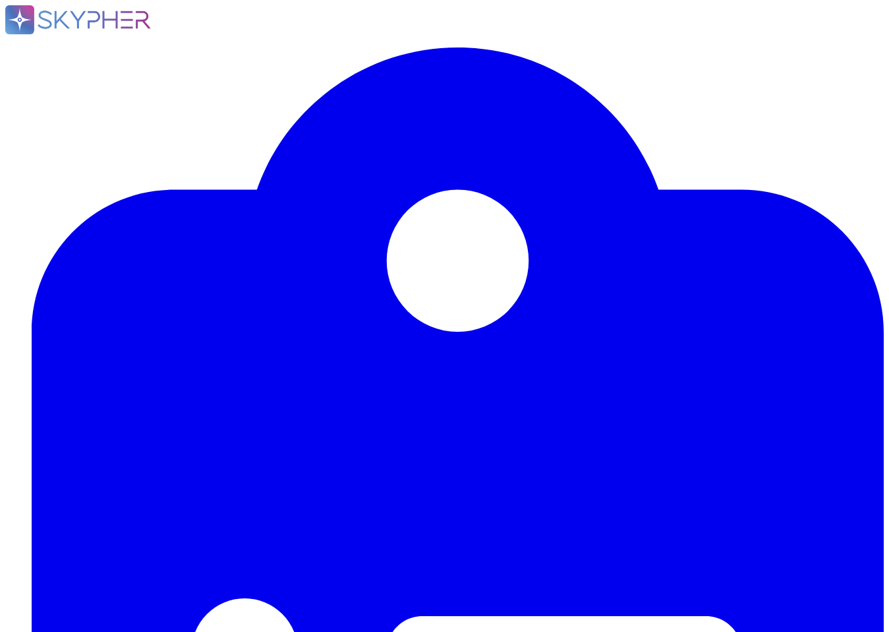
drag, startPoint x: 156, startPoint y: 283, endPoint x: 96, endPoint y: 269, distance: 60.9
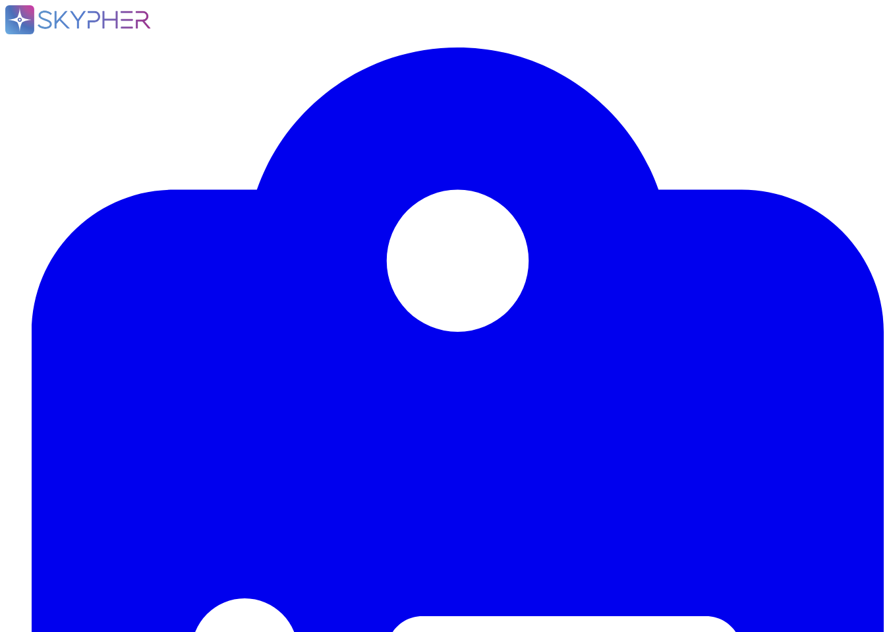
drag, startPoint x: 174, startPoint y: 266, endPoint x: 73, endPoint y: 255, distance: 102.1
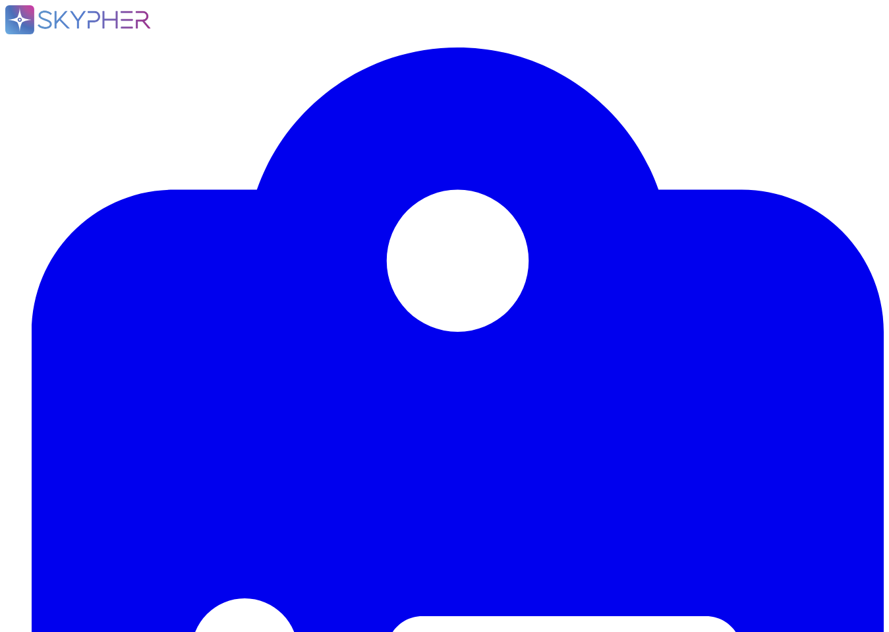
drag, startPoint x: 150, startPoint y: 454, endPoint x: 228, endPoint y: 451, distance: 78.5
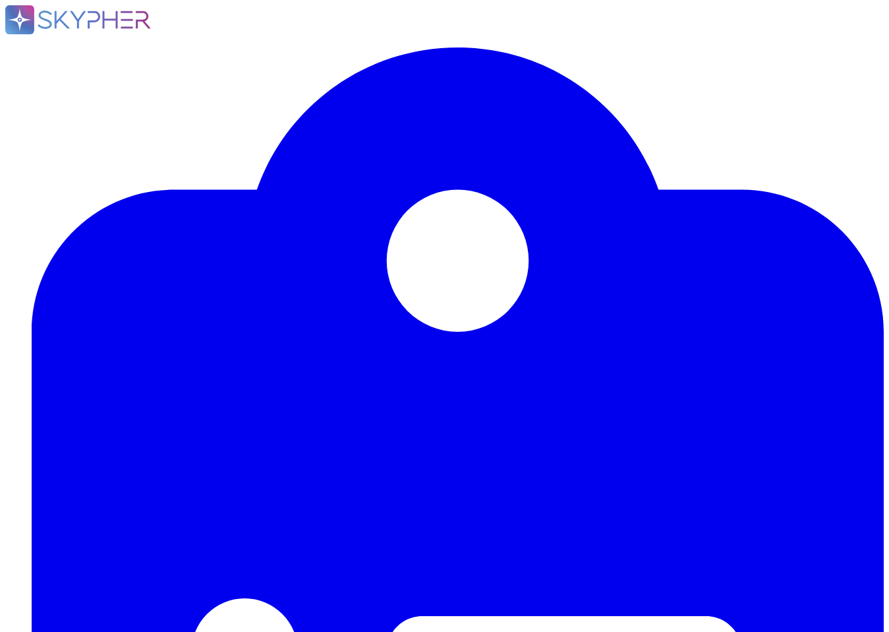
drag, startPoint x: 180, startPoint y: 487, endPoint x: 63, endPoint y: 479, distance: 117.6
drag, startPoint x: 112, startPoint y: 297, endPoint x: 500, endPoint y: 299, distance: 388.3
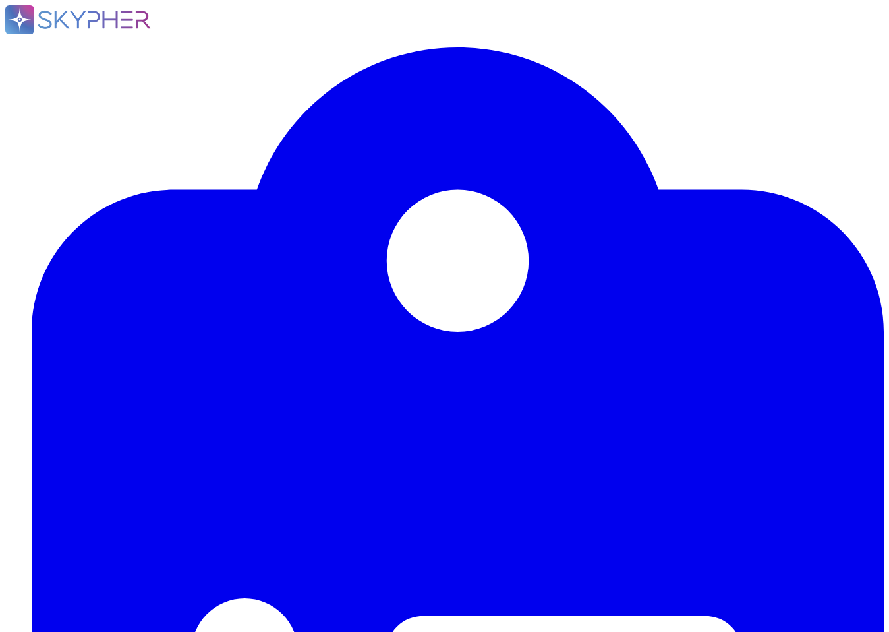
drag, startPoint x: 504, startPoint y: 298, endPoint x: 112, endPoint y: 300, distance: 391.6
drag, startPoint x: 326, startPoint y: 382, endPoint x: 19, endPoint y: 306, distance: 316.6
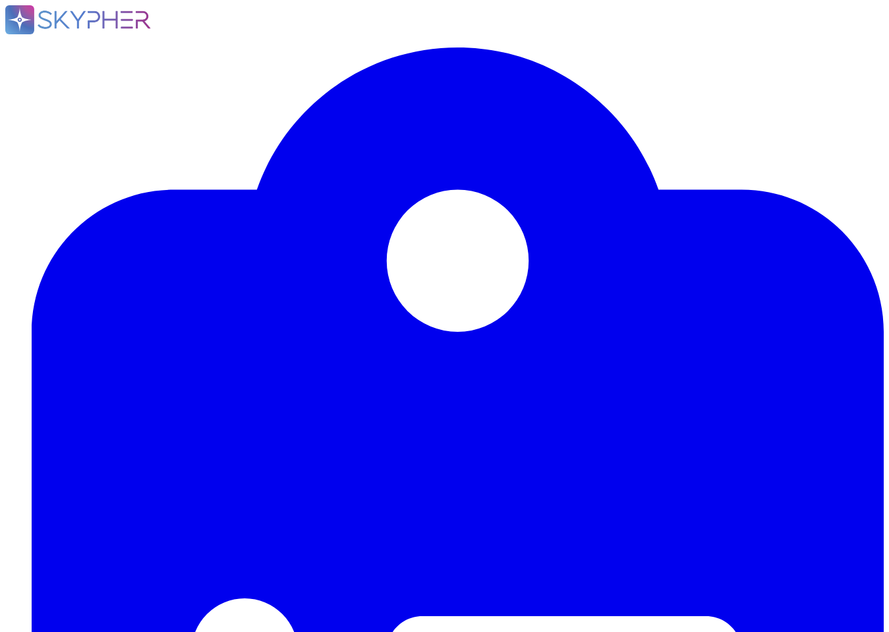
paste textarea "Lorem i'dolors ame con adipiscin elit-seddoeius tempori utl etdolorem aliquaeni…"
drag, startPoint x: 112, startPoint y: 320, endPoint x: 316, endPoint y: 332, distance: 204.0
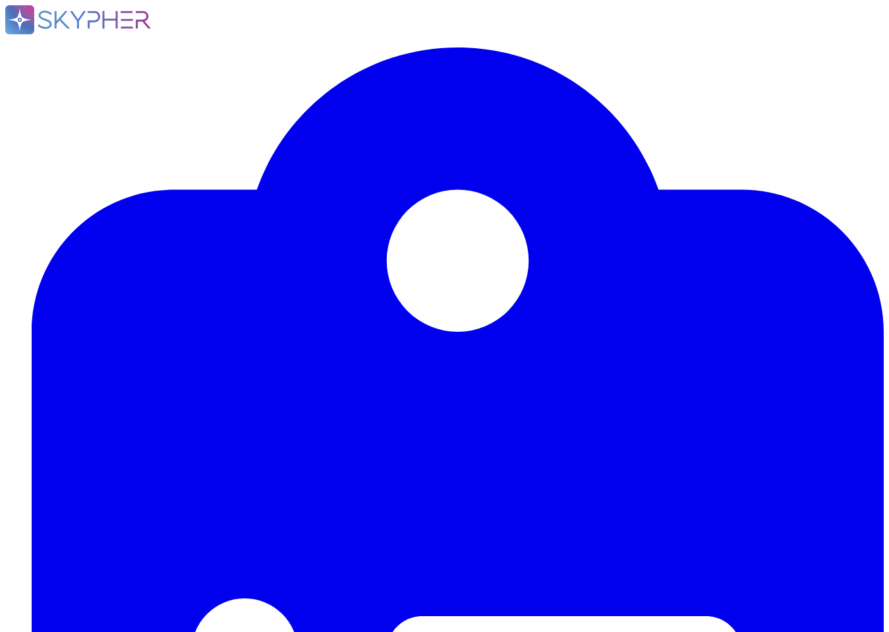
paste textarea "lore ip dolorsitam con adipisc e seddoeius temporinc utl etdolorem aliquae : 3.…"
drag, startPoint x: 786, startPoint y: 587, endPoint x: 110, endPoint y: 589, distance: 676.4
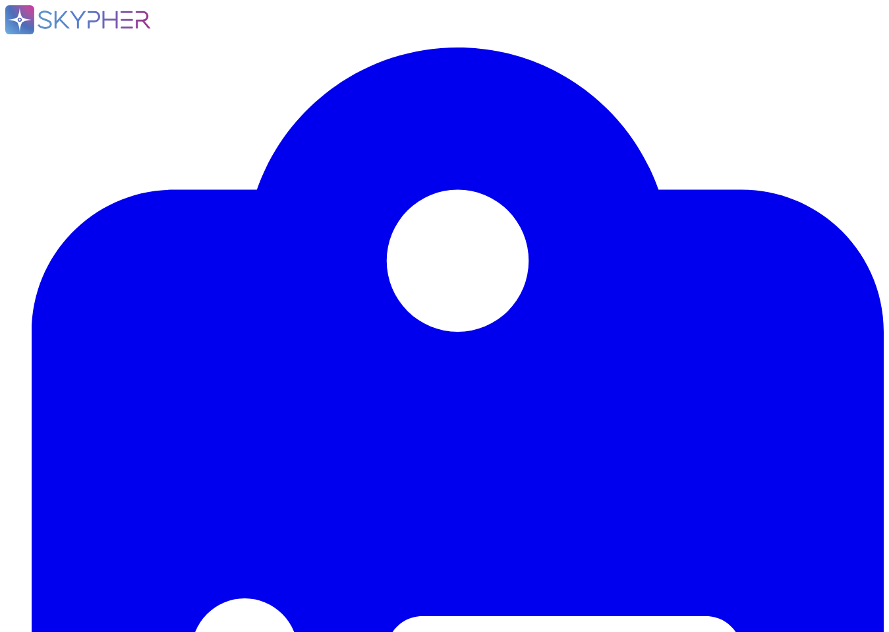
scroll to position [8016, 0]
drag, startPoint x: 115, startPoint y: 275, endPoint x: 312, endPoint y: 270, distance: 196.5
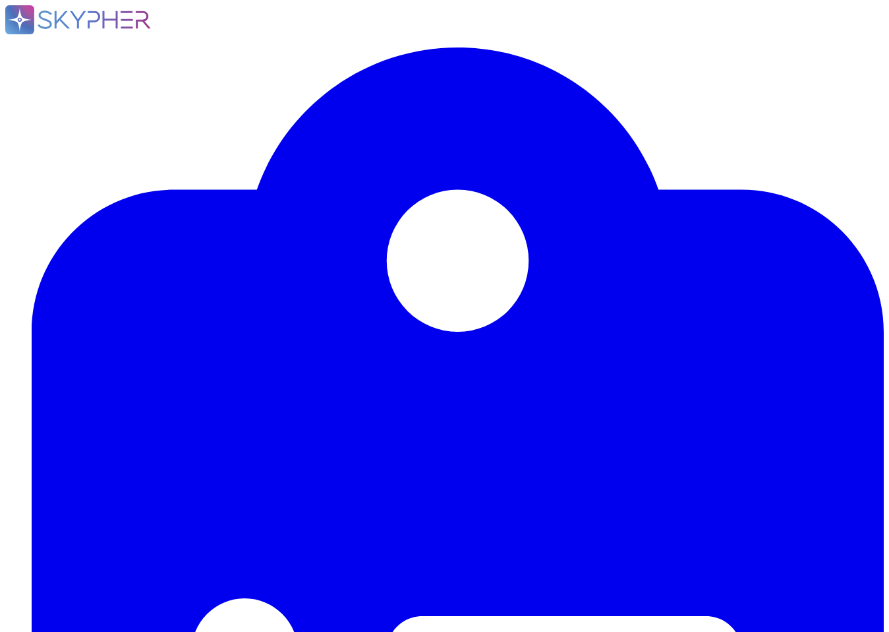
drag, startPoint x: 322, startPoint y: 341, endPoint x: 160, endPoint y: 314, distance: 164.3
drag, startPoint x: 736, startPoint y: 365, endPoint x: 91, endPoint y: 309, distance: 647.2
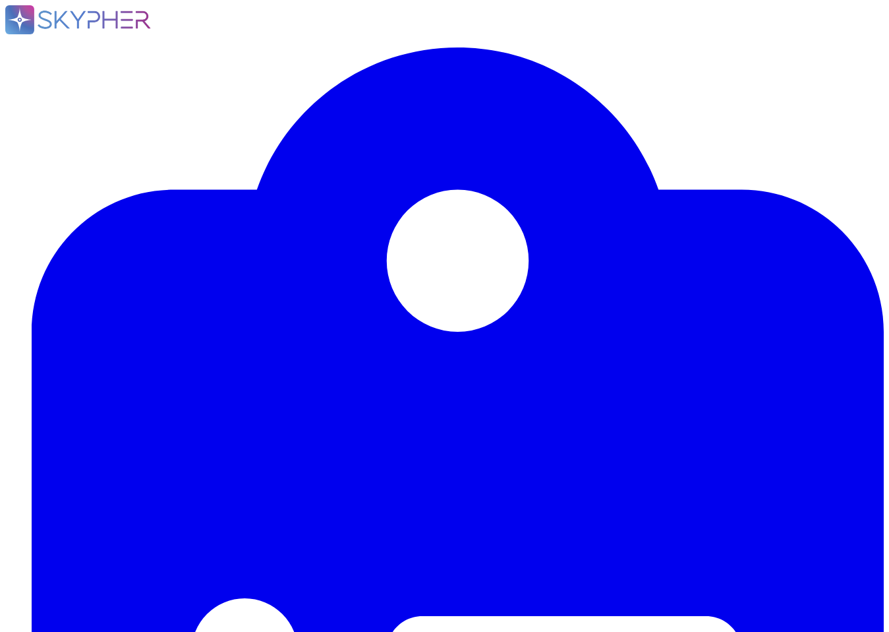
paste textarea "Oui, [PERSON_NAME] fait appel à des sous-traitants pour fournir ses services. P…"
drag, startPoint x: 115, startPoint y: 274, endPoint x: 312, endPoint y: 271, distance: 197.1
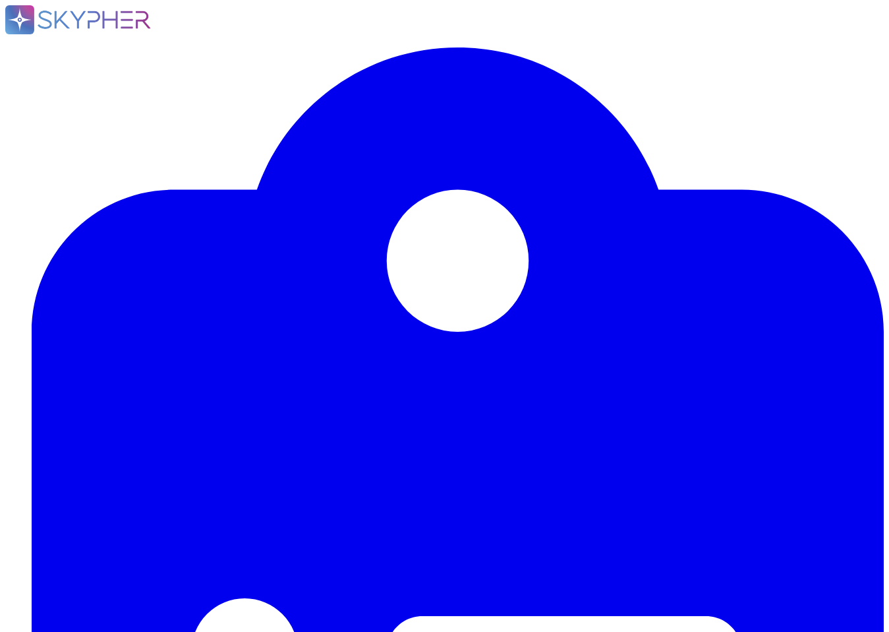
paste textarea "Dans le cadre de la fourniture de ses services et lorsque [PERSON_NAME] agit en…"
drag, startPoint x: 109, startPoint y: 441, endPoint x: 750, endPoint y: 469, distance: 642.0
drag, startPoint x: 115, startPoint y: 392, endPoint x: 698, endPoint y: 391, distance: 583.4
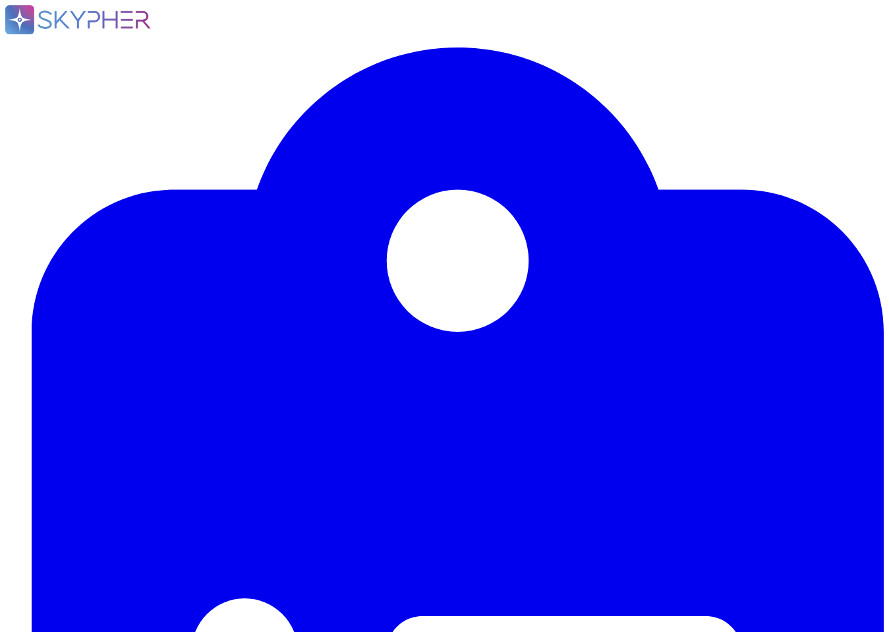
drag, startPoint x: 698, startPoint y: 391, endPoint x: 116, endPoint y: 393, distance: 582.1
drag, startPoint x: 204, startPoint y: 367, endPoint x: 61, endPoint y: 357, distance: 143.4
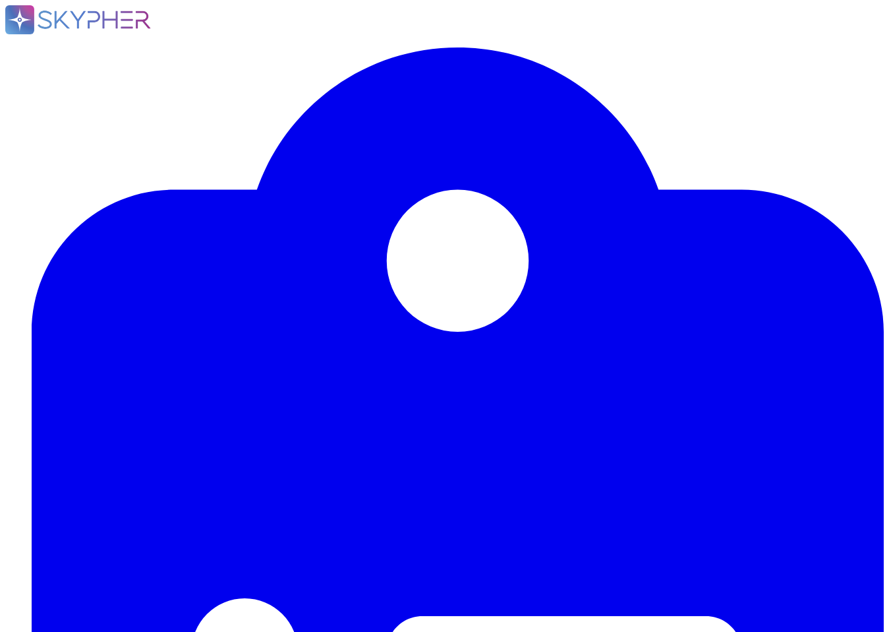
paste textarea "Dans le cadre de ses Services et lorsqu'il agit en tant que sous-traitant, [PER…"
drag, startPoint x: 428, startPoint y: 368, endPoint x: 96, endPoint y: 367, distance: 331.6
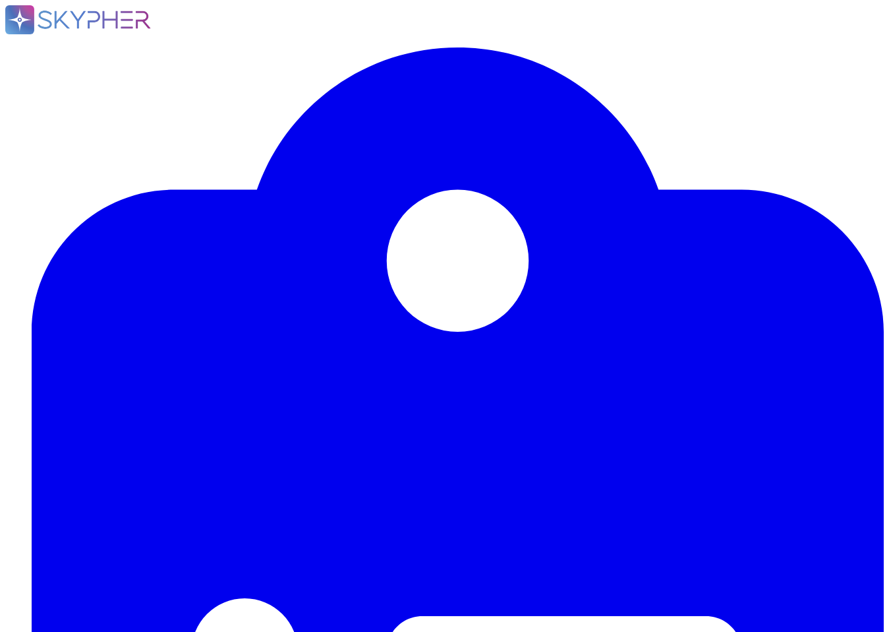
drag, startPoint x: 103, startPoint y: 390, endPoint x: 862, endPoint y: 409, distance: 759.0
drag, startPoint x: 312, startPoint y: 260, endPoint x: 65, endPoint y: 252, distance: 247.3
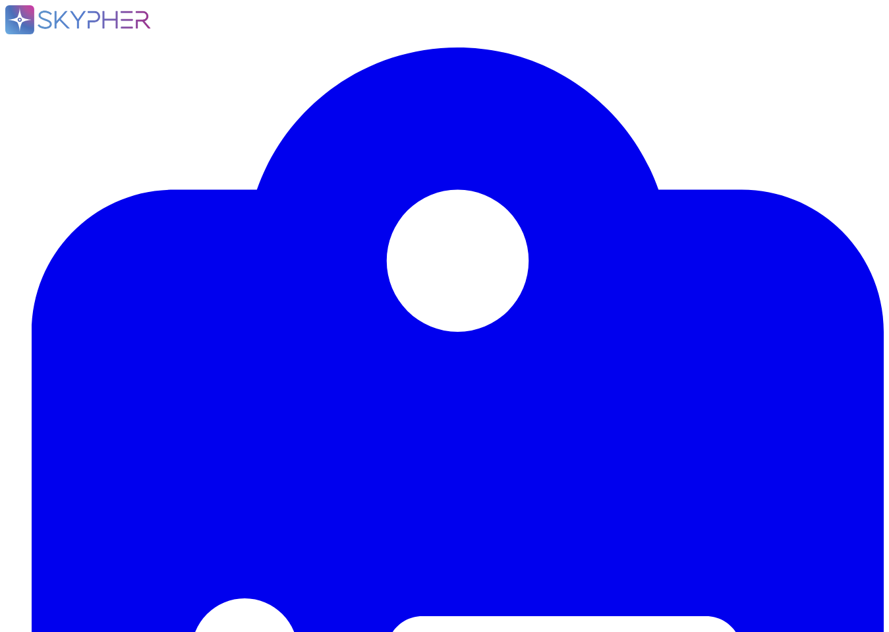
scroll to position [7618, 0]
drag, startPoint x: 115, startPoint y: 307, endPoint x: 674, endPoint y: 307, distance: 559.0
drag, startPoint x: 212, startPoint y: 372, endPoint x: 82, endPoint y: 329, distance: 136.8
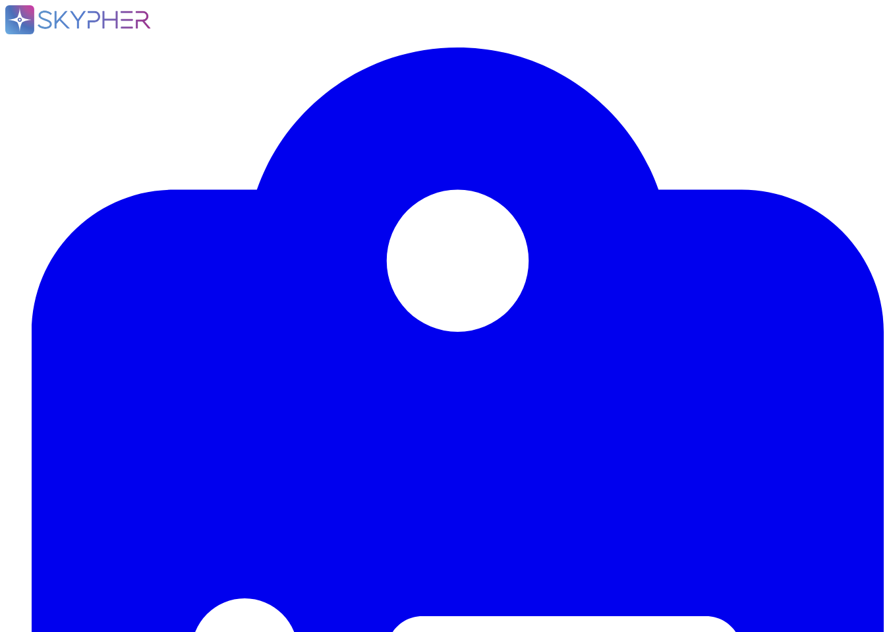
paste textarea "Oui, Swile sensibilise régulièrement ses collaborateurs à la sécurité informati…"
drag, startPoint x: 112, startPoint y: 330, endPoint x: 392, endPoint y: 328, distance: 279.5
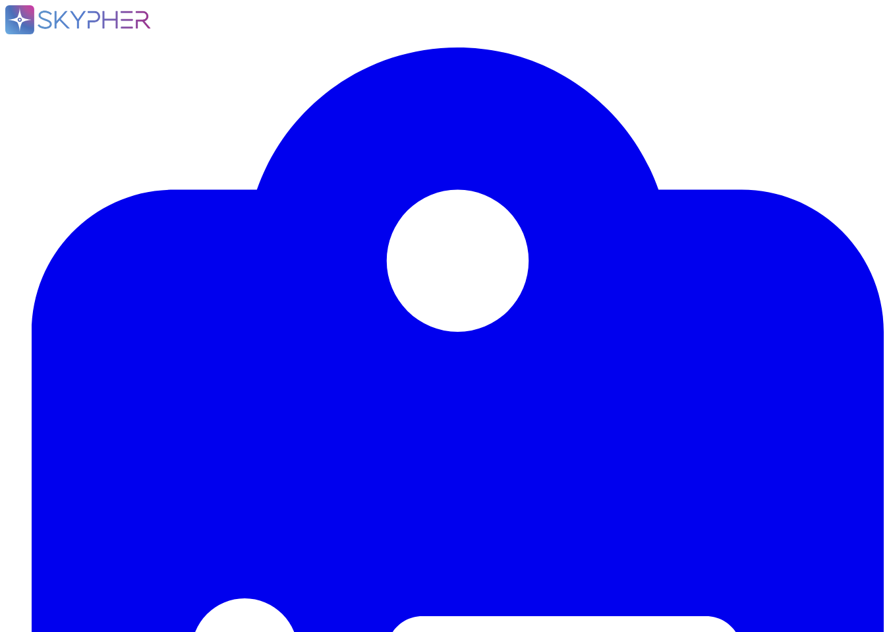
drag, startPoint x: 396, startPoint y: 330, endPoint x: 114, endPoint y: 331, distance: 282.2
drag, startPoint x: 653, startPoint y: 223, endPoint x: 670, endPoint y: 316, distance: 95.2
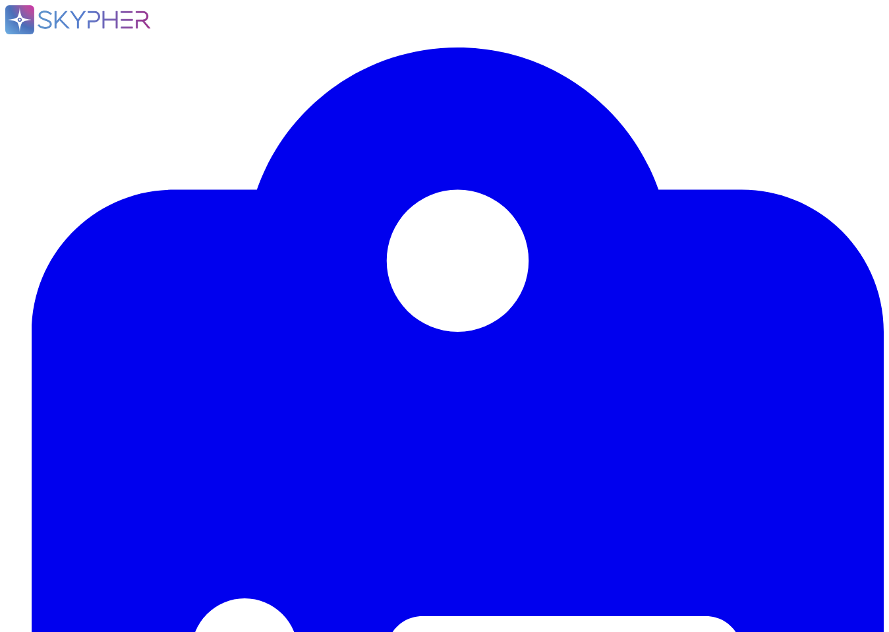
copy span "[PERSON_NAME] a désigné un Délégué à la Protection des Données (DPO), [PERSON_N…"
drag, startPoint x: 307, startPoint y: 373, endPoint x: 49, endPoint y: 357, distance: 258.3
paste textarea "[PERSON_NAME] a désigné un Délégué à la Protection des Données (DPO), [PERSON_N…"
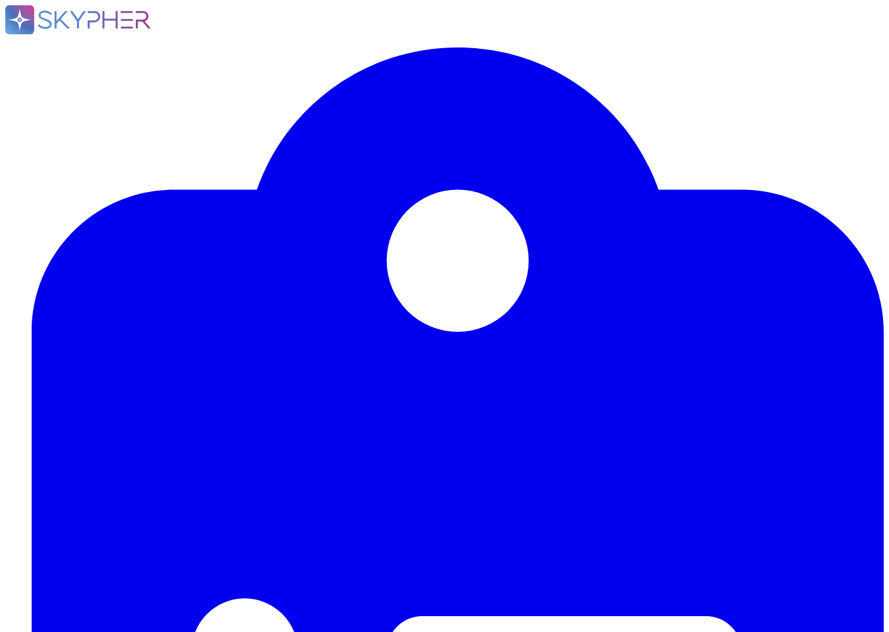
scroll to position [2484, 0]
drag, startPoint x: 653, startPoint y: 223, endPoint x: 719, endPoint y: 364, distance: 156.0
copy div "Oui, Non Swile - opère seuls des les transferts de données hors de l'Union euro…"
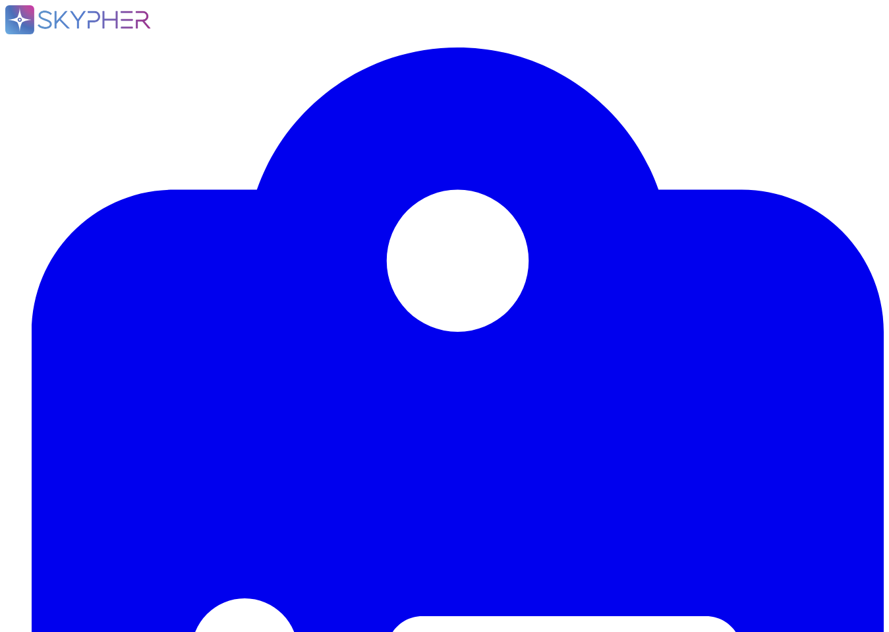
scroll to position [1813, 0]
drag, startPoint x: 654, startPoint y: 222, endPoint x: 730, endPoint y: 433, distance: 224.4
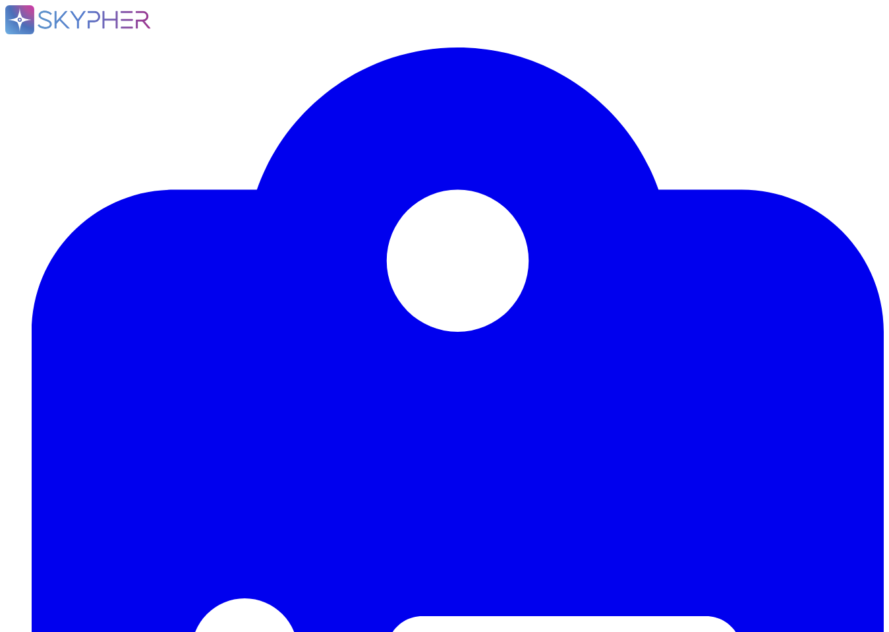
copy div "AWS est notre fournisseur d'hébergement pour l'infrastructure de la plateforme.…"
drag, startPoint x: 331, startPoint y: 504, endPoint x: 55, endPoint y: 467, distance: 278.8
paste textarea "AWS est notre fournisseur d'hébergement pour l'infrastructure de la plateforme.…"
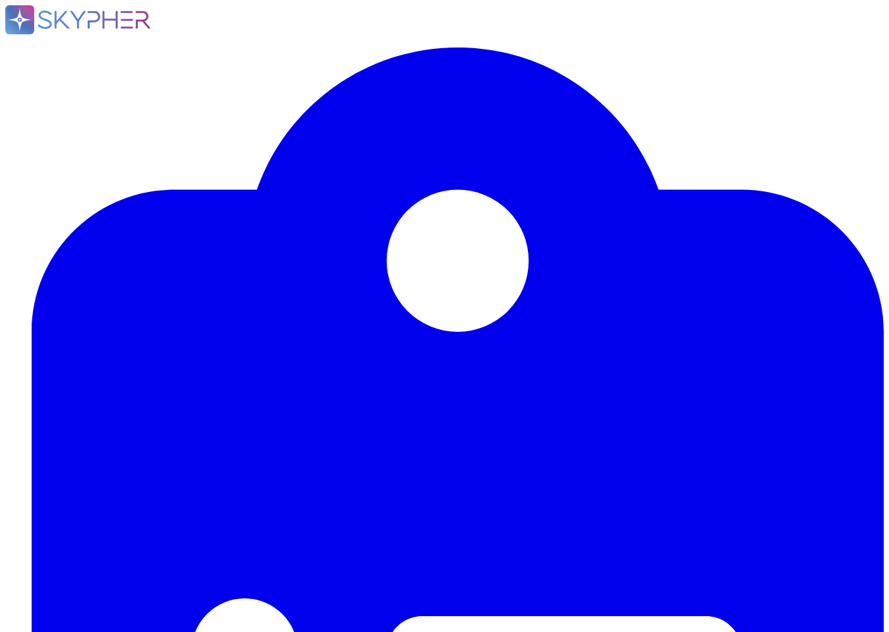
drag, startPoint x: 651, startPoint y: 223, endPoint x: 748, endPoint y: 295, distance: 120.1
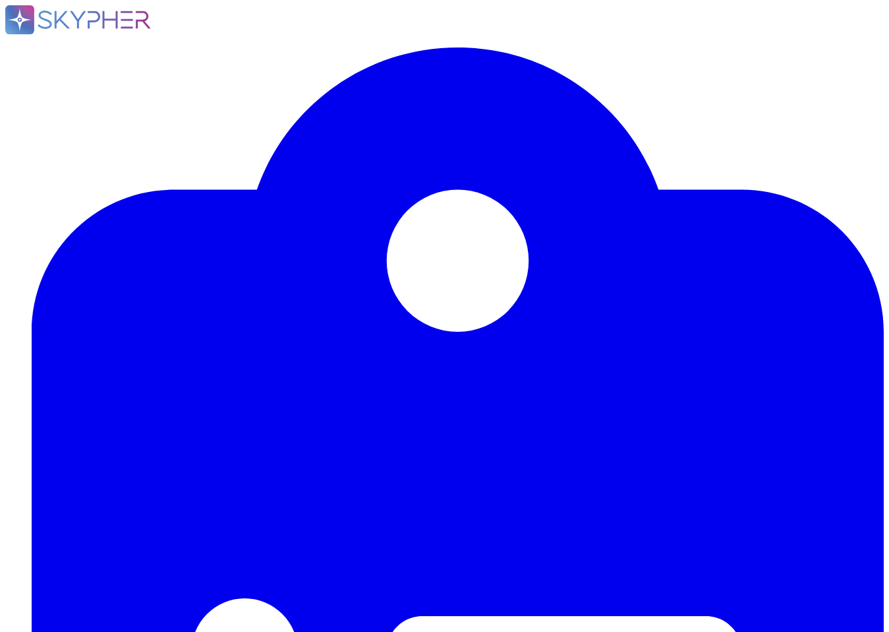
copy div "Oui, l'usage de la solution implique des transferts de données vers des prestat…"
drag, startPoint x: 749, startPoint y: 293, endPoint x: 796, endPoint y: 345, distance: 70.0
copy span "Les données personnelles des clients et utilisateurs de Swile sont hébergées pa…"
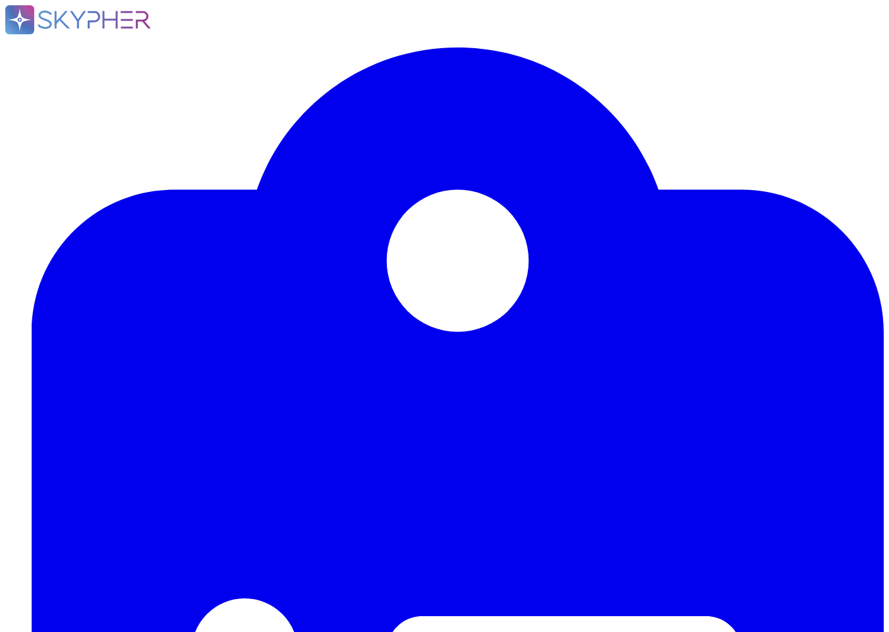
paste textarea "Les données personnelles des clients et utilisateurs de Swile sont hébergées pa…"
drag, startPoint x: 191, startPoint y: 495, endPoint x: 99, endPoint y: 467, distance: 95.7
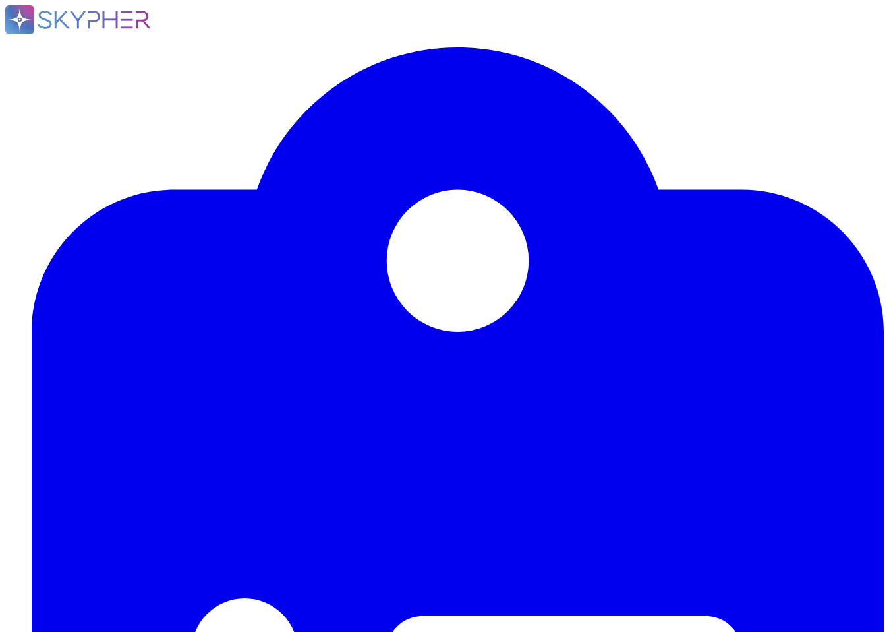
scroll to position [3160, 0]
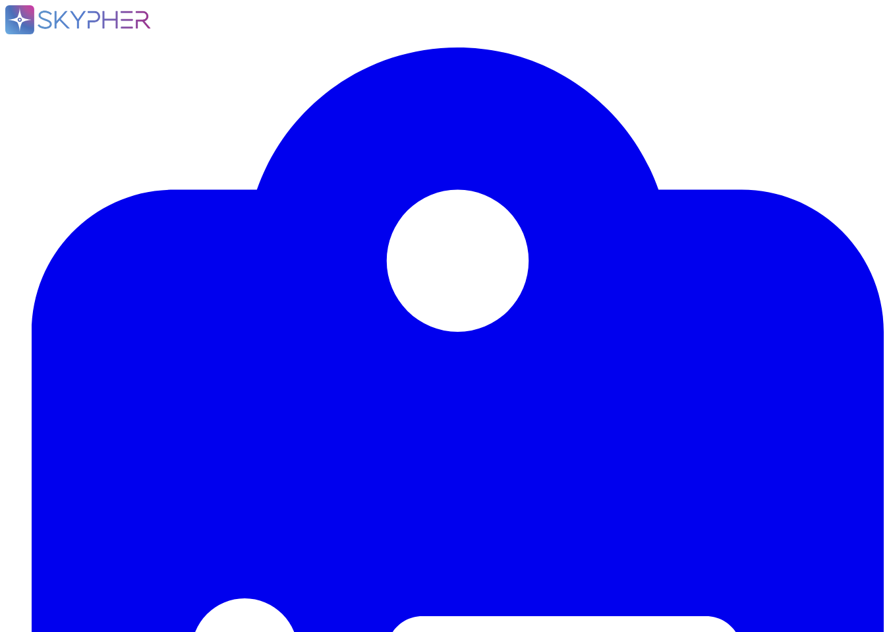
scroll to position [4261, 0]
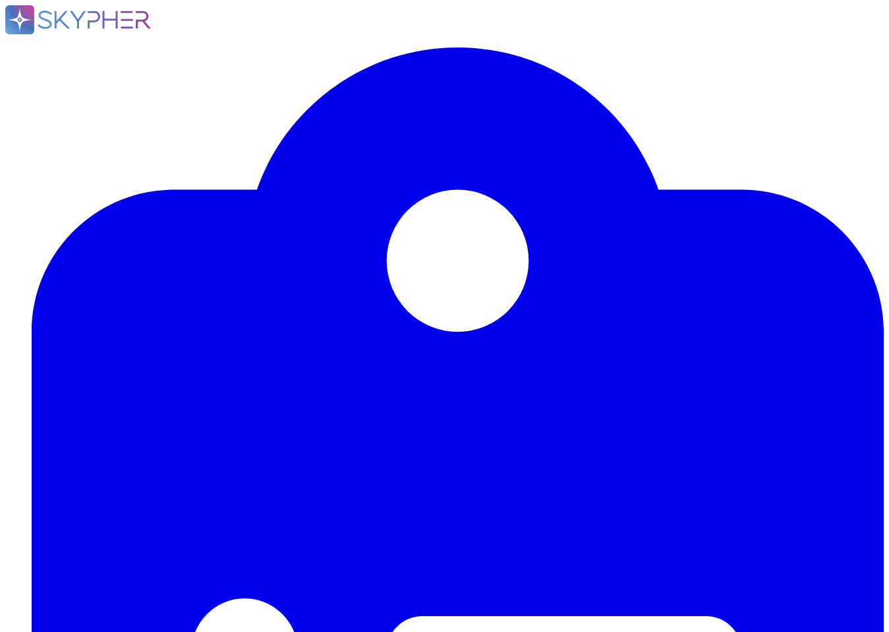
drag, startPoint x: 115, startPoint y: 295, endPoint x: 456, endPoint y: 295, distance: 340.2
paste textarea "[PERSON_NAME] utilise une méthode de pseudonymisation pour certains composants …"
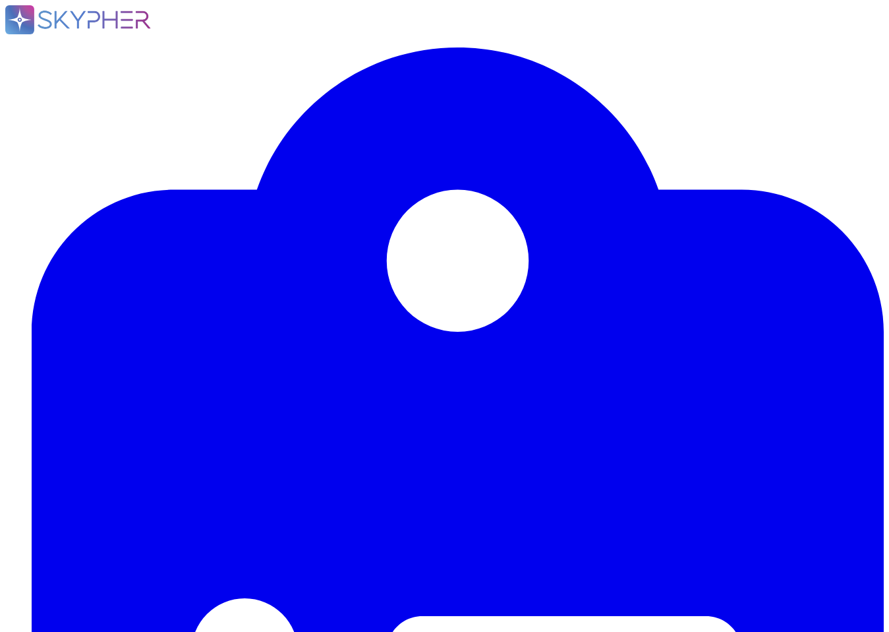
drag, startPoint x: 535, startPoint y: 333, endPoint x: 536, endPoint y: 355, distance: 22.5
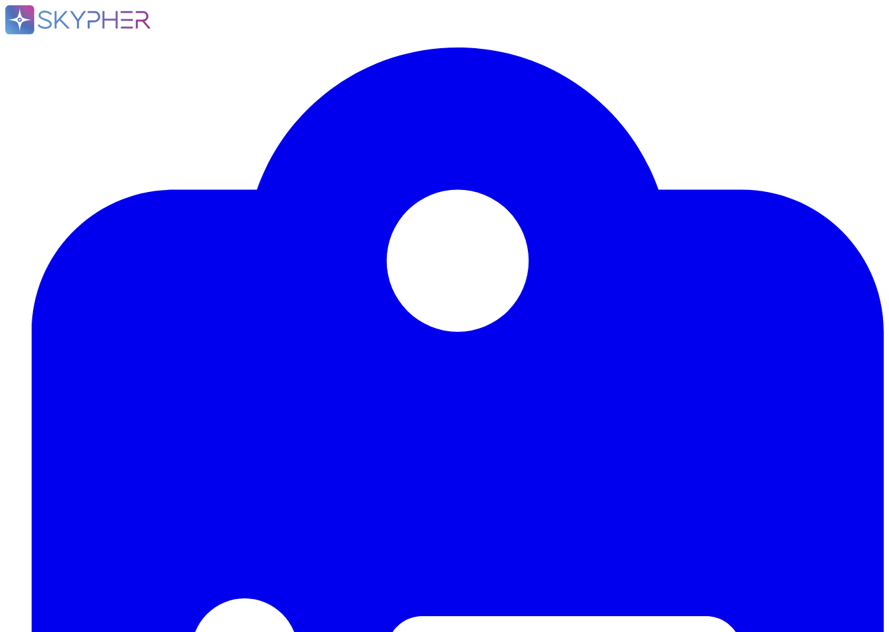
drag, startPoint x: 380, startPoint y: 216, endPoint x: 324, endPoint y: 216, distance: 56.0
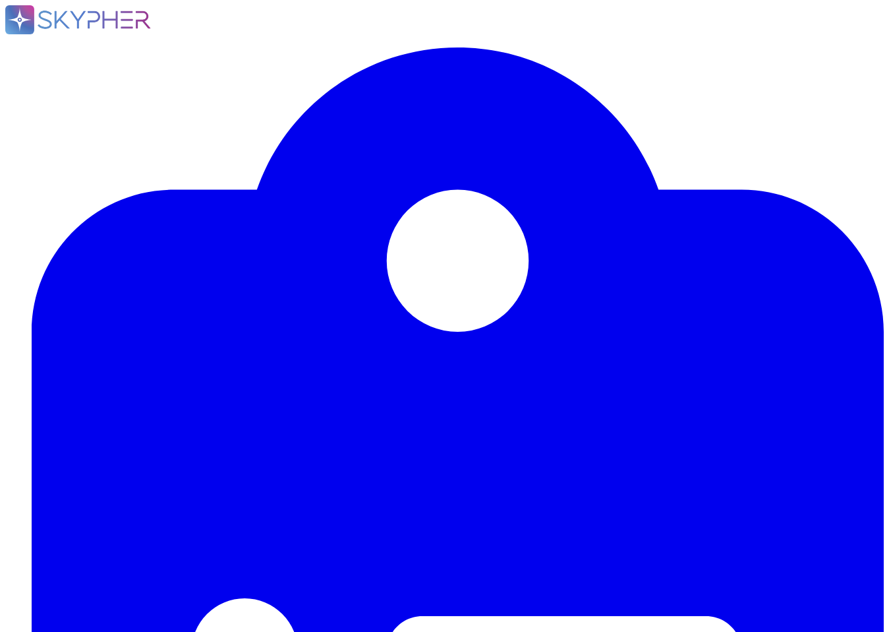
drag, startPoint x: 117, startPoint y: 256, endPoint x: 364, endPoint y: 254, distance: 247.2
drag, startPoint x: 142, startPoint y: 257, endPoint x: 365, endPoint y: 253, distance: 223.5
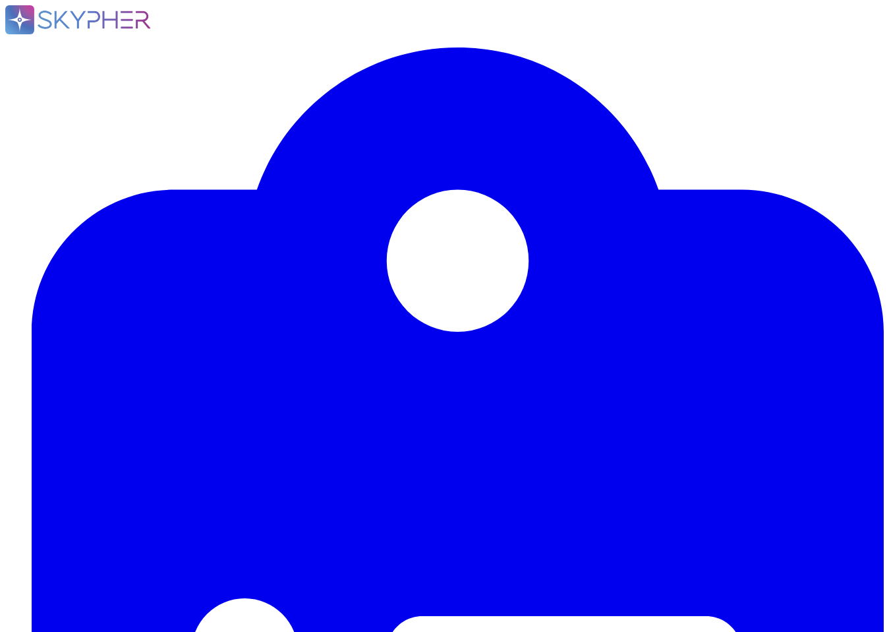
paste textarea "plateforme peut elle être protégée par un filtrage IP"
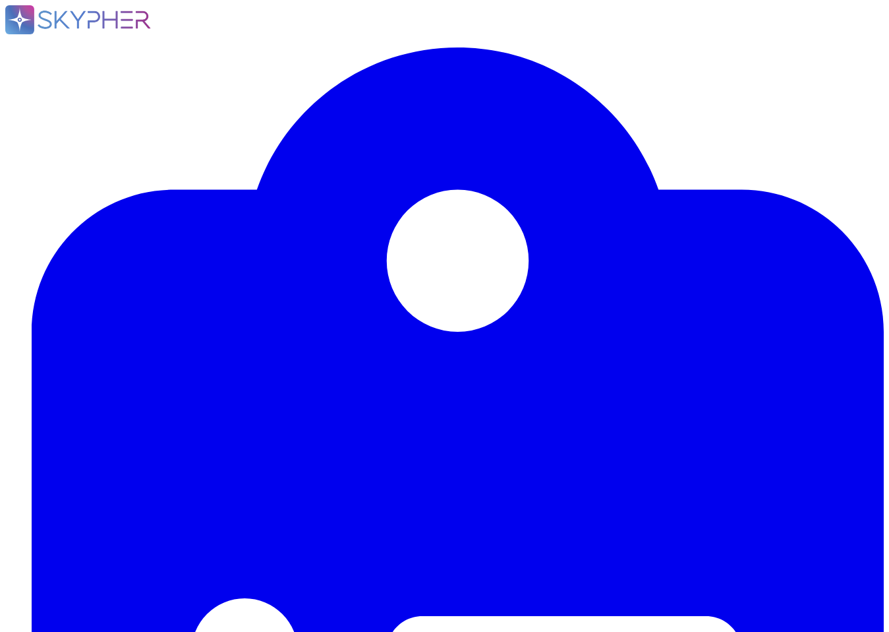
drag, startPoint x: 277, startPoint y: 449, endPoint x: 79, endPoint y: 436, distance: 198.2
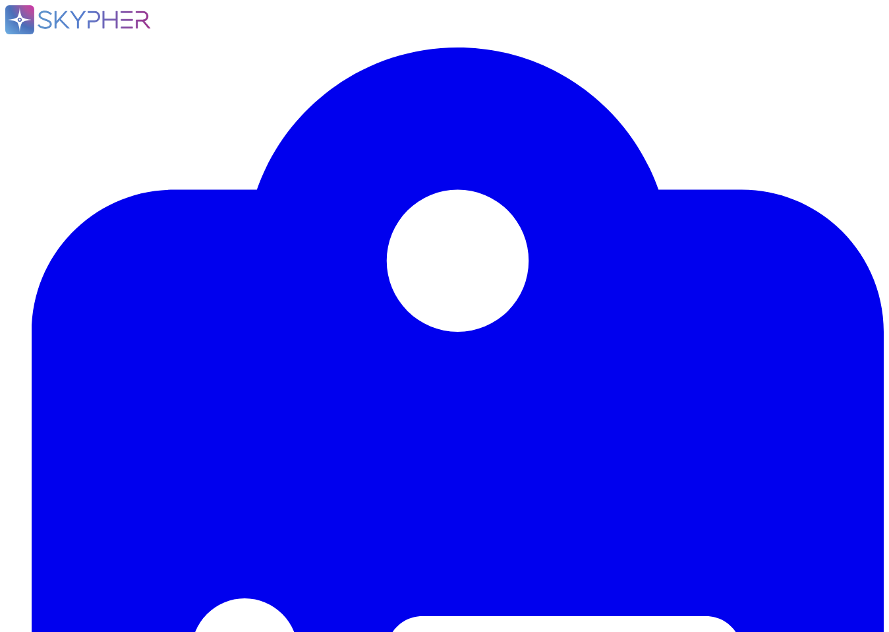
drag, startPoint x: 263, startPoint y: 289, endPoint x: 98, endPoint y: 271, distance: 166.5
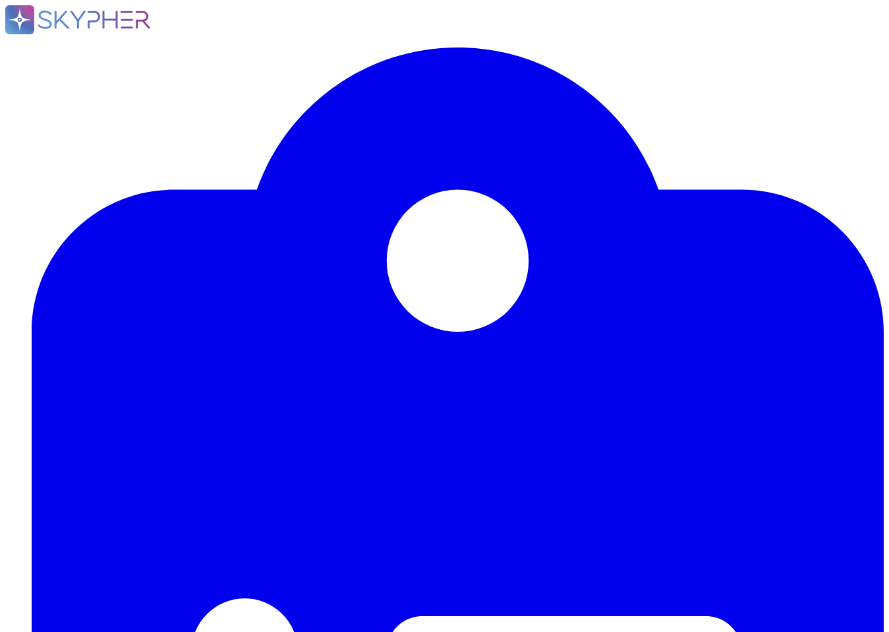
drag, startPoint x: 652, startPoint y: 222, endPoint x: 742, endPoint y: 317, distance: 131.5
drag, startPoint x: 235, startPoint y: 258, endPoint x: 84, endPoint y: 231, distance: 153.4
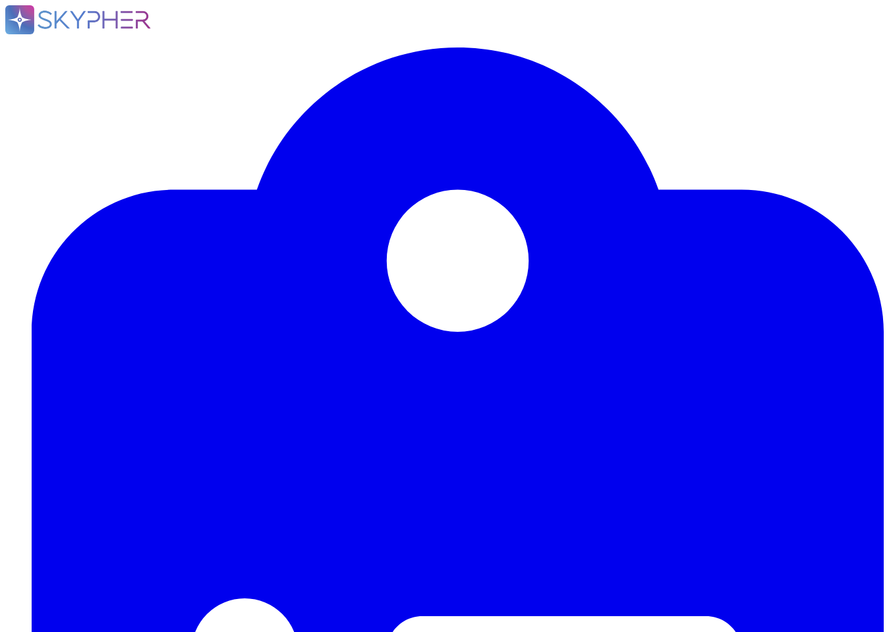
paste textarea "Swile utilise une plateforme SaaS mutualisée, hébergée principalement sur des c…"
drag, startPoint x: 175, startPoint y: 392, endPoint x: 309, endPoint y: 398, distance: 133.9
drag, startPoint x: 328, startPoint y: 390, endPoint x: 177, endPoint y: 388, distance: 151.0
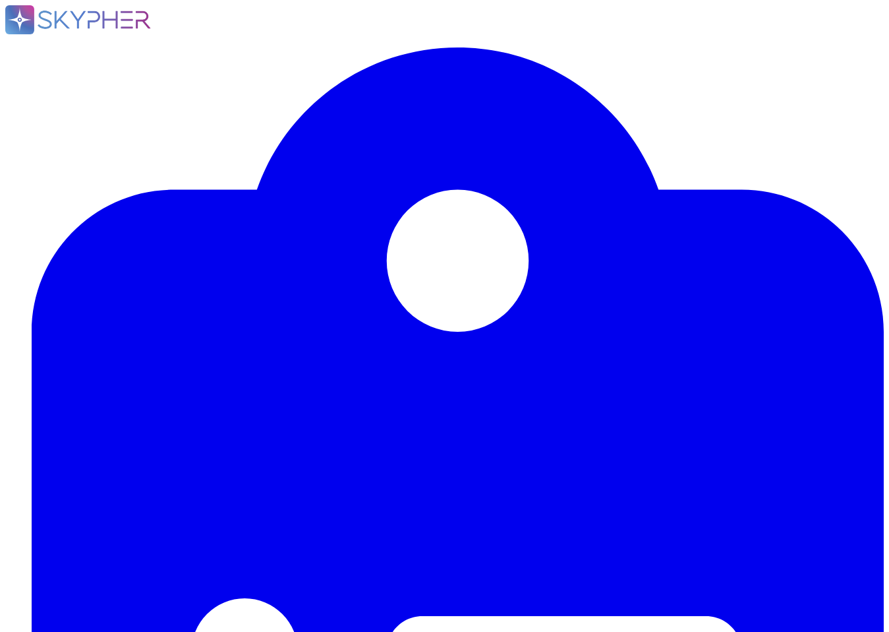
paste textarea "dispose d'une charte informatique."
drag, startPoint x: 171, startPoint y: 248, endPoint x: 316, endPoint y: 249, distance: 145.0
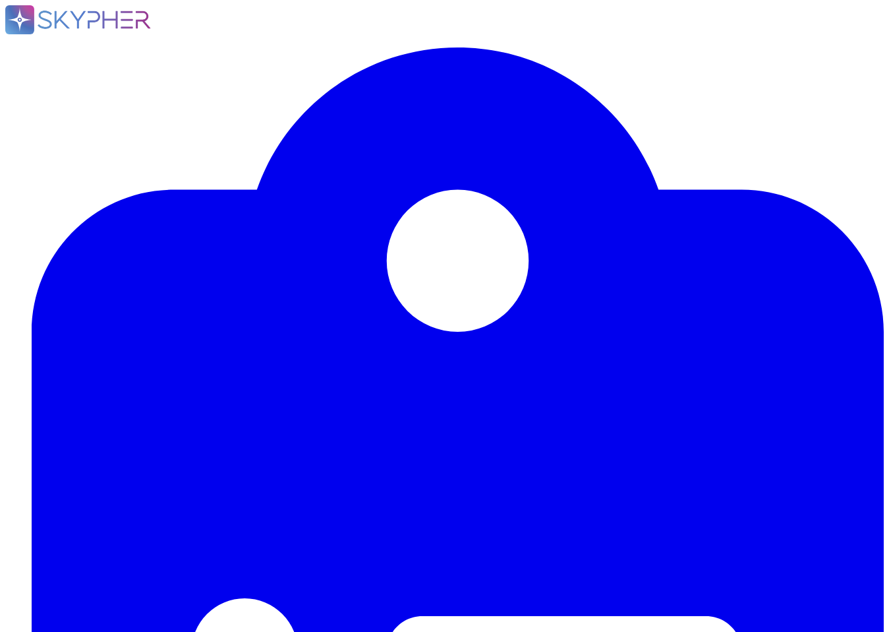
drag, startPoint x: 326, startPoint y: 201, endPoint x: 173, endPoint y: 203, distance: 152.3
drag, startPoint x: 185, startPoint y: 247, endPoint x: 430, endPoint y: 254, distance: 246.0
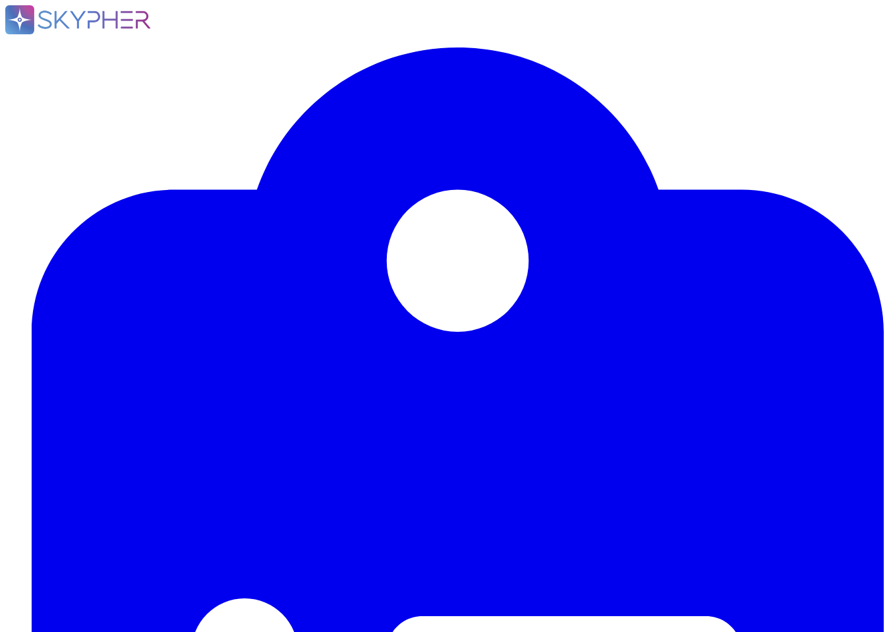
paste textarea "collectées sont chiffrées en base"
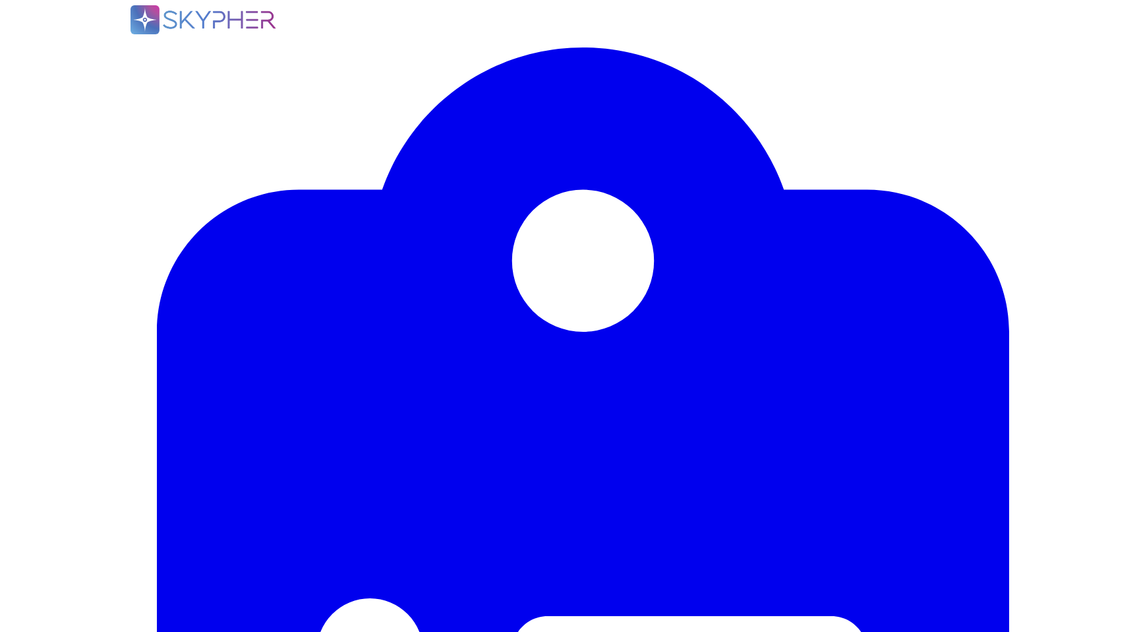
scroll to position [0, 0]
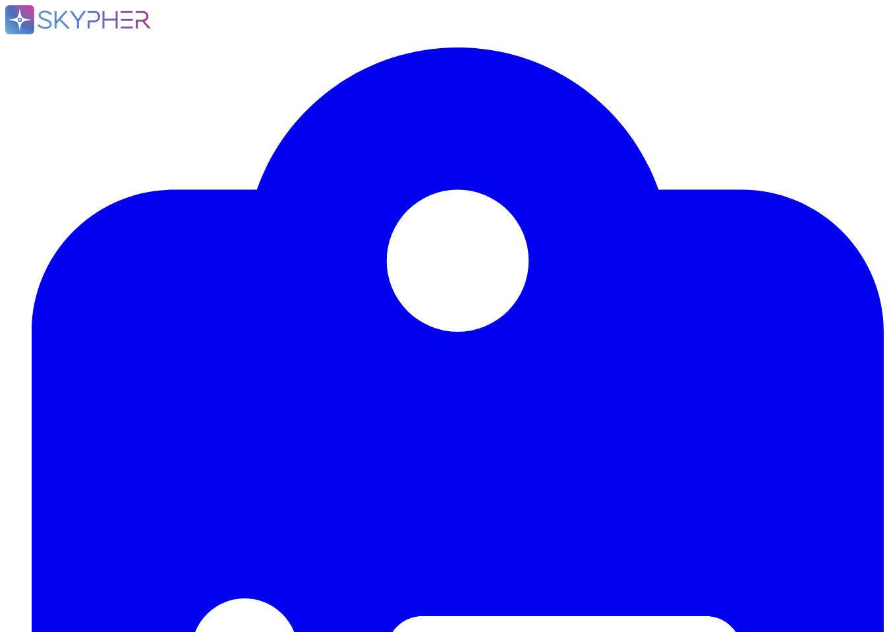
click at [44, 155] on p "Download" at bounding box center [22, 161] width 44 height 12
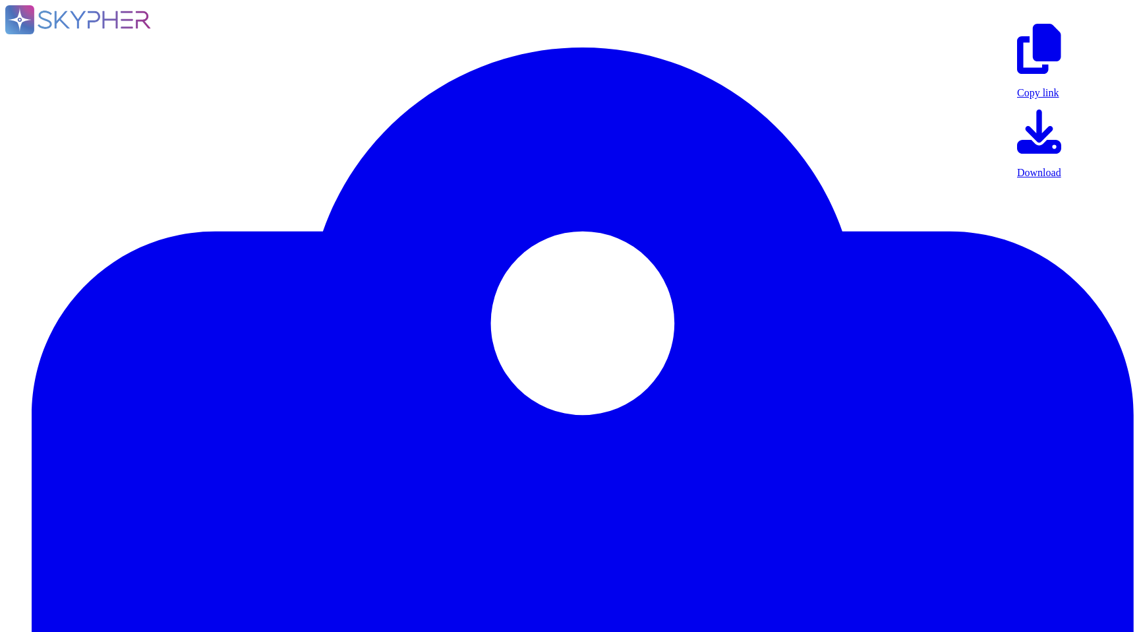
drag, startPoint x: 265, startPoint y: 438, endPoint x: 91, endPoint y: 428, distance: 174.4
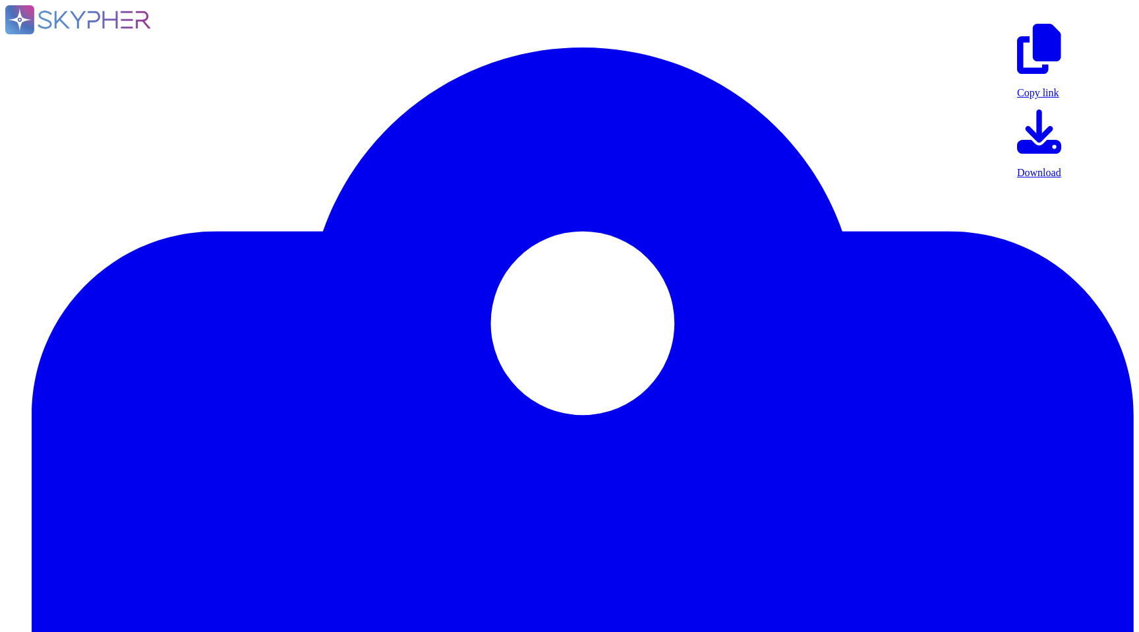
scroll to position [7619, 0]
